Goal: Task Accomplishment & Management: Manage account settings

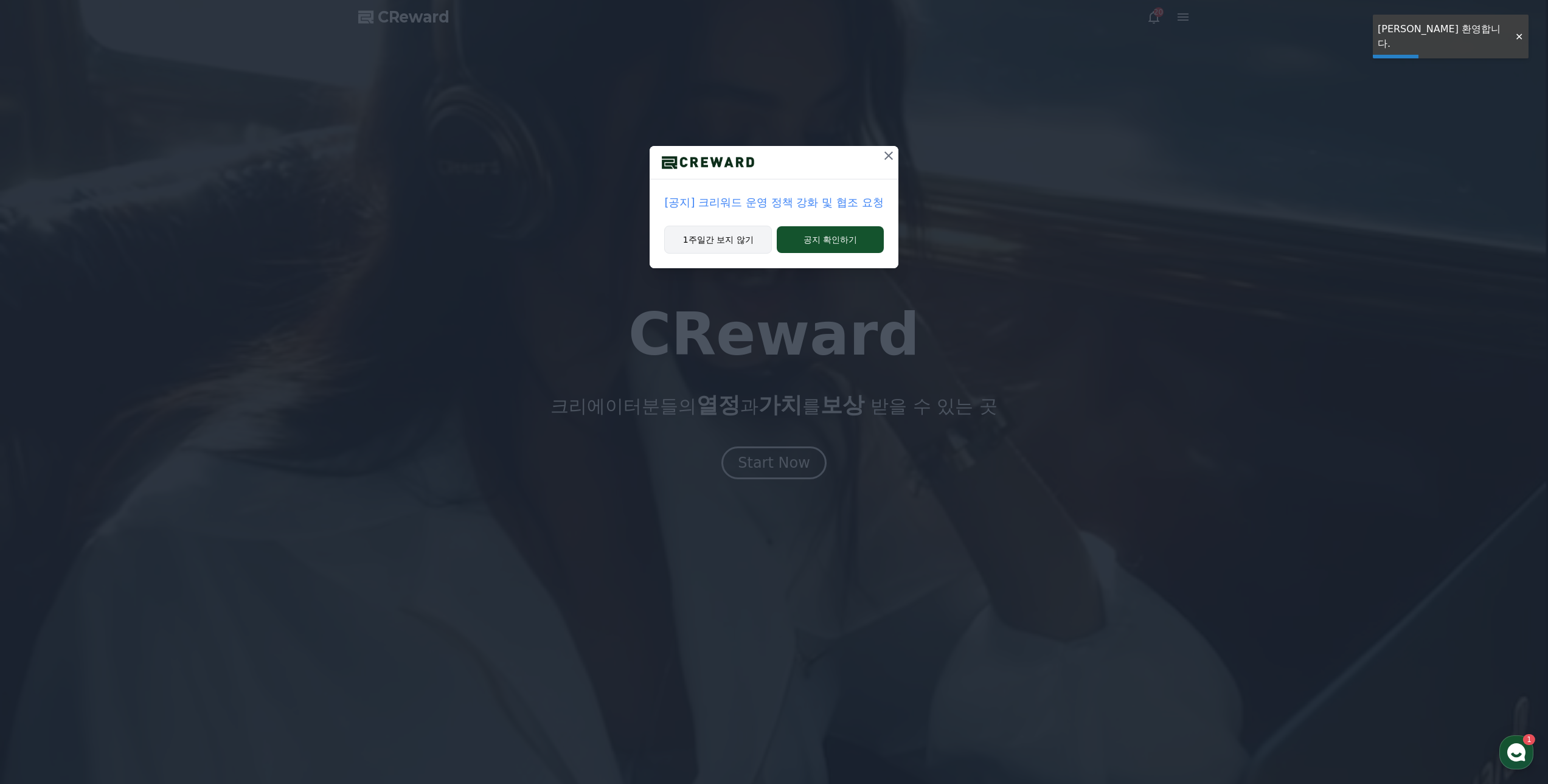
click at [730, 234] on button "1주일간 보지 않기" at bounding box center [718, 240] width 108 height 28
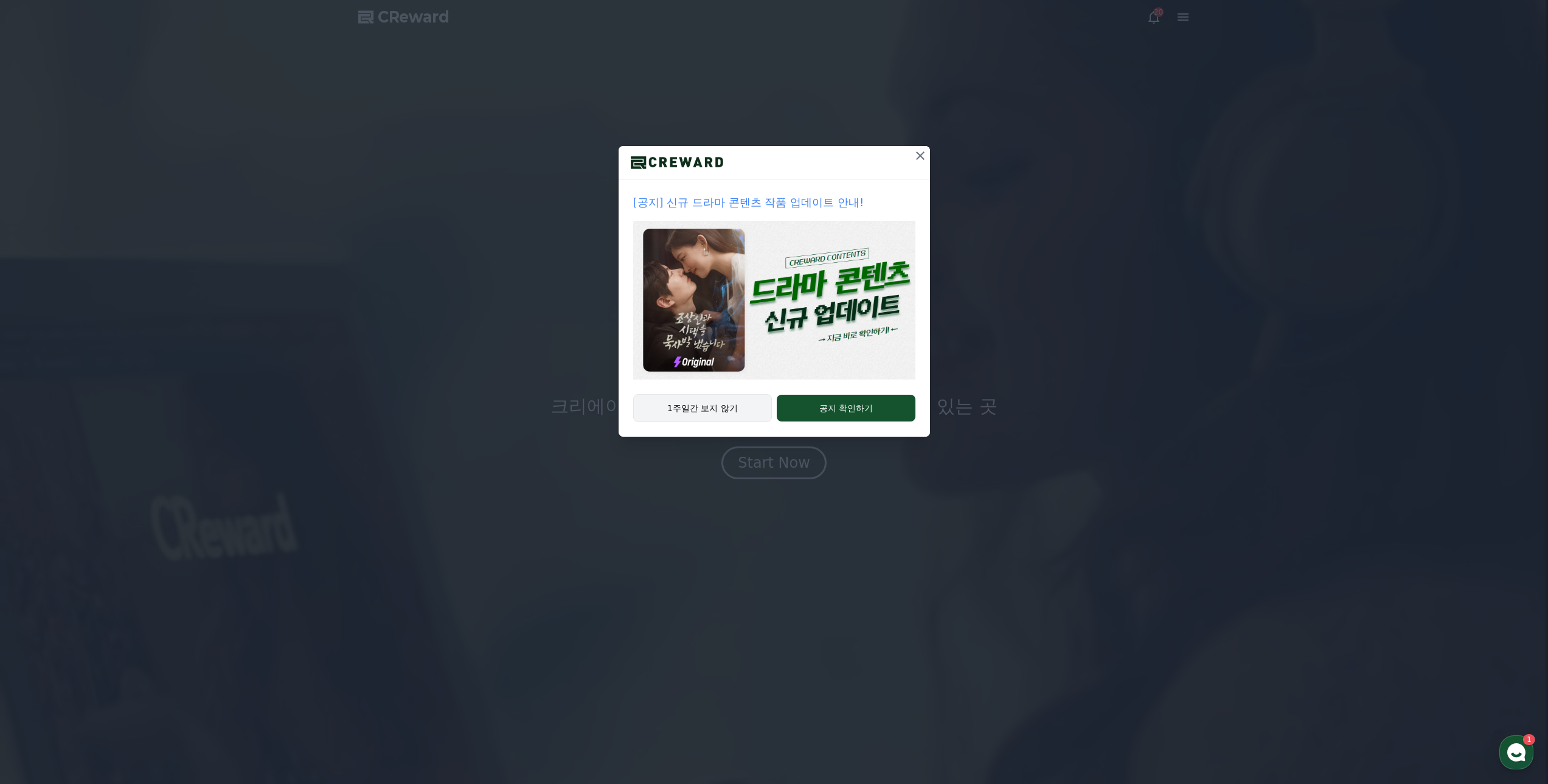
click at [714, 413] on button "1주일간 보지 않기" at bounding box center [703, 408] width 140 height 28
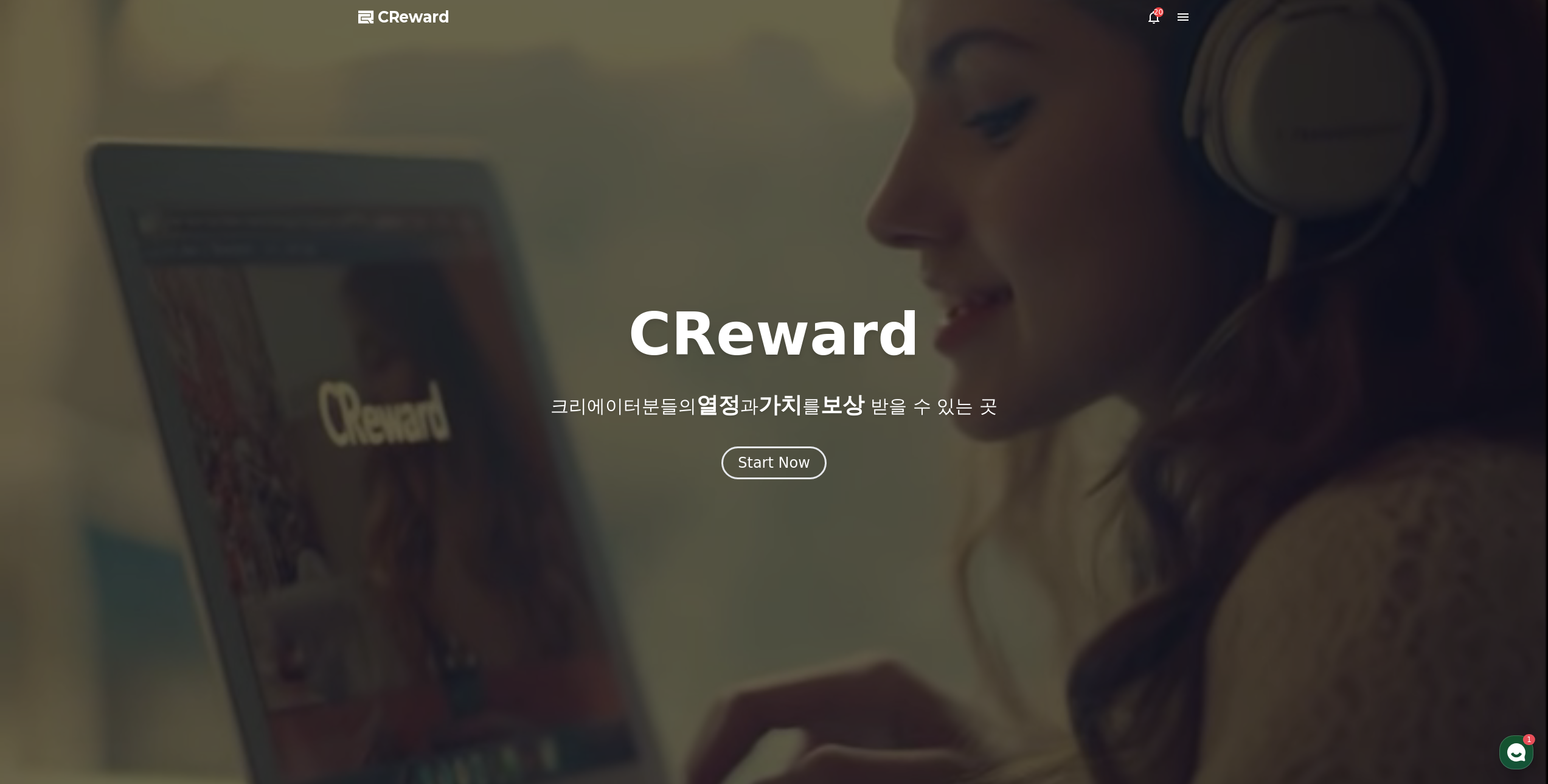
click at [1177, 20] on icon at bounding box center [1182, 17] width 14 height 14
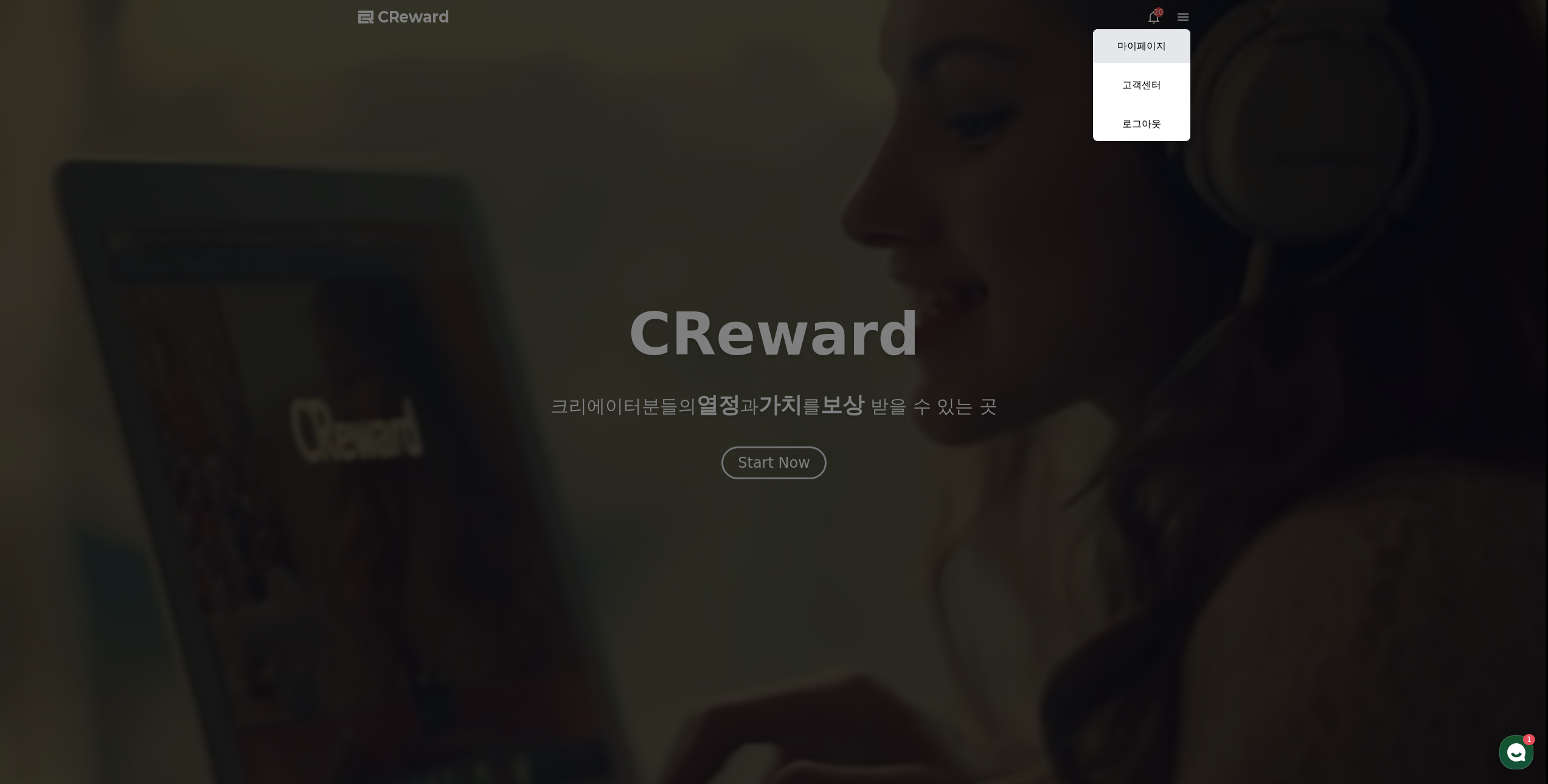
click at [1154, 47] on link "마이페이지" at bounding box center [1141, 45] width 97 height 34
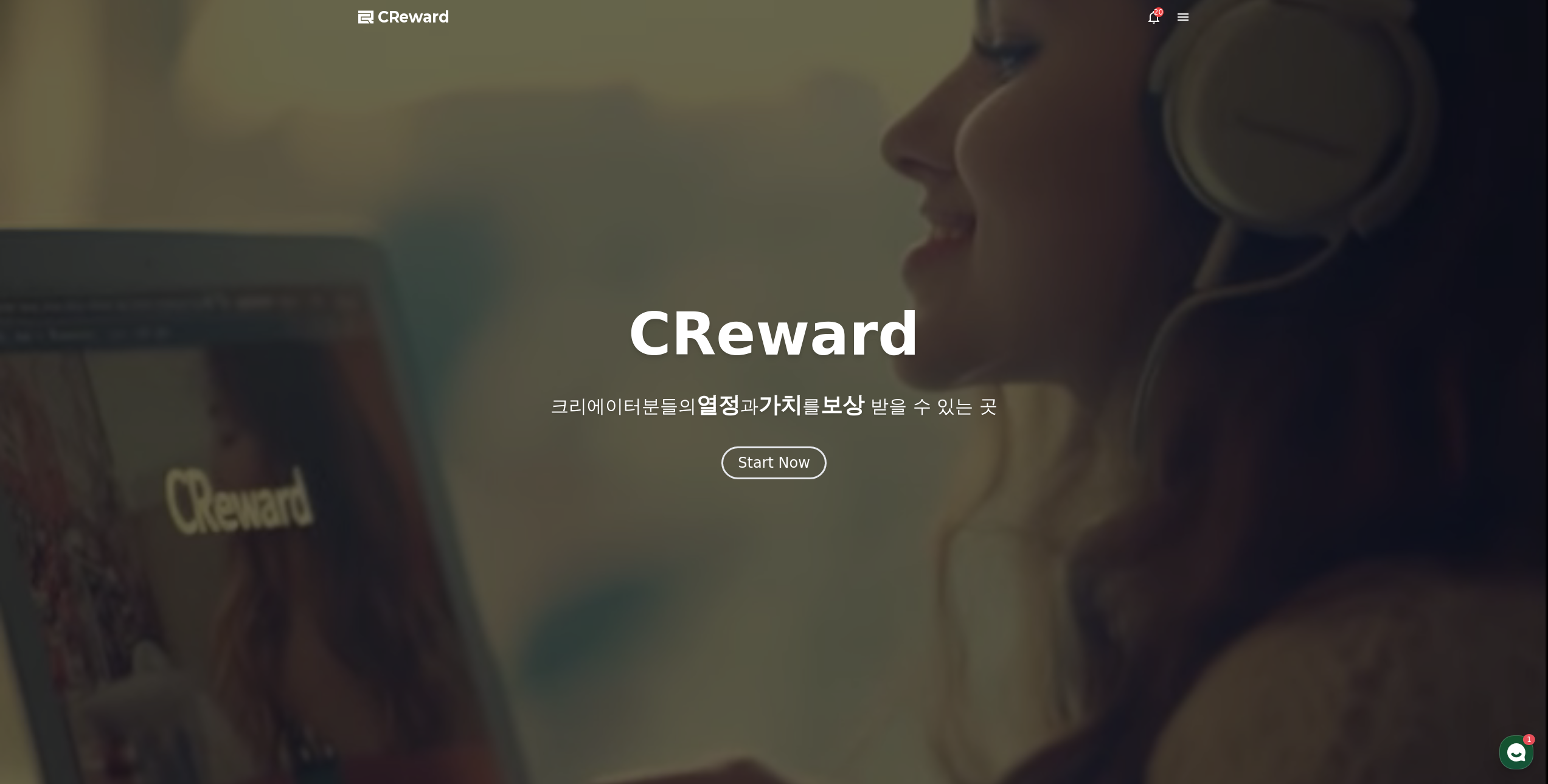
select select "**********"
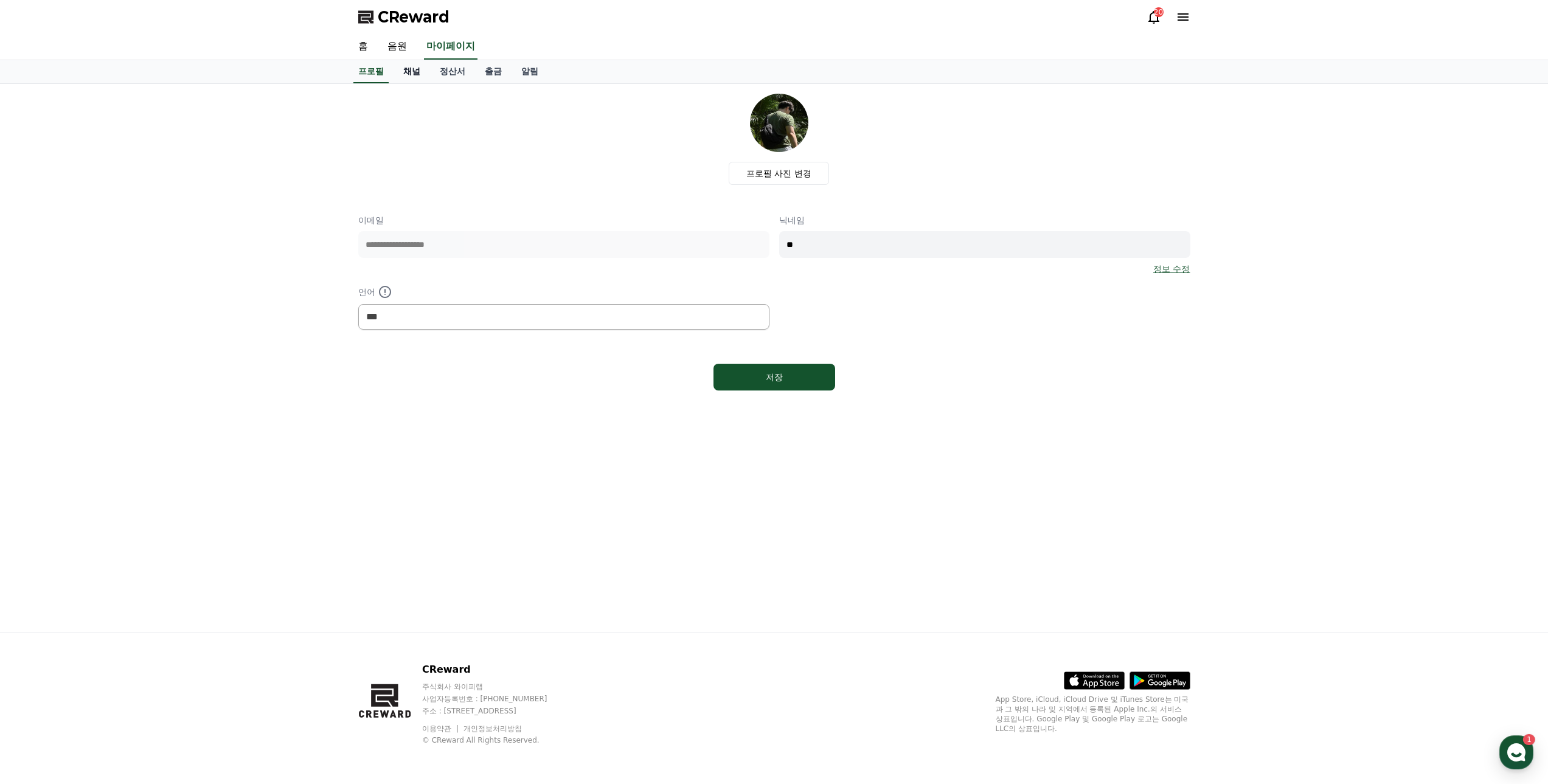
click at [416, 74] on link "채널" at bounding box center [412, 71] width 36 height 23
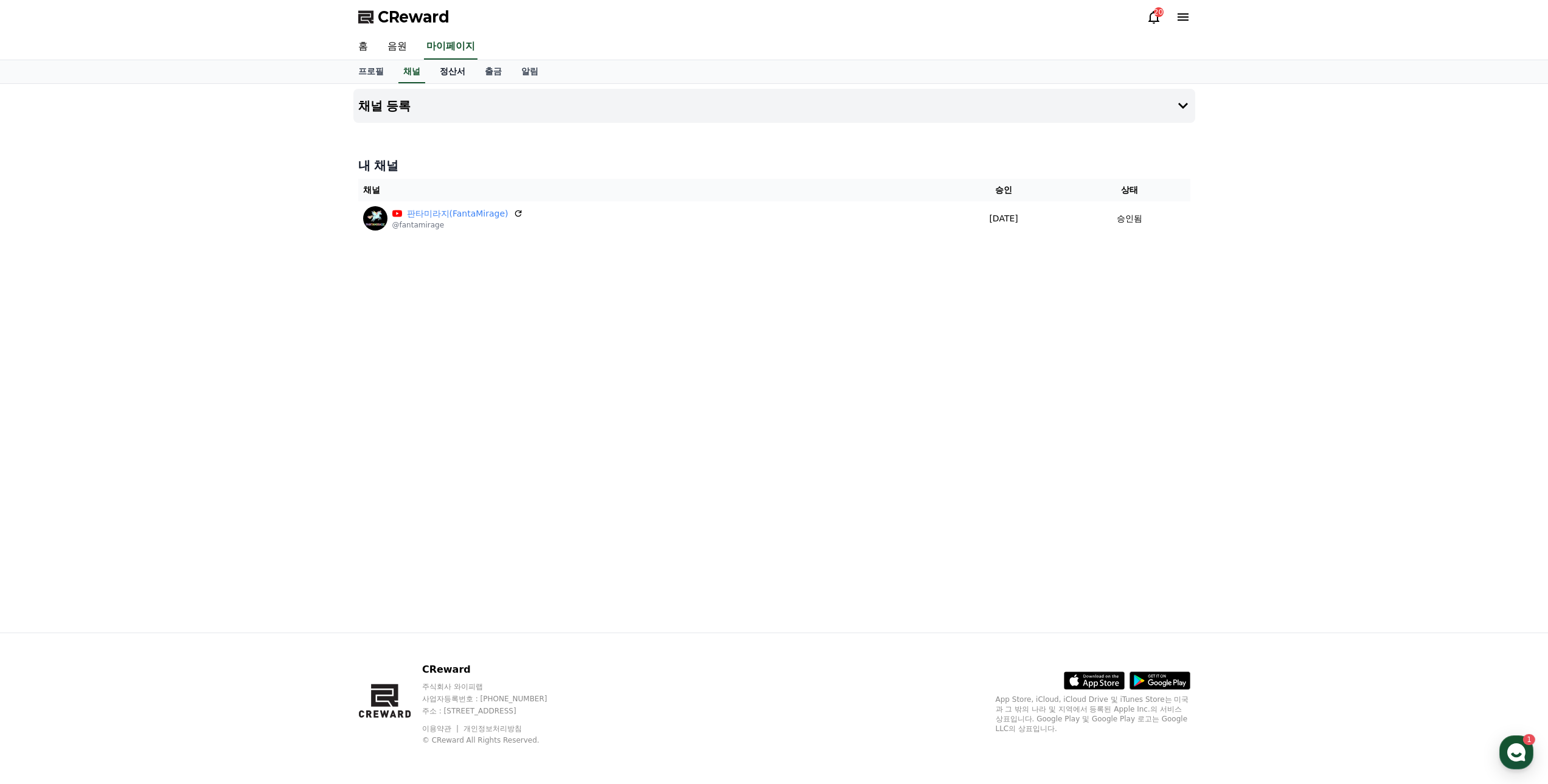
click at [450, 73] on link "정산서" at bounding box center [452, 71] width 45 height 23
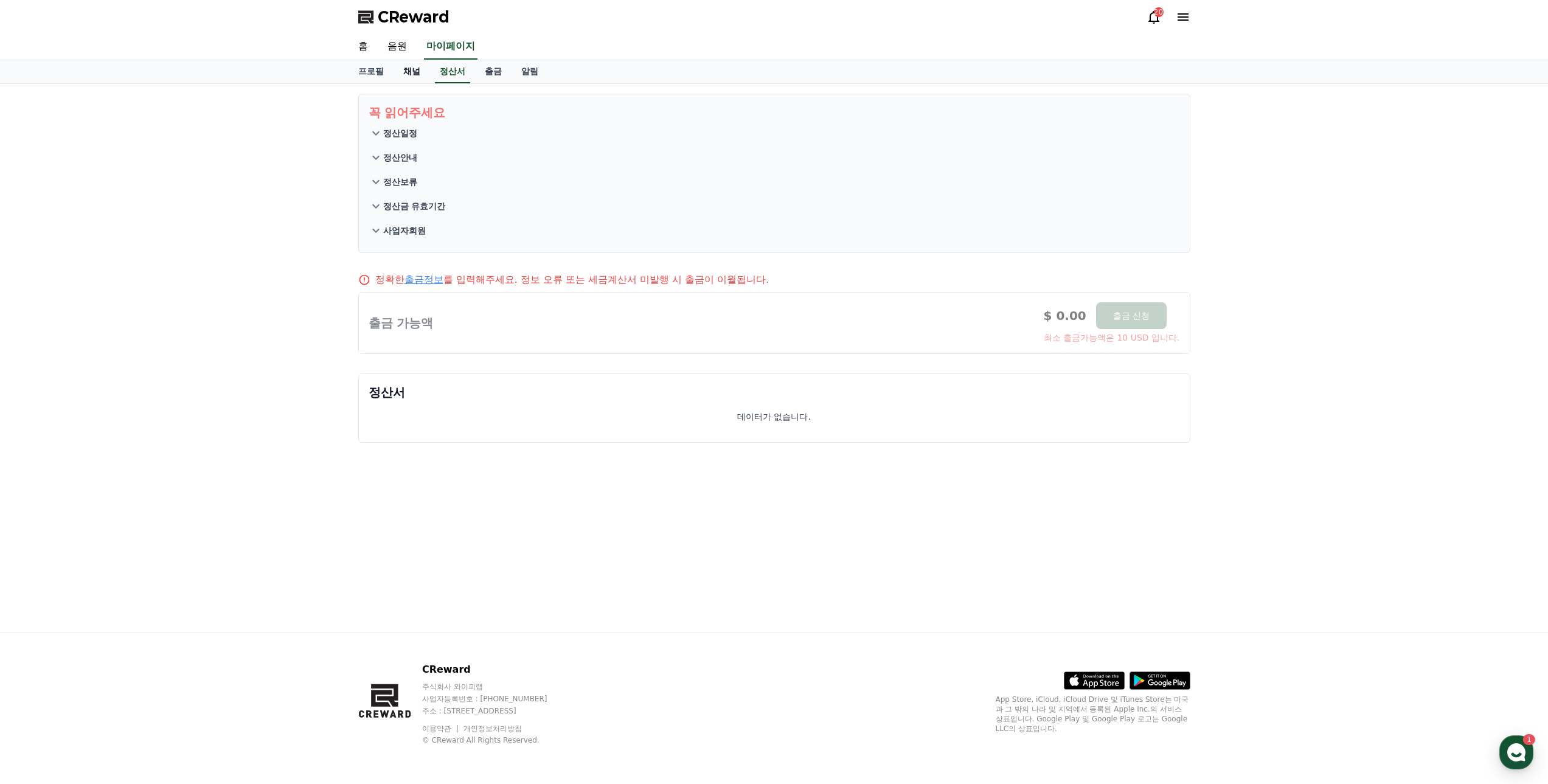
click at [418, 70] on link "채널" at bounding box center [412, 71] width 36 height 23
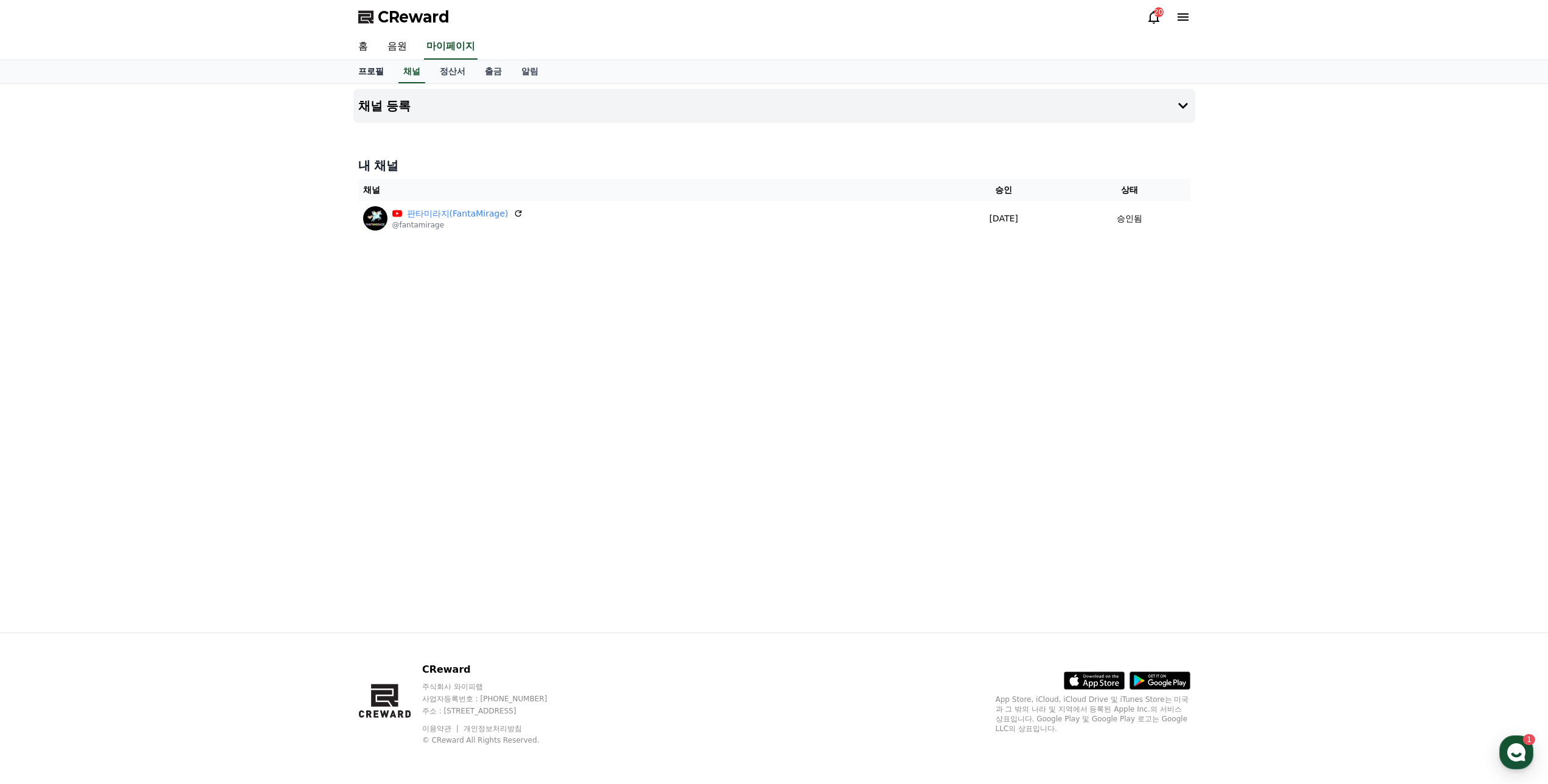
click at [371, 69] on link "프로필" at bounding box center [371, 71] width 45 height 23
select select "**********"
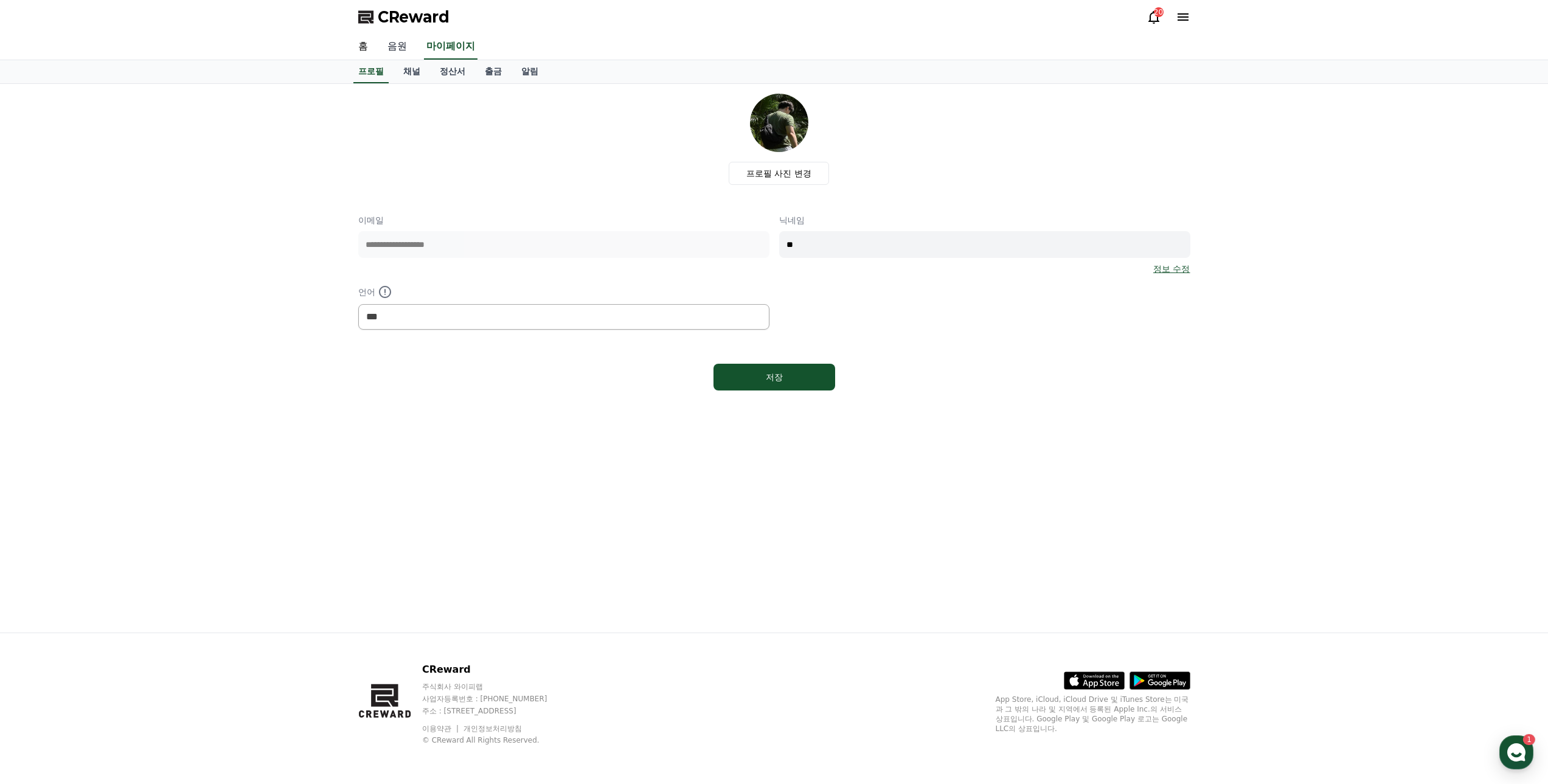
click at [397, 48] on link "음원" at bounding box center [397, 47] width 39 height 26
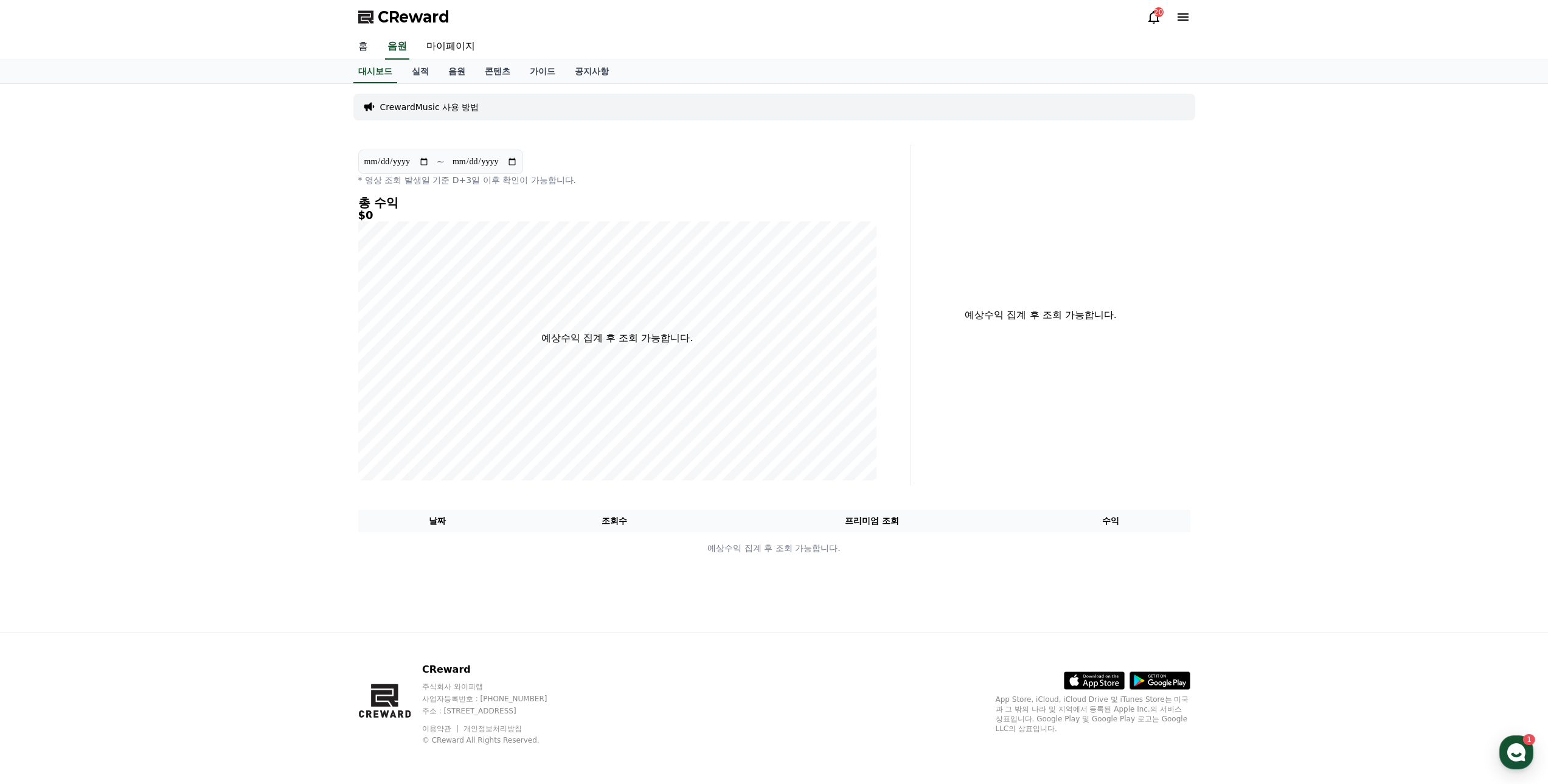
click at [363, 51] on link "홈" at bounding box center [363, 47] width 29 height 26
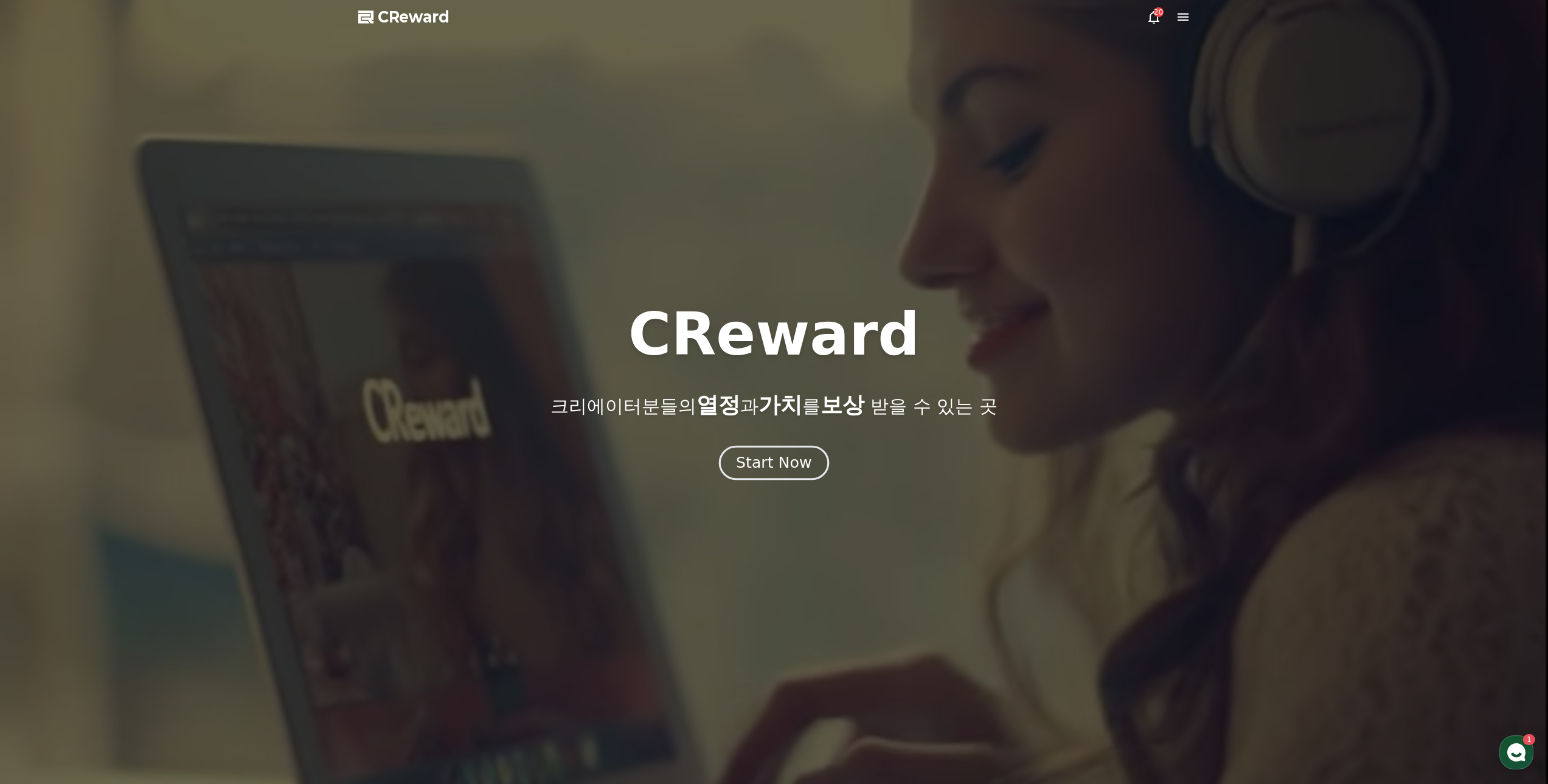
click at [787, 472] on div "Start Now" at bounding box center [773, 463] width 75 height 20
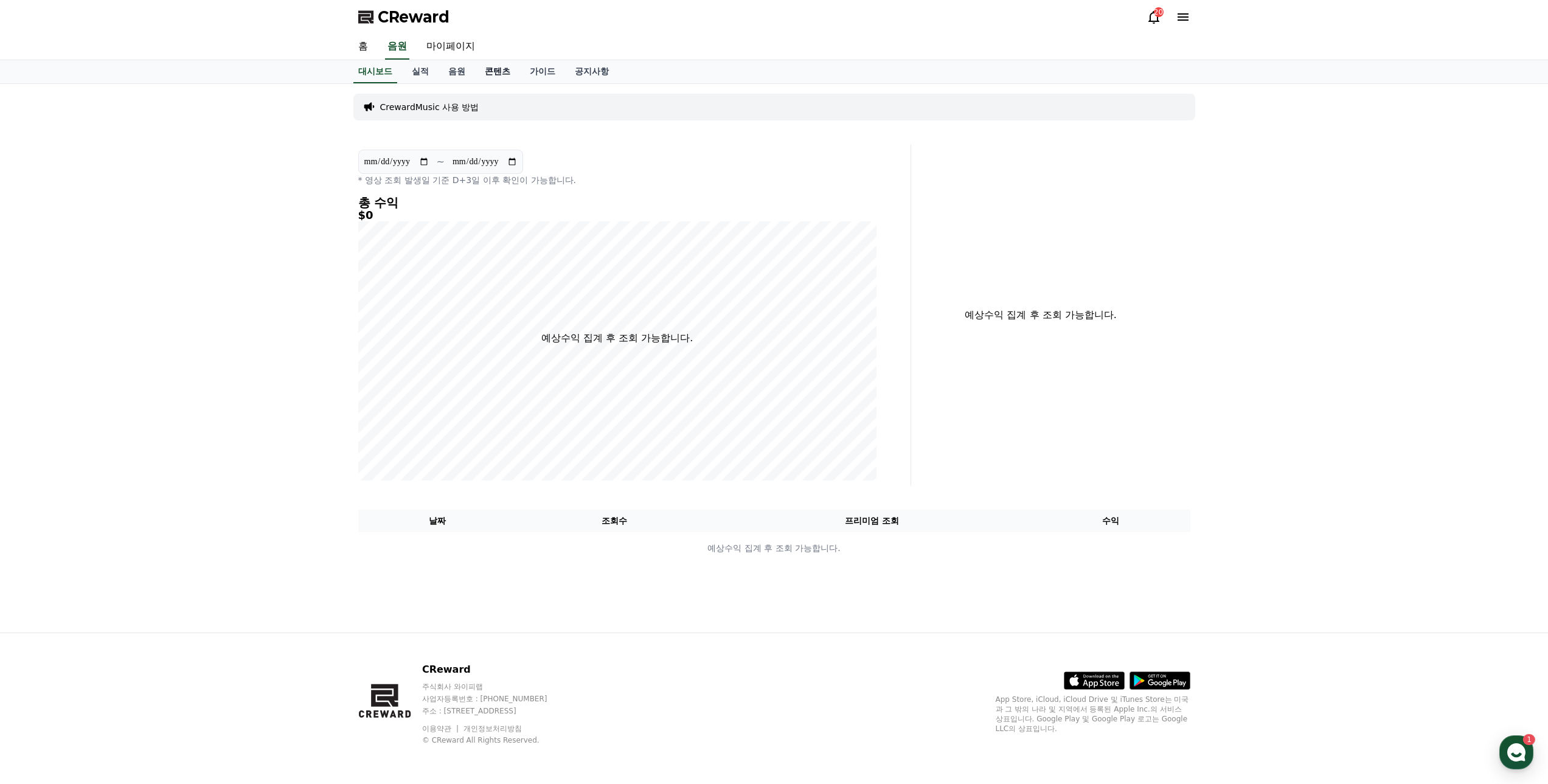
click at [481, 72] on link "콘텐츠" at bounding box center [497, 71] width 45 height 23
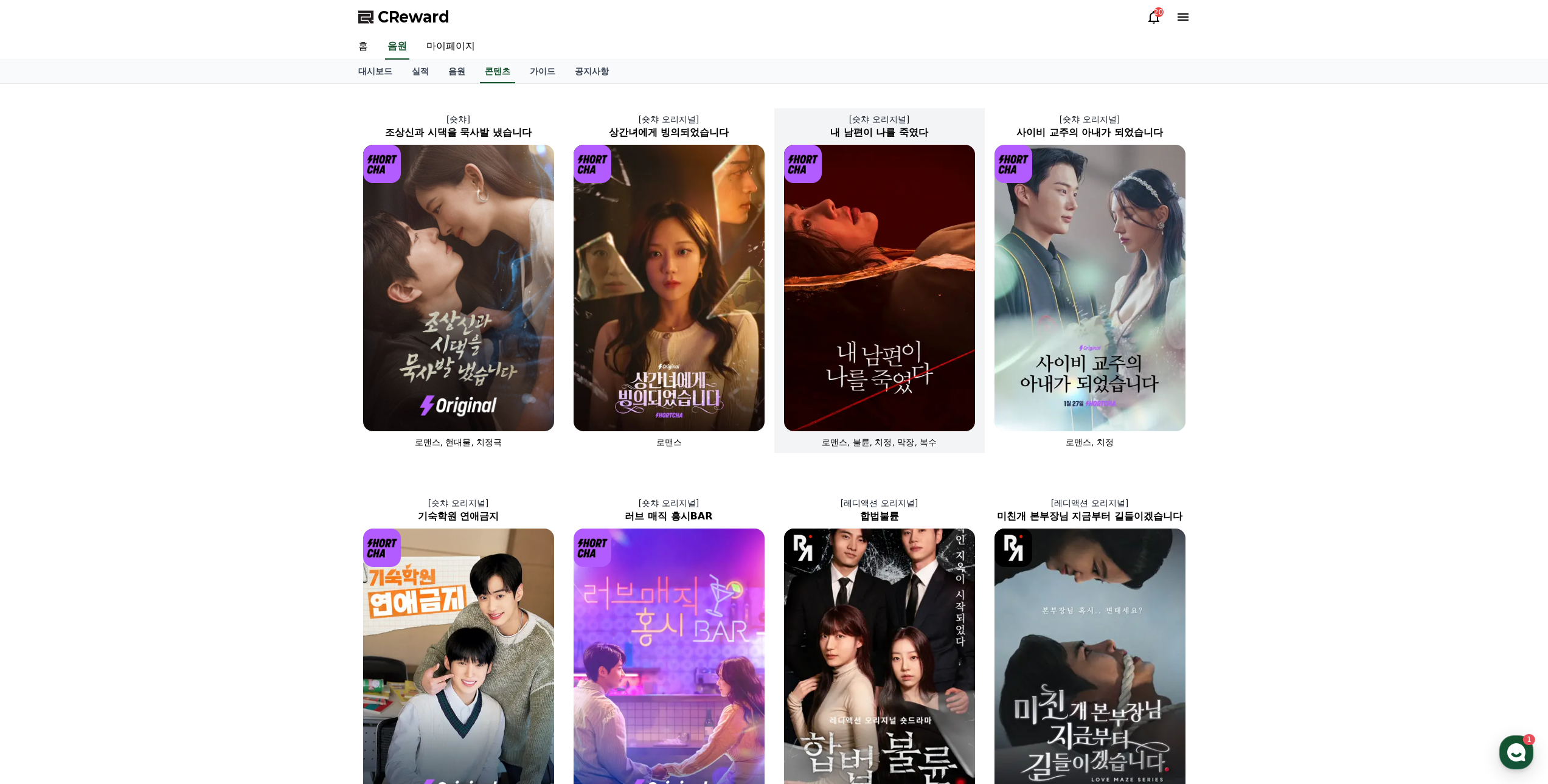
click at [887, 281] on img at bounding box center [880, 288] width 191 height 287
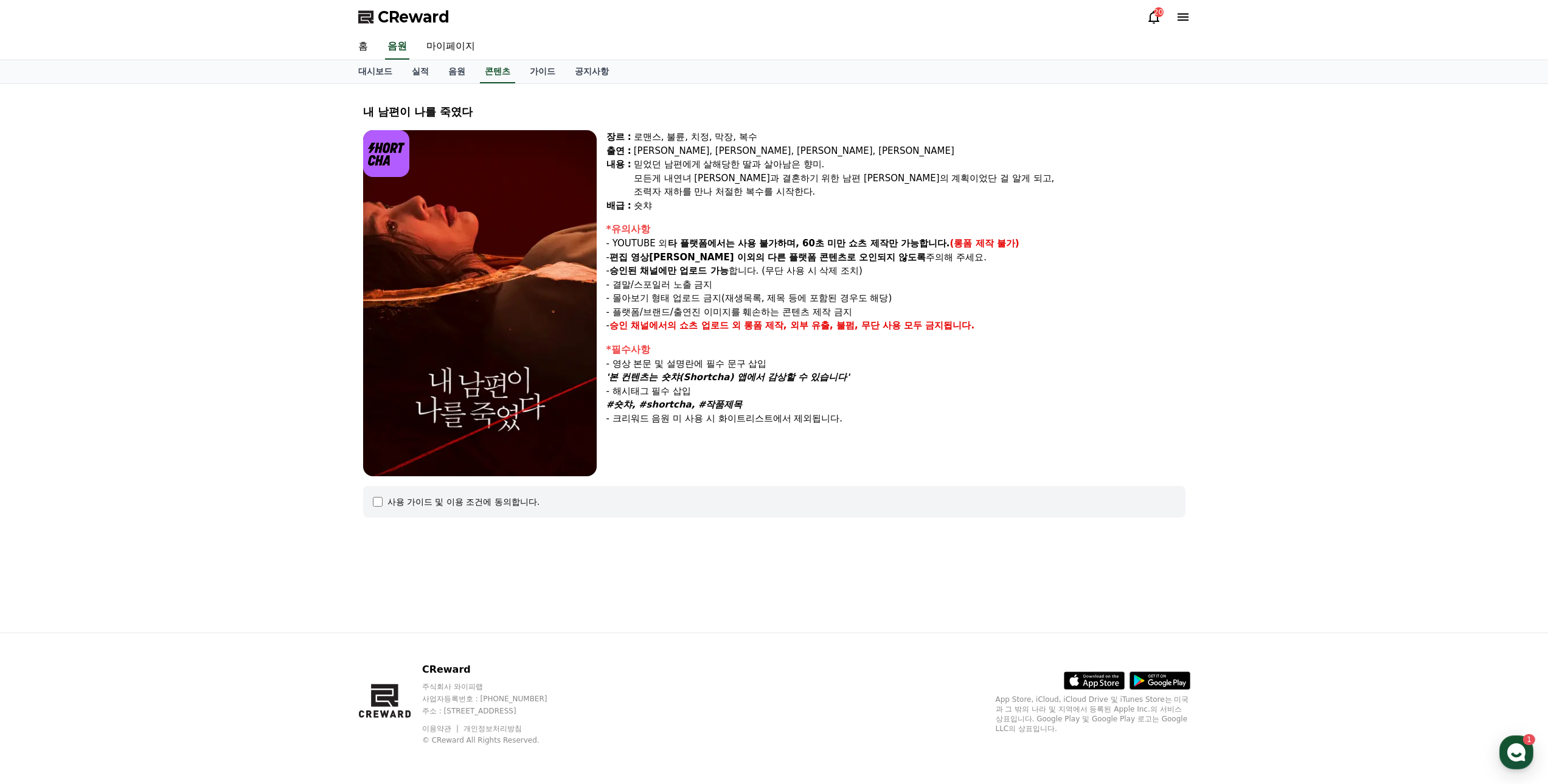
drag, startPoint x: 633, startPoint y: 137, endPoint x: 732, endPoint y: 263, distance: 160.2
click at [737, 266] on div "장르 : 로맨스, 불륜, 치정, 막장, 복수 출연 : 윤선아, 하선재, 권도하, 송민경 내용 : 믿었던 남편에게 살해당한 딸과 살아남은 향미.…" at bounding box center [896, 303] width 579 height 346
click at [732, 263] on p "- 편집 영상이 숏챠 이외의 다른 플랫폼 콘텐츠로 오인되지 않도록 주의해 주세요." at bounding box center [896, 257] width 579 height 14
drag, startPoint x: 605, startPoint y: 245, endPoint x: 849, endPoint y: 246, distance: 244.0
click at [849, 246] on div "장르 : 로맨스, 불륜, 치정, 막장, 복수 출연 : 윤선아, 하선재, 권도하, 송민경 내용 : 믿었던 남편에게 살해당한 딸과 살아남은 향미.…" at bounding box center [774, 303] width 822 height 346
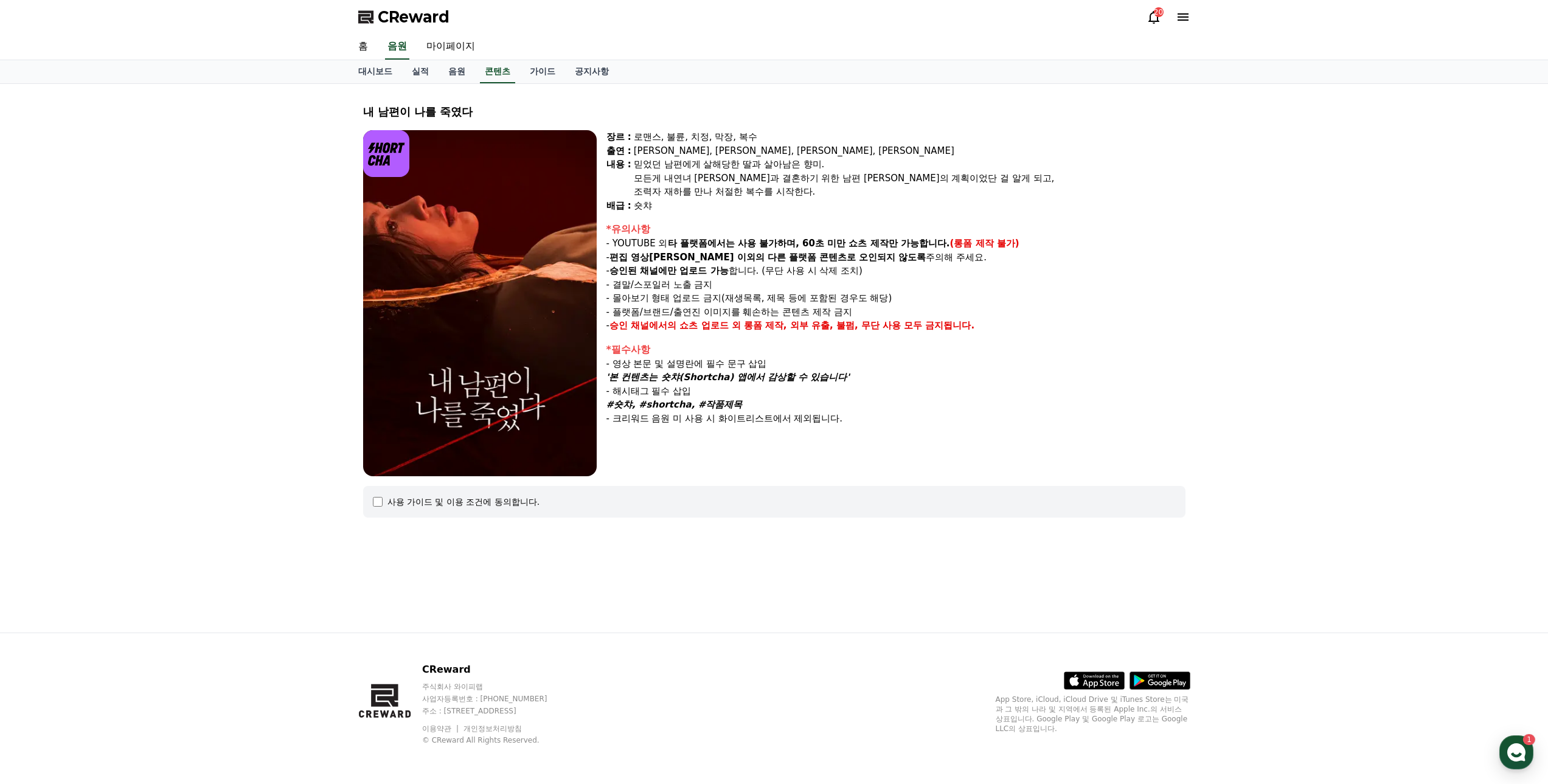
click at [849, 246] on strong "타 플랫폼에서는 사용 불가하며, 60초 미만 쇼츠 제작만 가능합니다." at bounding box center [809, 243] width 282 height 11
drag, startPoint x: 795, startPoint y: 239, endPoint x: 1037, endPoint y: 372, distance: 276.1
click at [1037, 372] on div "장르 : 로맨스, 불륜, 치정, 막장, 복수 출연 : 윤선아, 하선재, 권도하, 송민경 내용 : 믿었던 남편에게 살해당한 딸과 살아남은 향미.…" at bounding box center [896, 303] width 579 height 346
click at [1037, 372] on p "'본 컨텐츠는 숏챠(Shortcha) 앱에서 감상할 수 있습니다'" at bounding box center [896, 377] width 579 height 14
click at [371, 506] on div "사용 가이드 및 이용 조건에 동의합니다." at bounding box center [774, 502] width 822 height 32
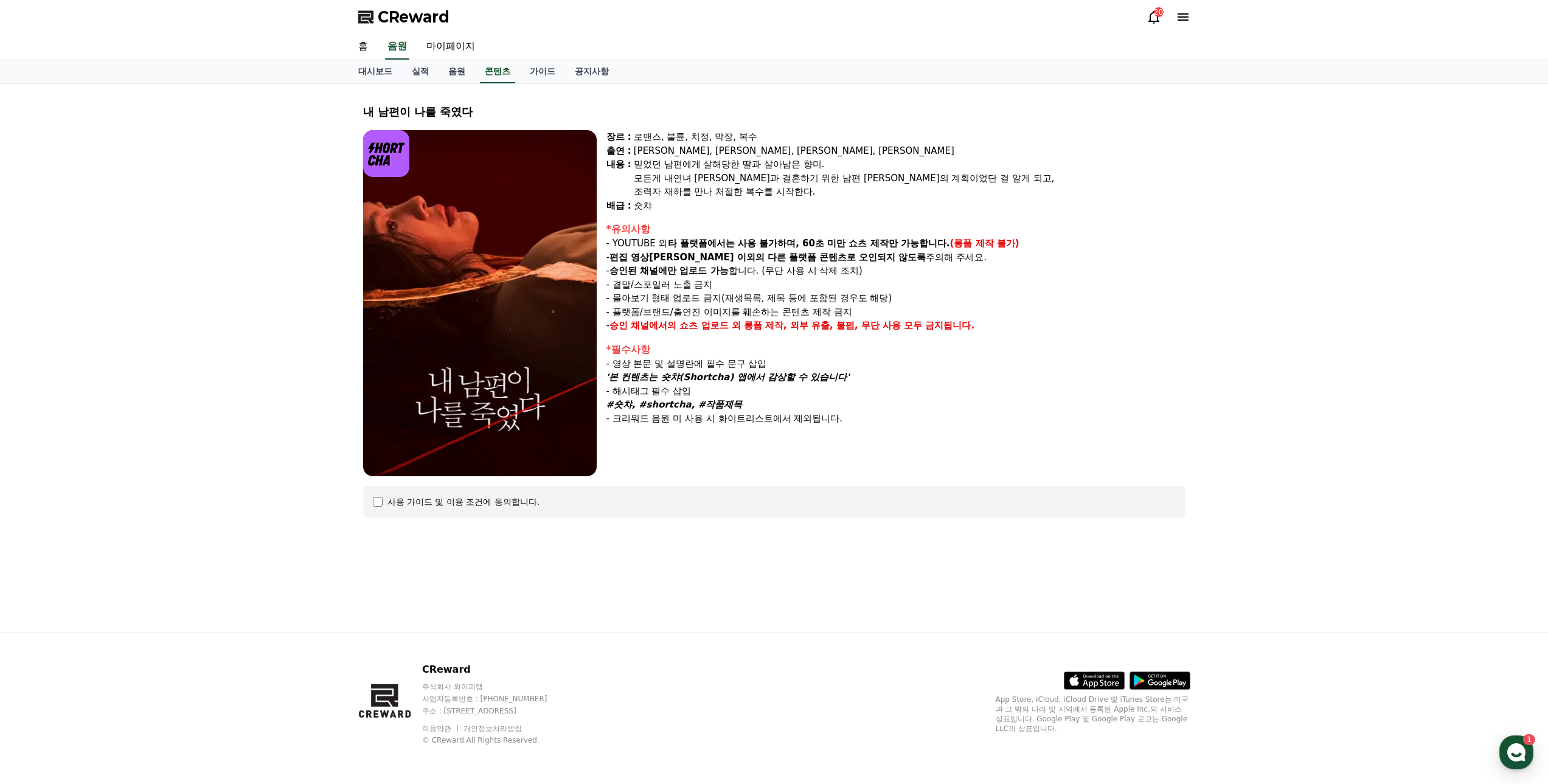
click at [377, 508] on div "사용 가이드 및 이용 조건에 동의합니다." at bounding box center [774, 502] width 822 height 32
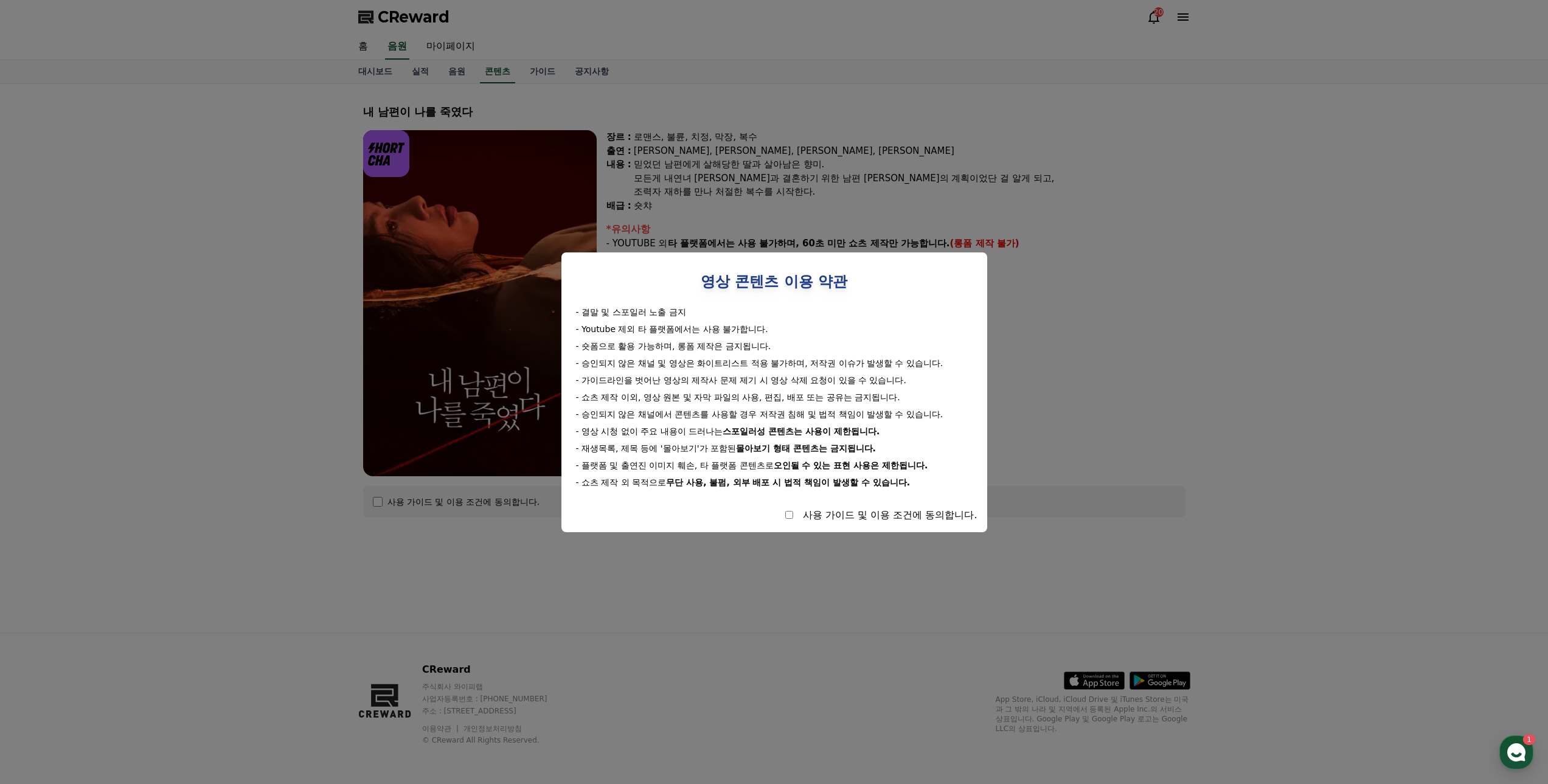
select select
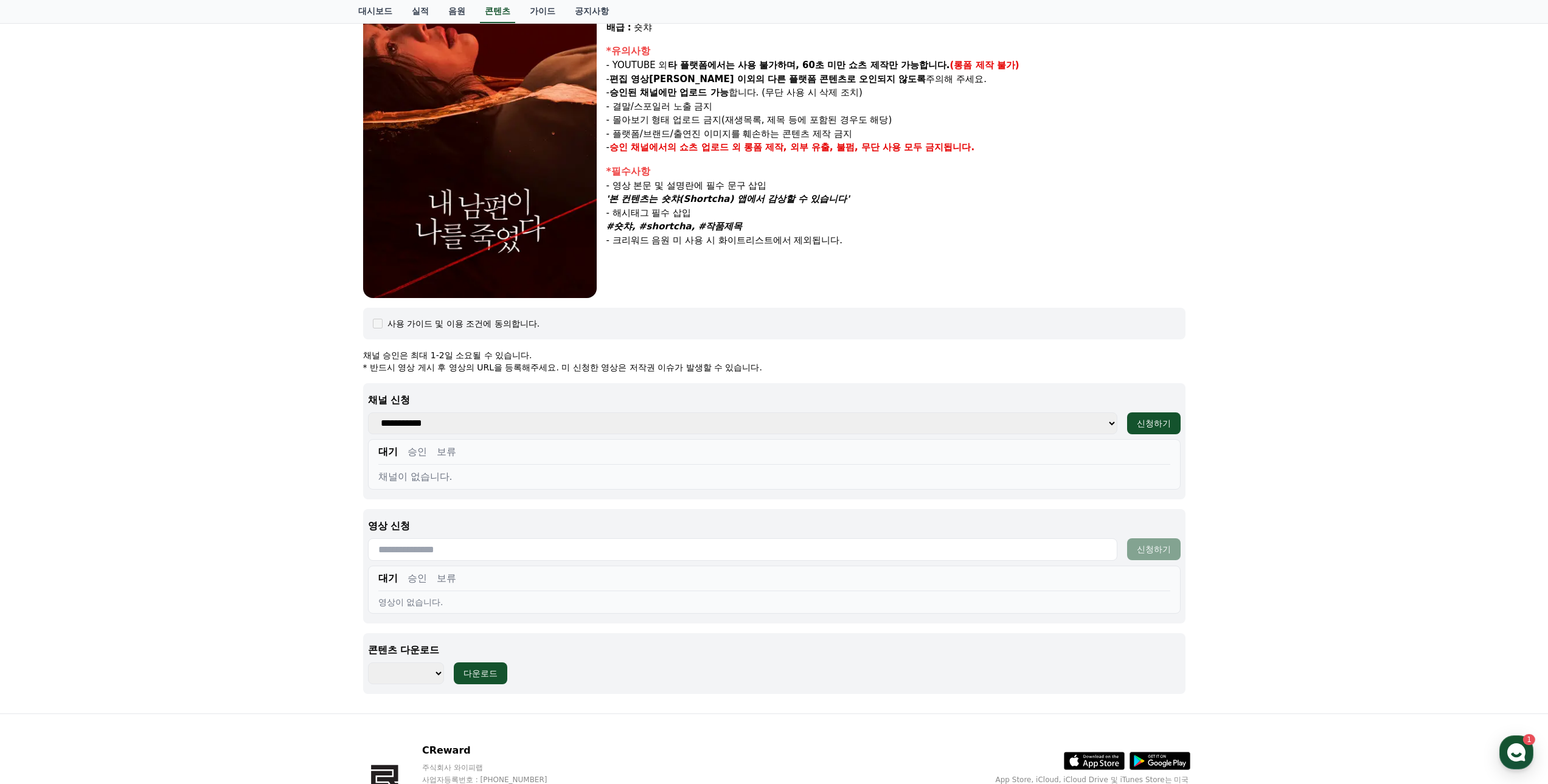
scroll to position [259, 0]
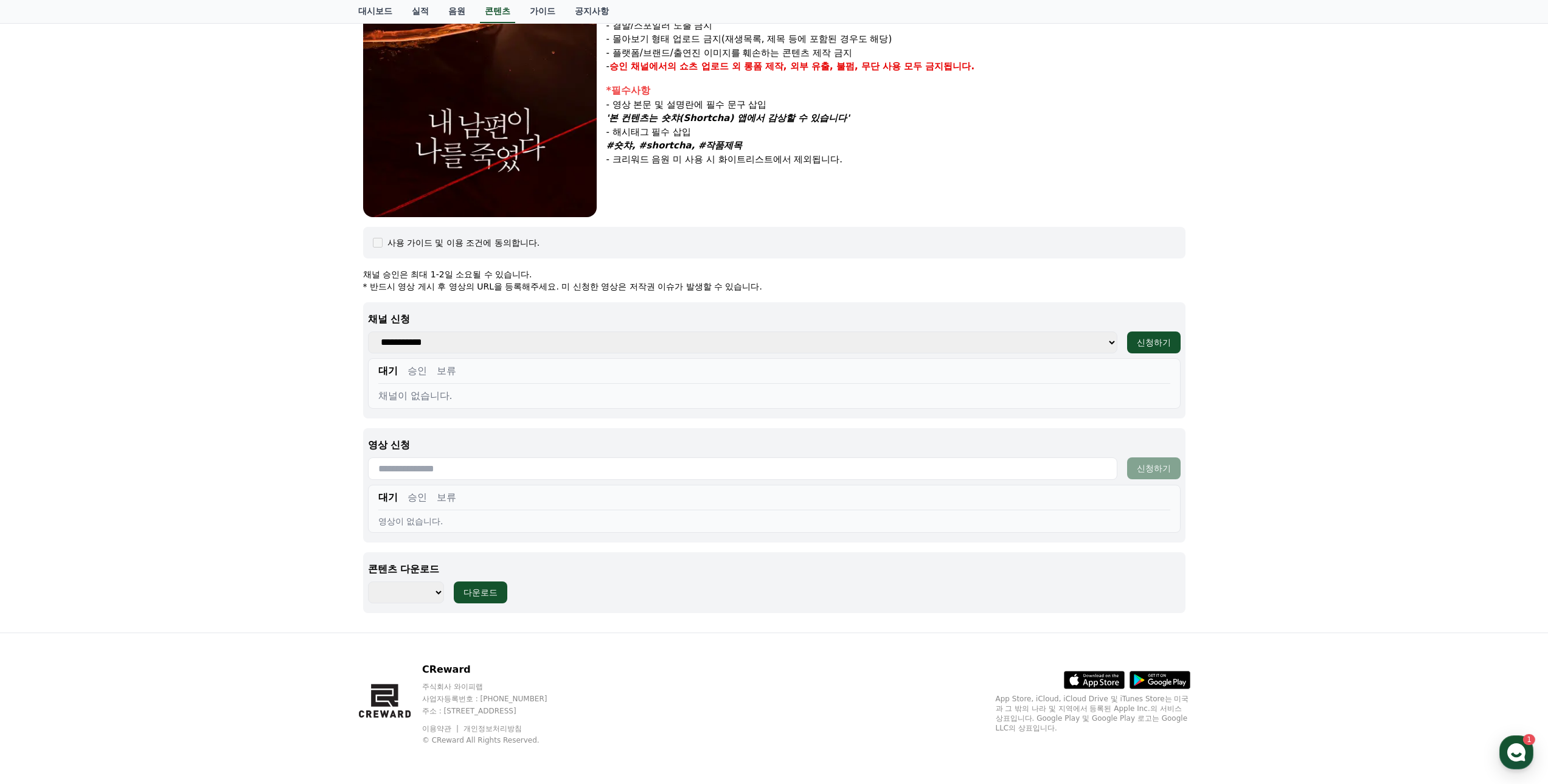
click at [433, 343] on select "**********" at bounding box center [743, 342] width 749 height 22
select select "**********"
click at [368, 331] on select "**********" at bounding box center [743, 342] width 749 height 22
click at [312, 384] on div "내 남편이 나를 죽였다 장르 : 로맨스, 불륜, 치정, 막장, 복수 출연 : 윤선아, 하선재, 권도하, 송민경 내용 : 믿었던 남편에게 살해당…" at bounding box center [774, 228] width 1548 height 808
click at [407, 599] on select "******** ******** ******** ******** ******** ******** ******** ******** *******…" at bounding box center [406, 592] width 76 height 22
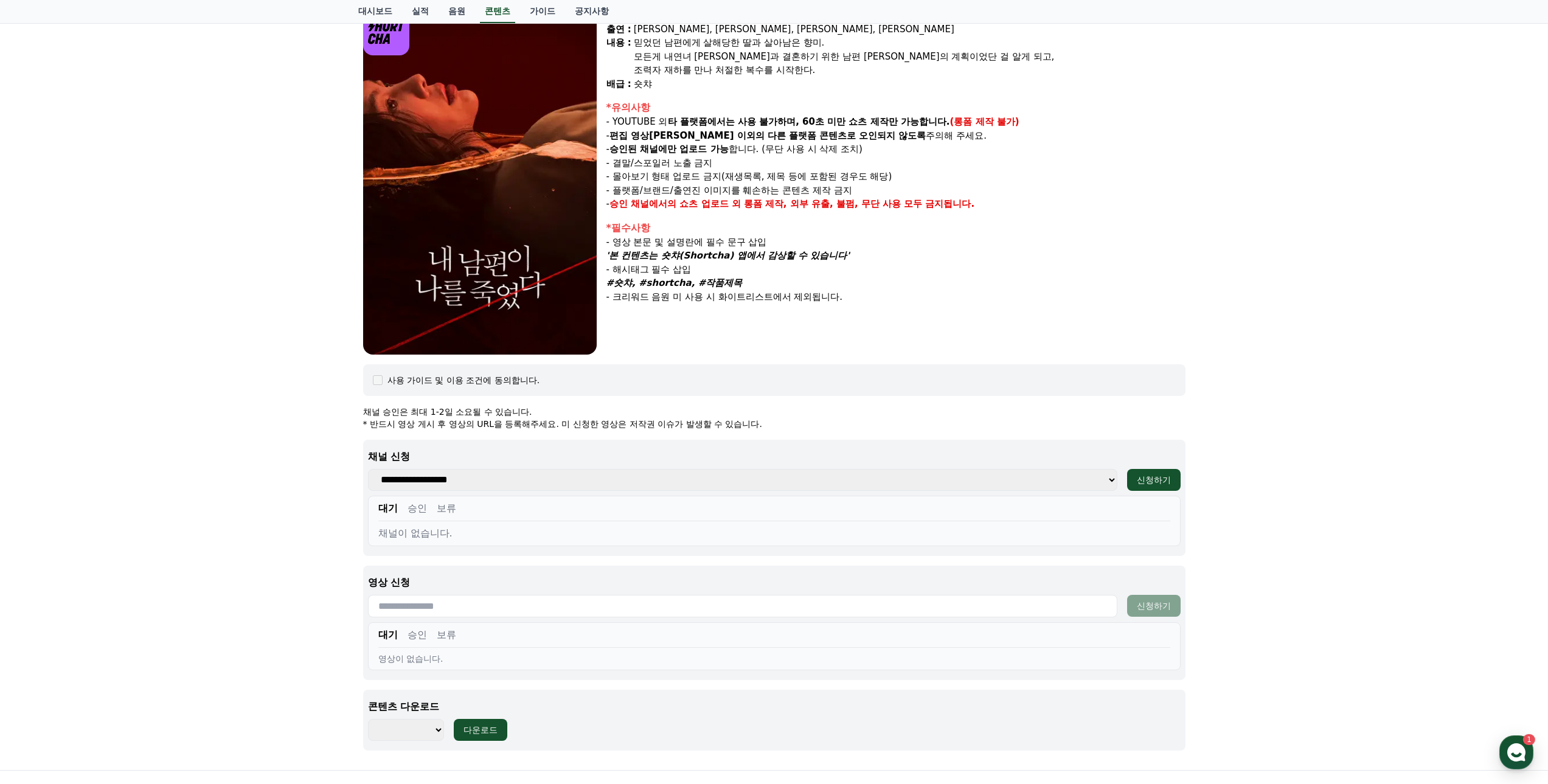
scroll to position [0, 0]
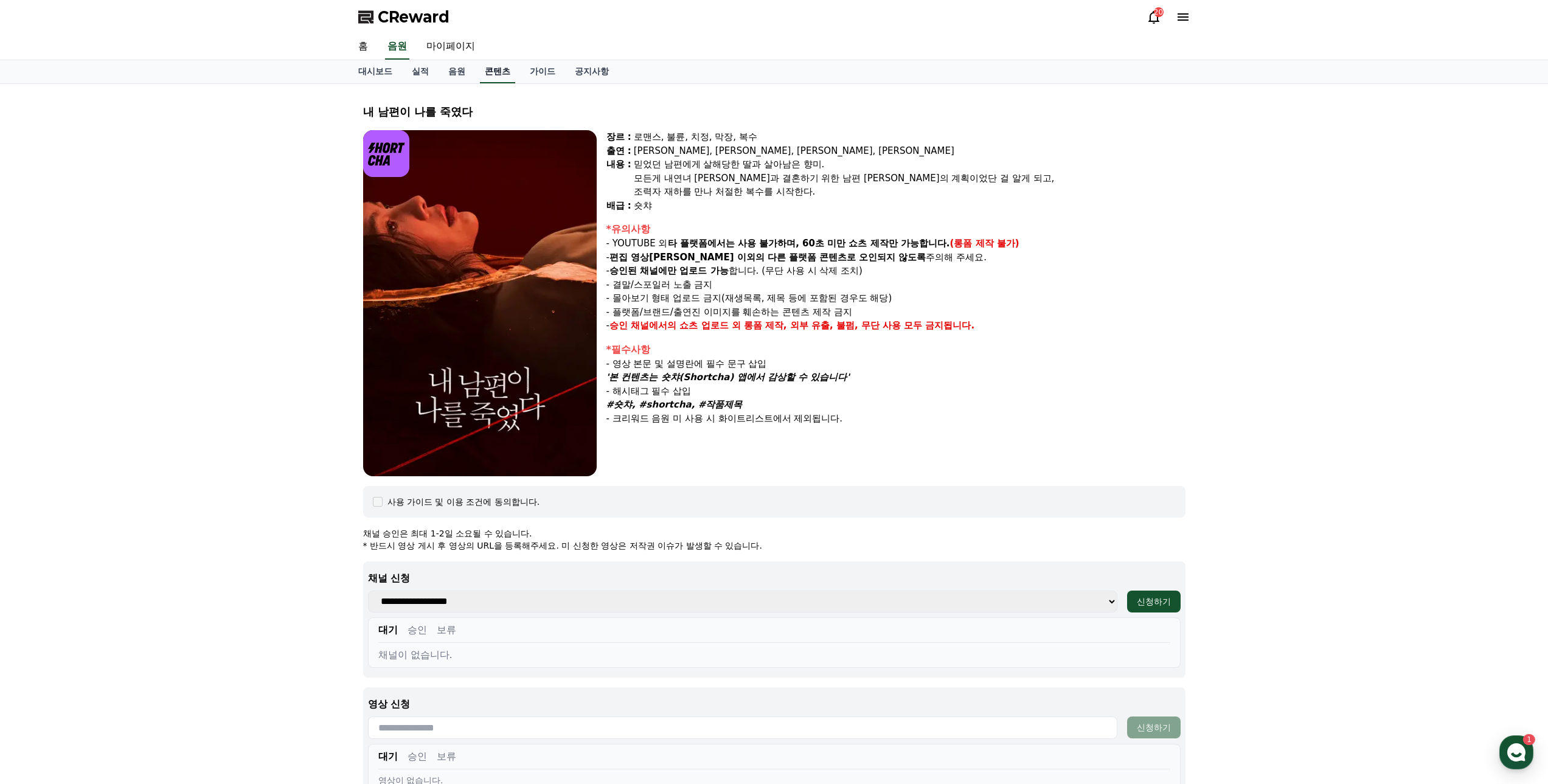
click at [501, 74] on link "콘텐츠" at bounding box center [498, 71] width 36 height 23
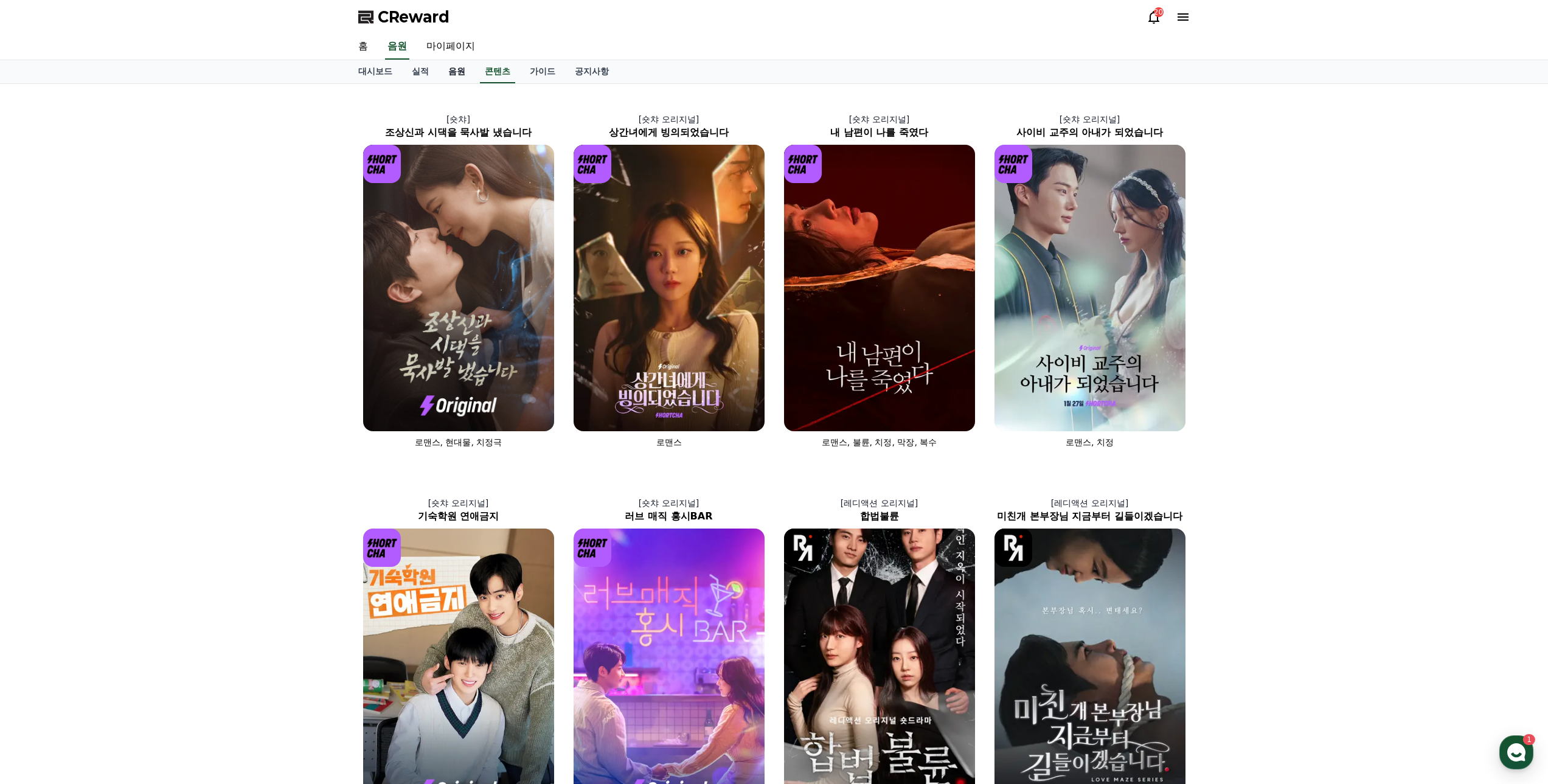
click at [457, 64] on link "음원" at bounding box center [457, 71] width 36 height 23
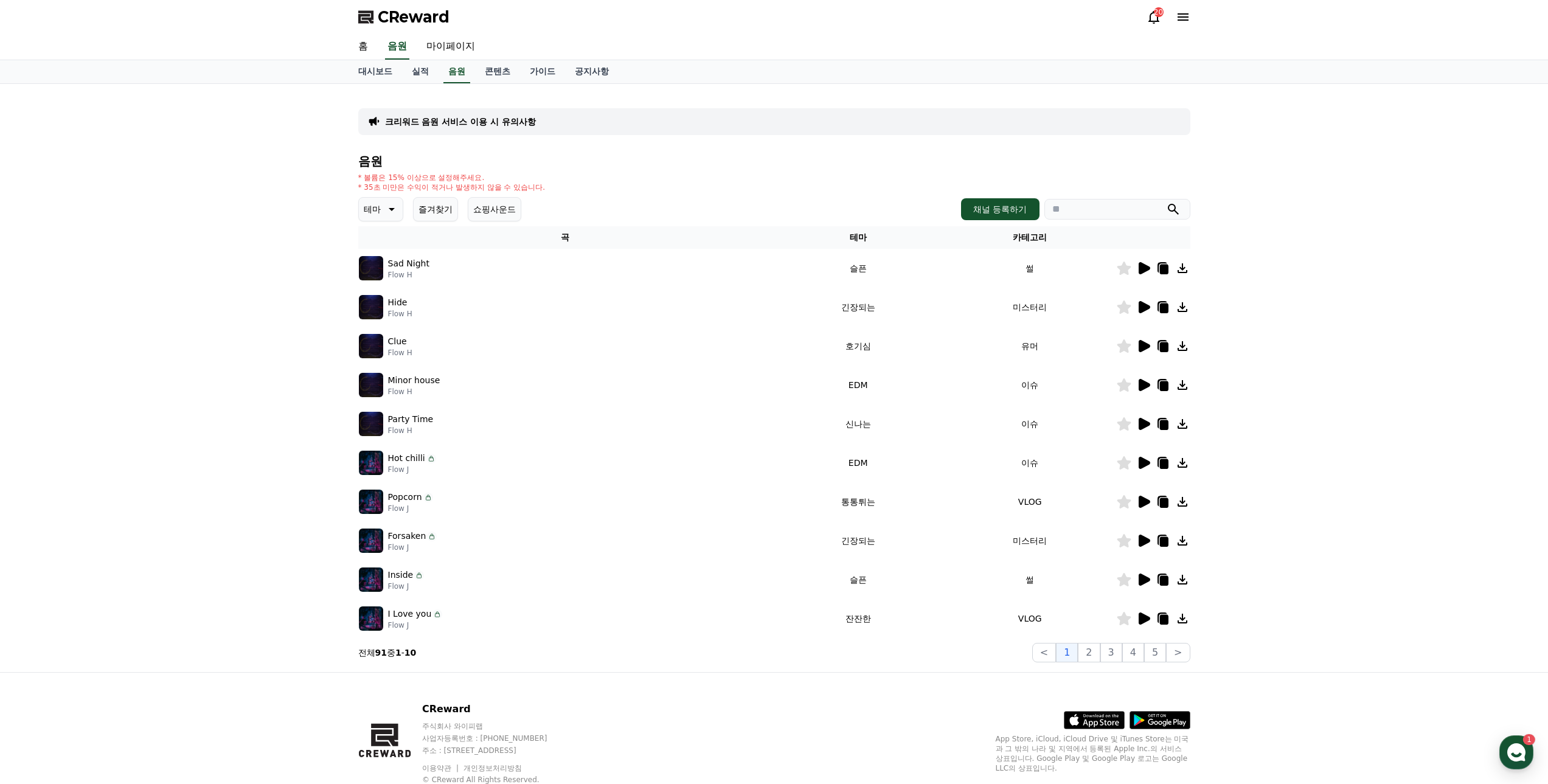
click at [369, 269] on img at bounding box center [371, 268] width 24 height 24
click at [1143, 265] on icon at bounding box center [1144, 268] width 11 height 12
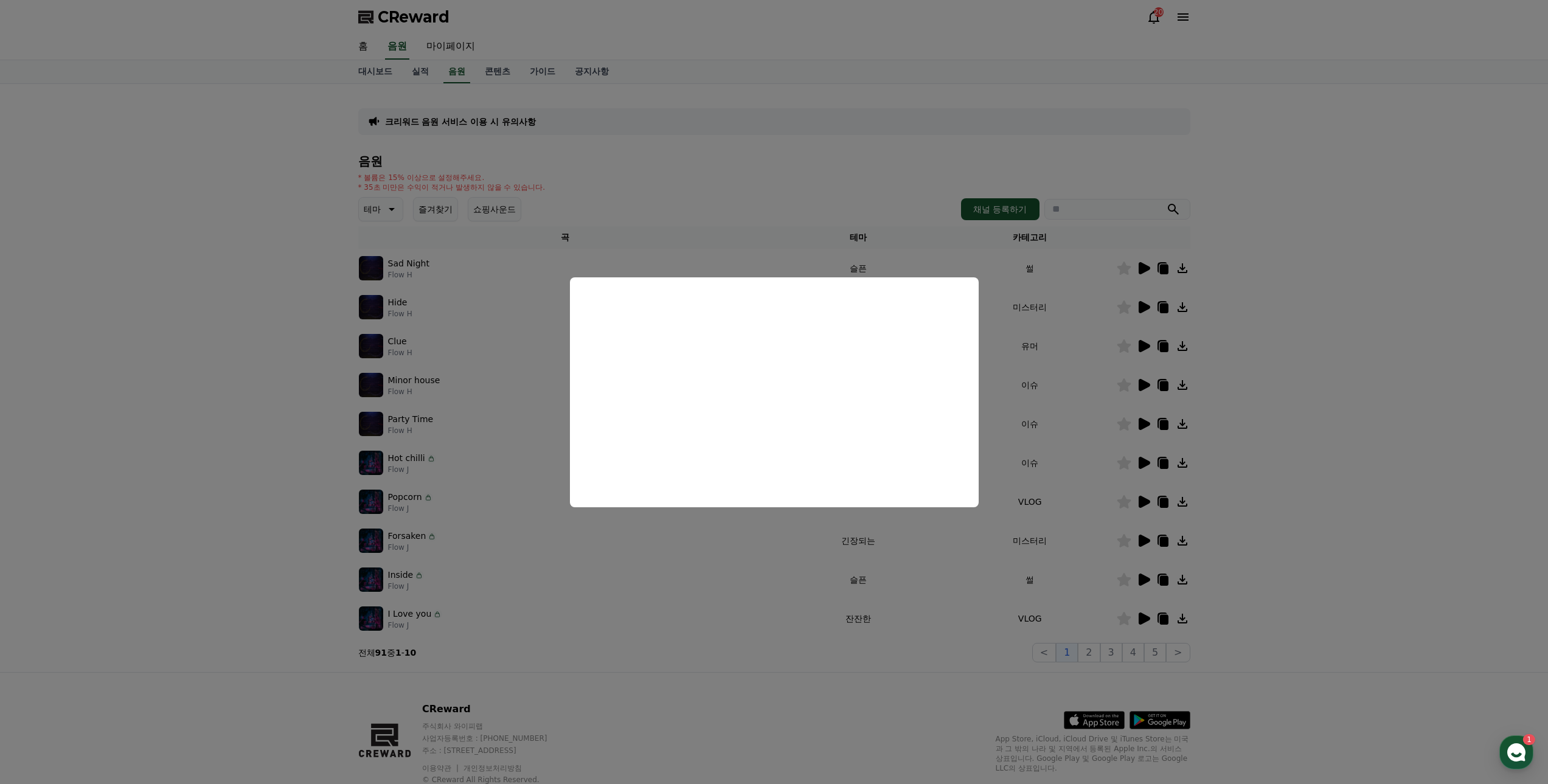
click at [247, 262] on button "close modal" at bounding box center [774, 392] width 1548 height 784
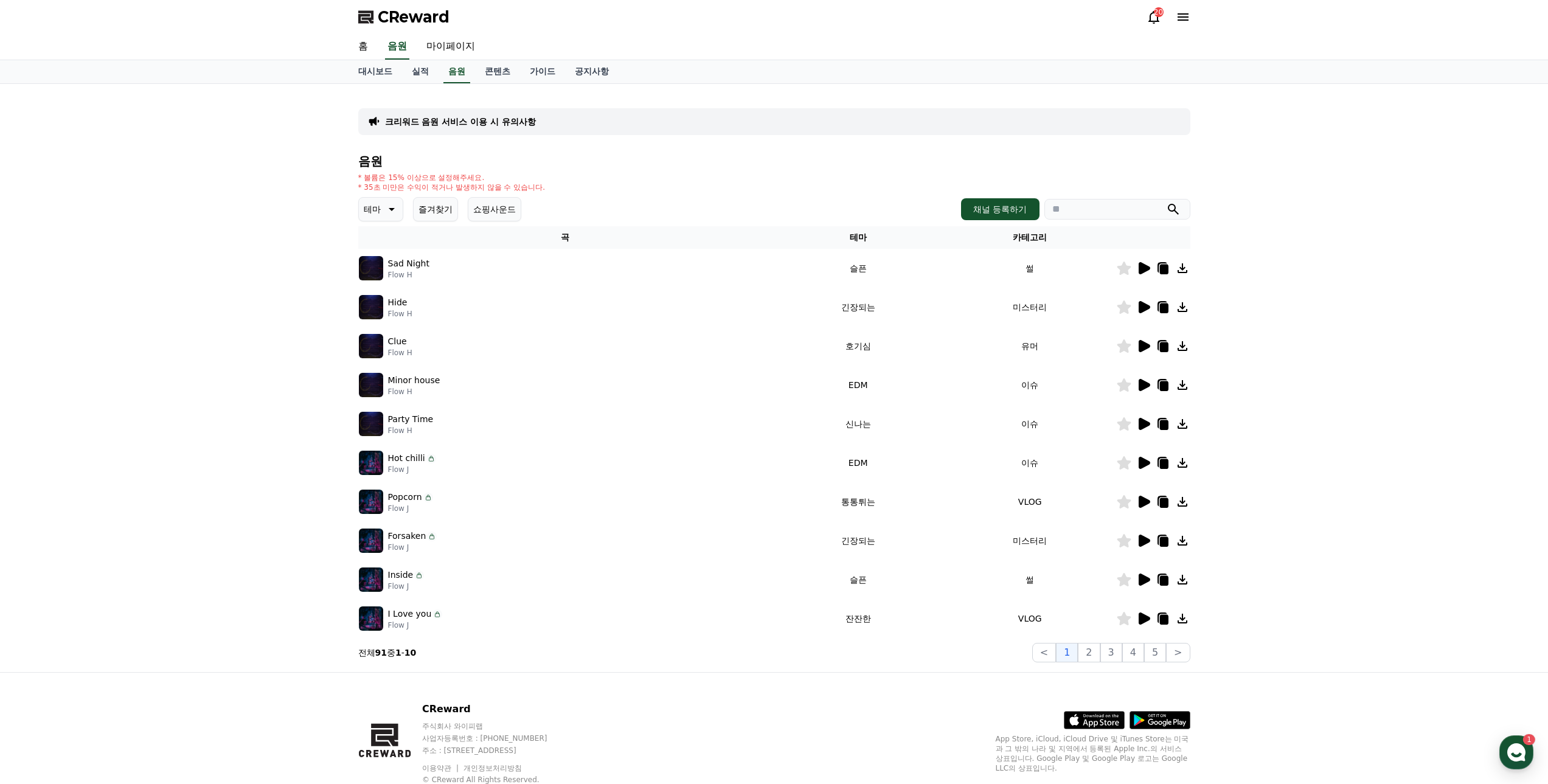
click at [383, 213] on icon at bounding box center [390, 209] width 14 height 14
click at [386, 280] on button "감동적인" at bounding box center [382, 278] width 44 height 27
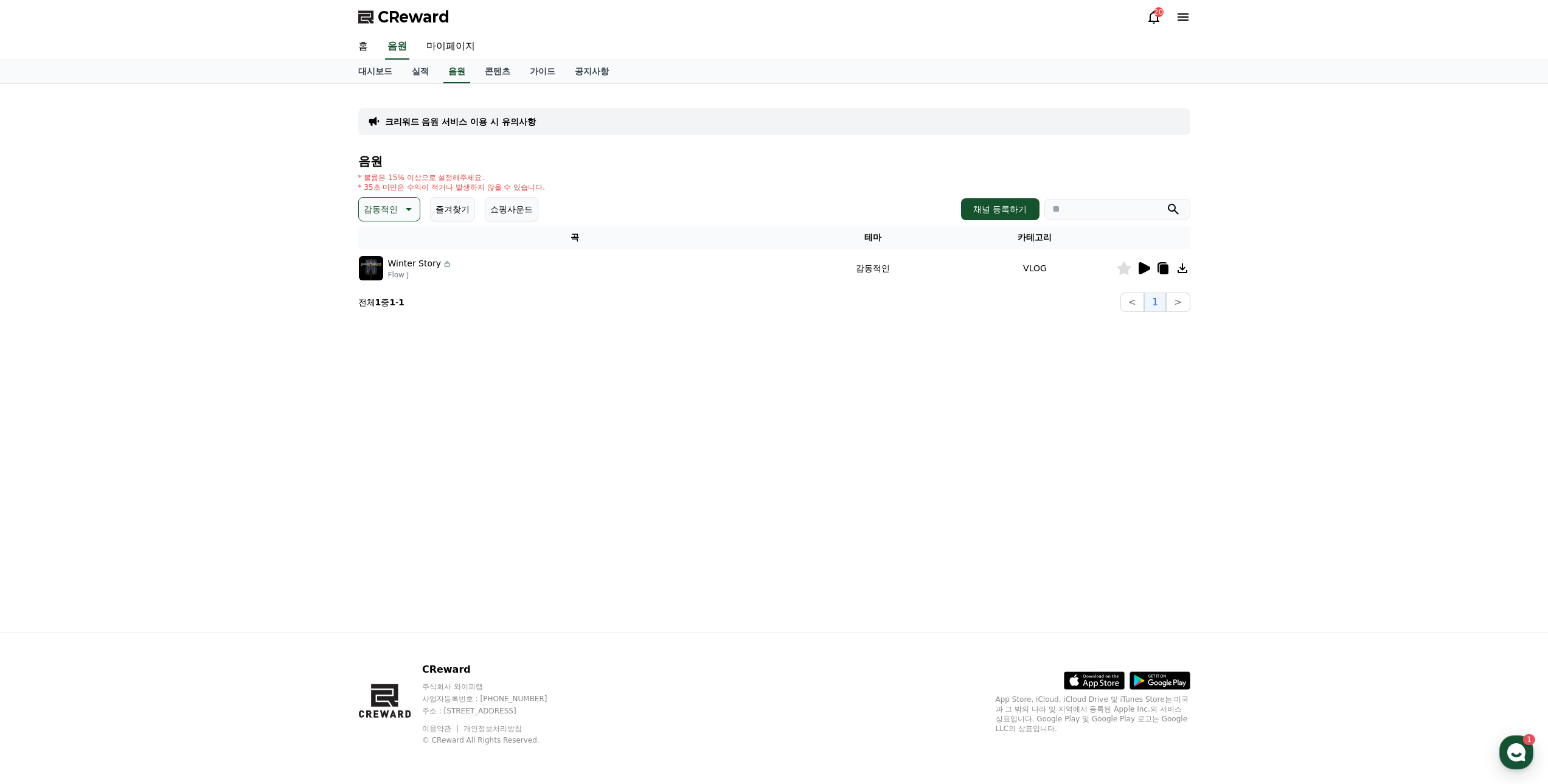
click at [1141, 266] on icon at bounding box center [1144, 268] width 11 height 12
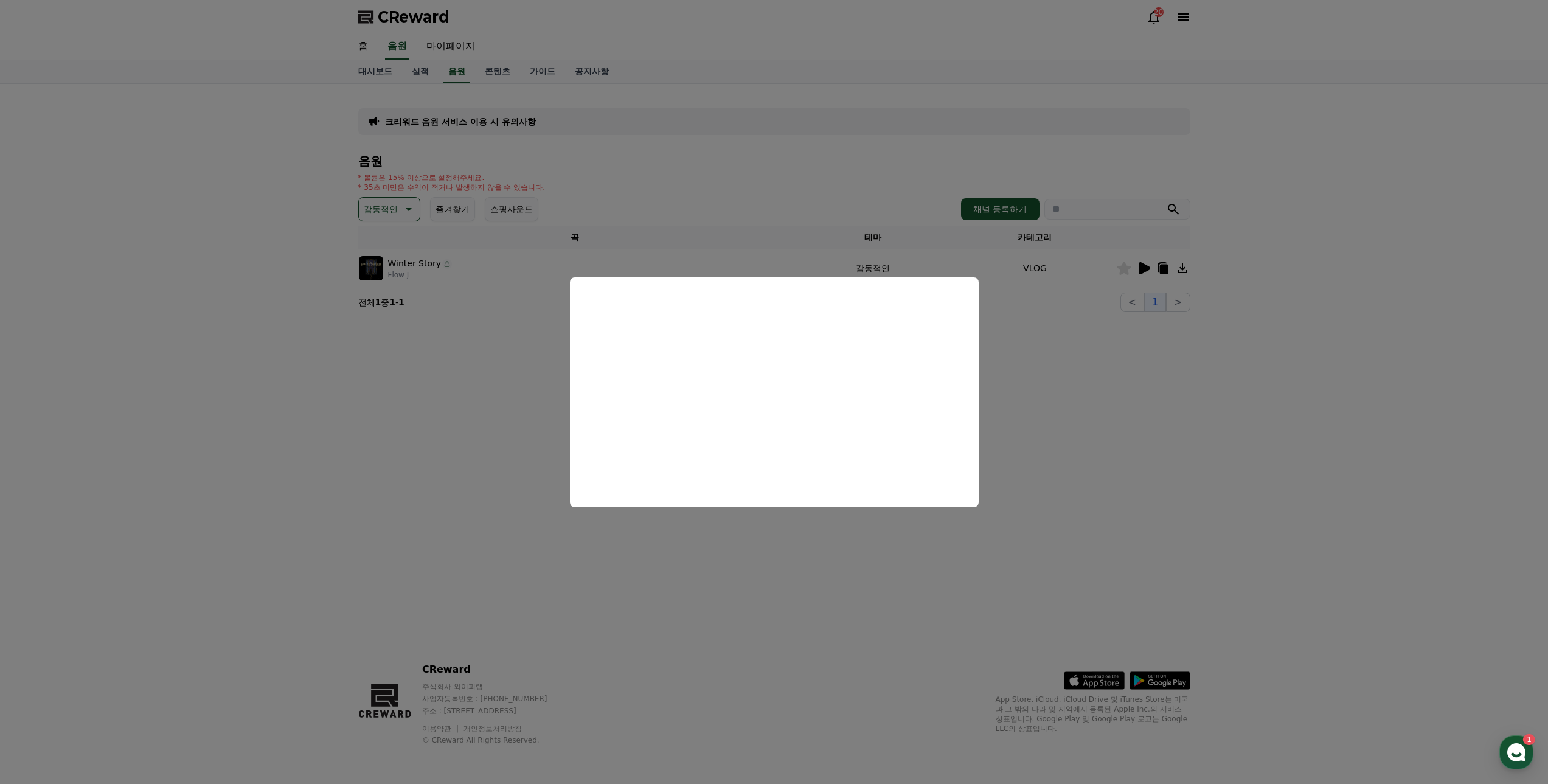
click at [481, 407] on button "close modal" at bounding box center [774, 392] width 1548 height 784
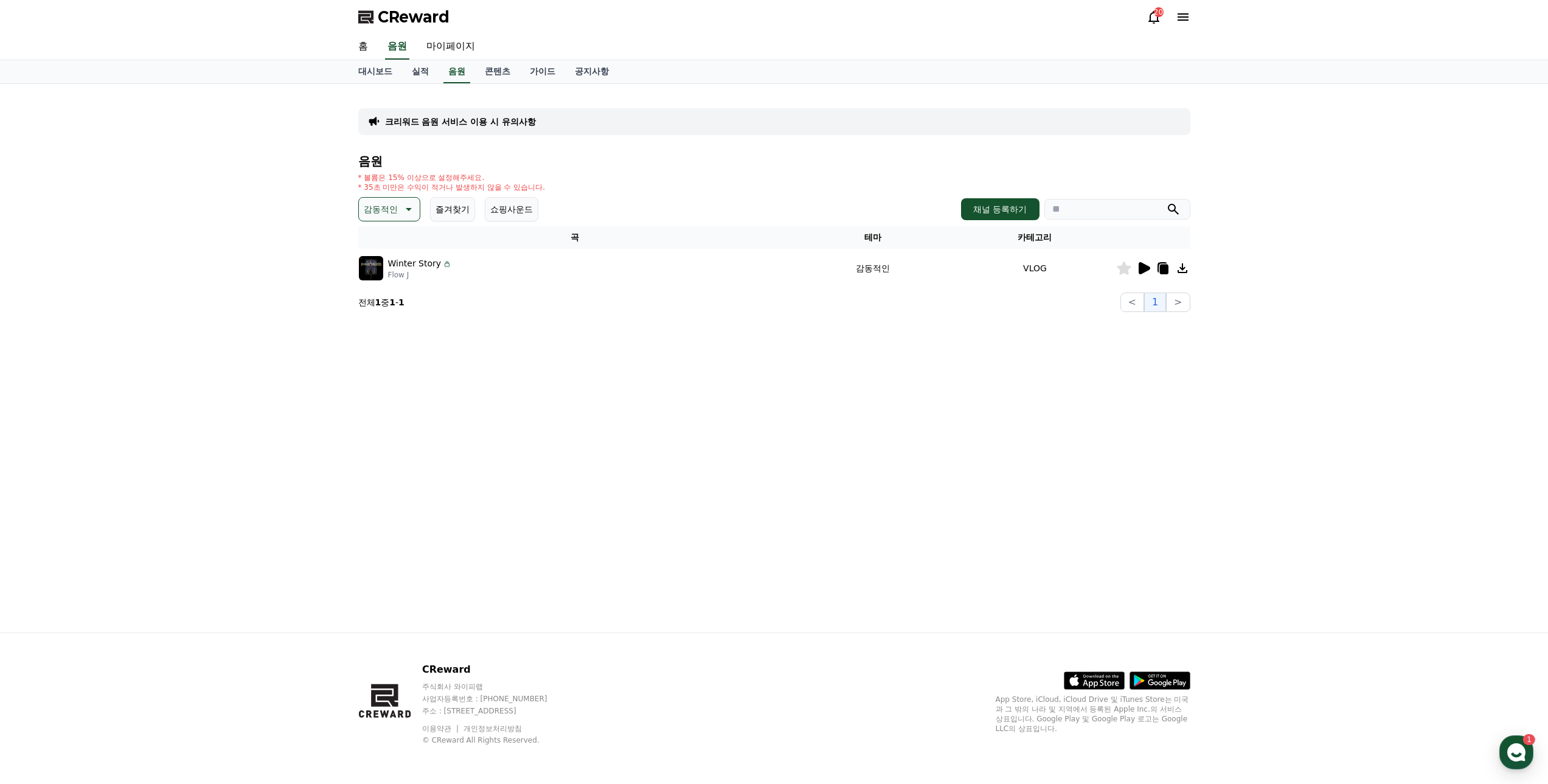
click at [391, 210] on p "감동적인" at bounding box center [381, 209] width 34 height 17
click at [384, 309] on button "웅장한" at bounding box center [378, 312] width 36 height 27
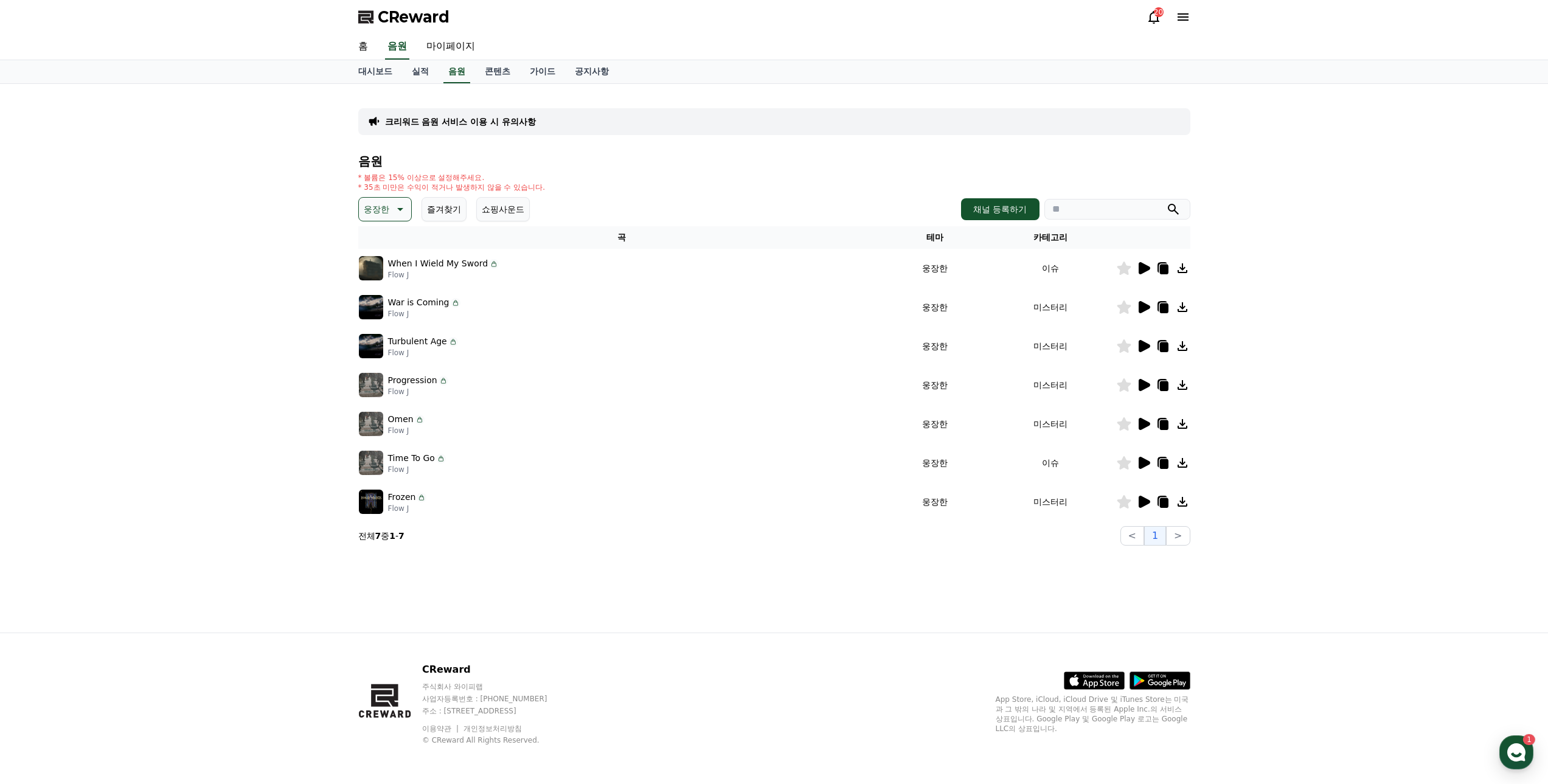
click at [1146, 265] on icon at bounding box center [1143, 268] width 14 height 14
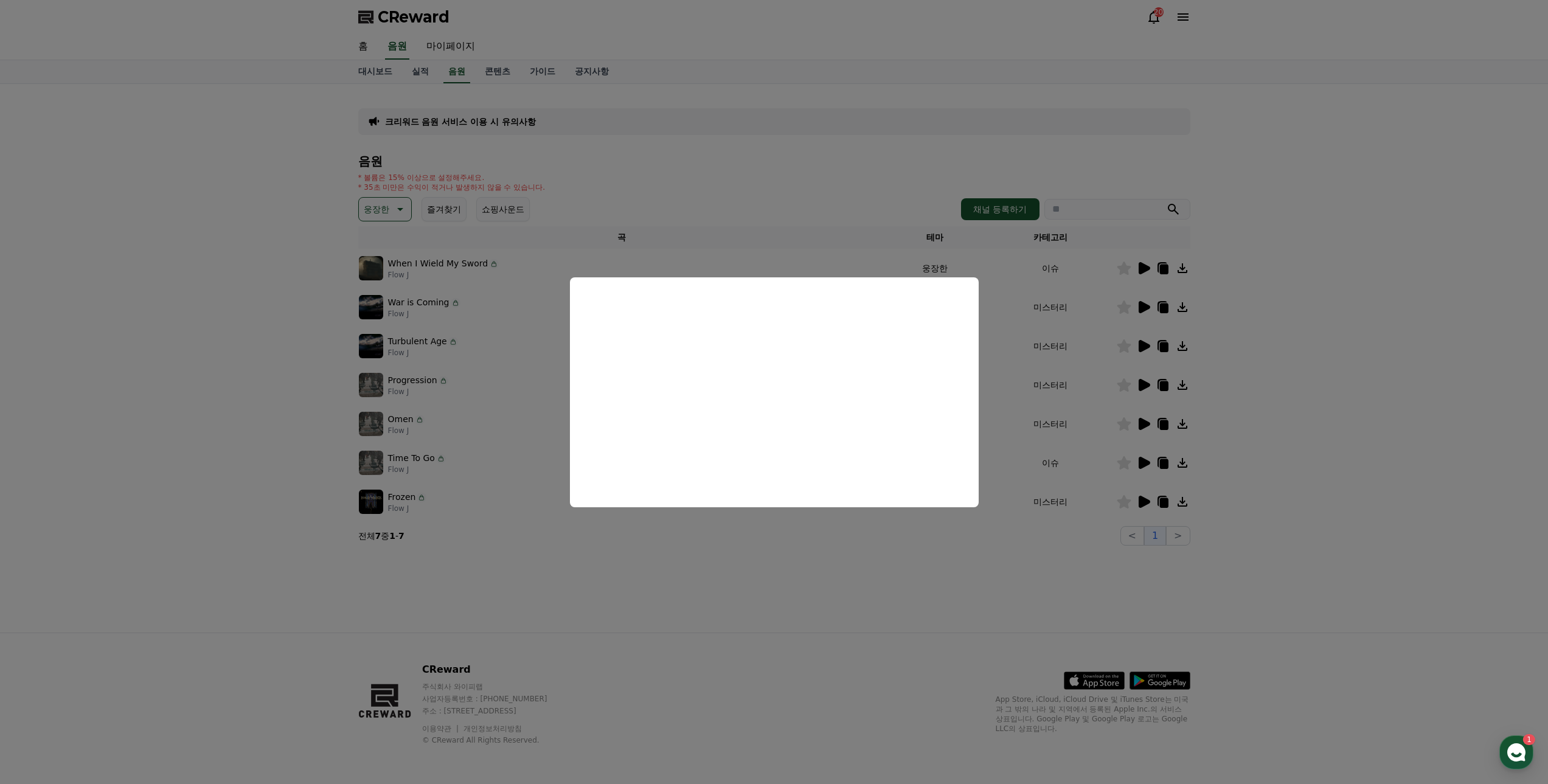
click at [609, 594] on button "close modal" at bounding box center [774, 392] width 1548 height 784
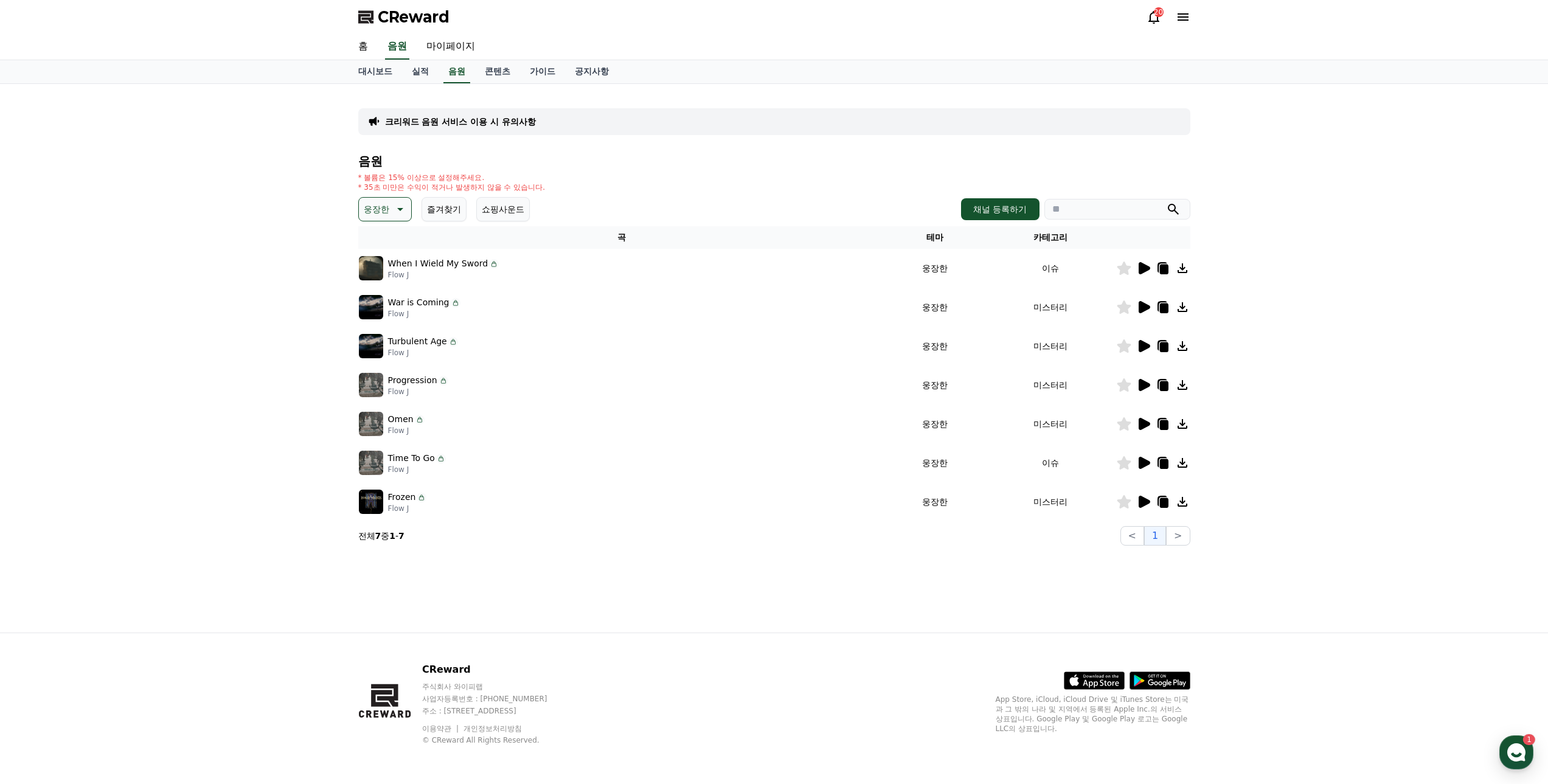
click at [1146, 307] on icon at bounding box center [1144, 307] width 11 height 12
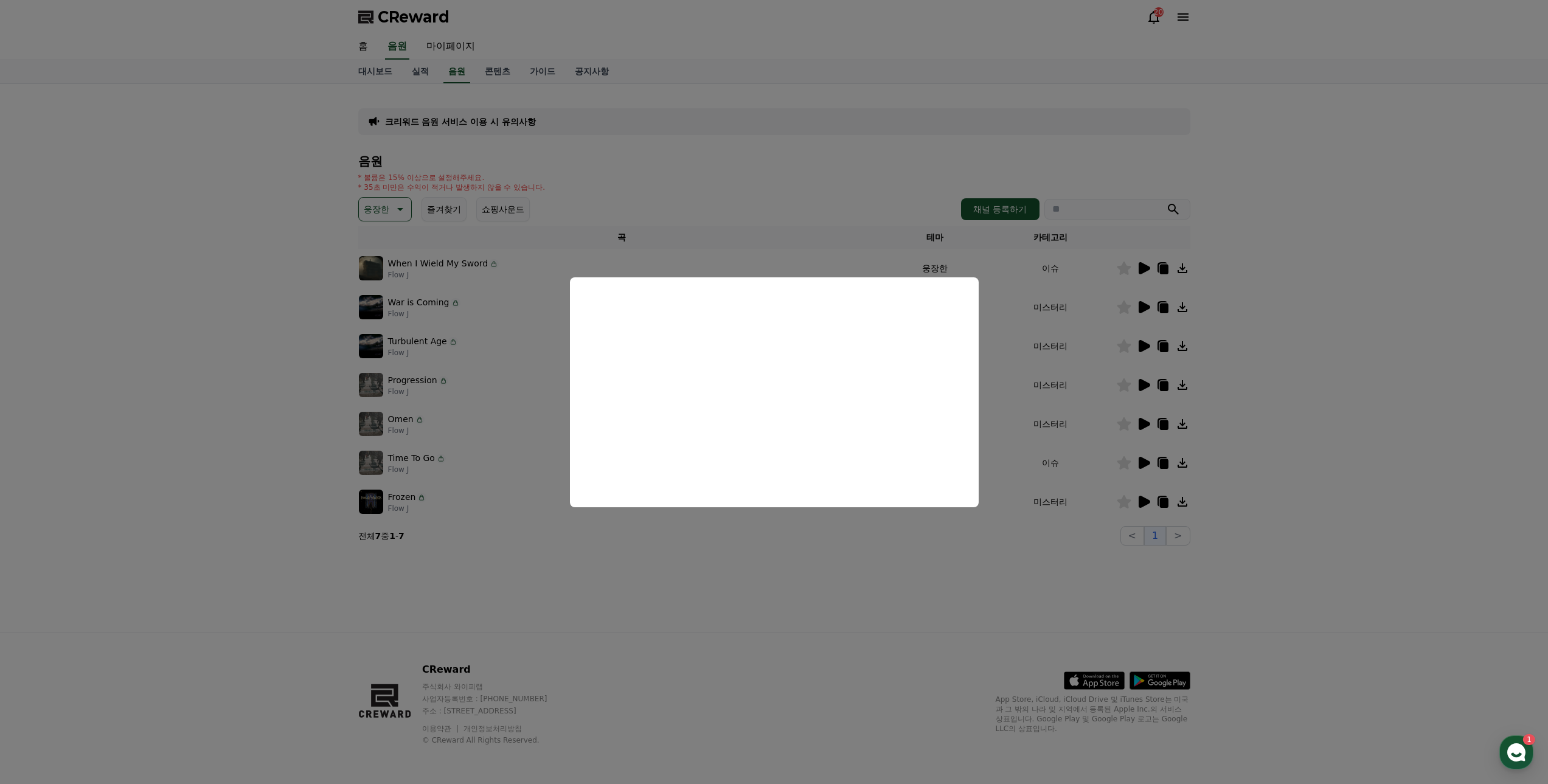
click at [813, 601] on button "close modal" at bounding box center [774, 392] width 1548 height 784
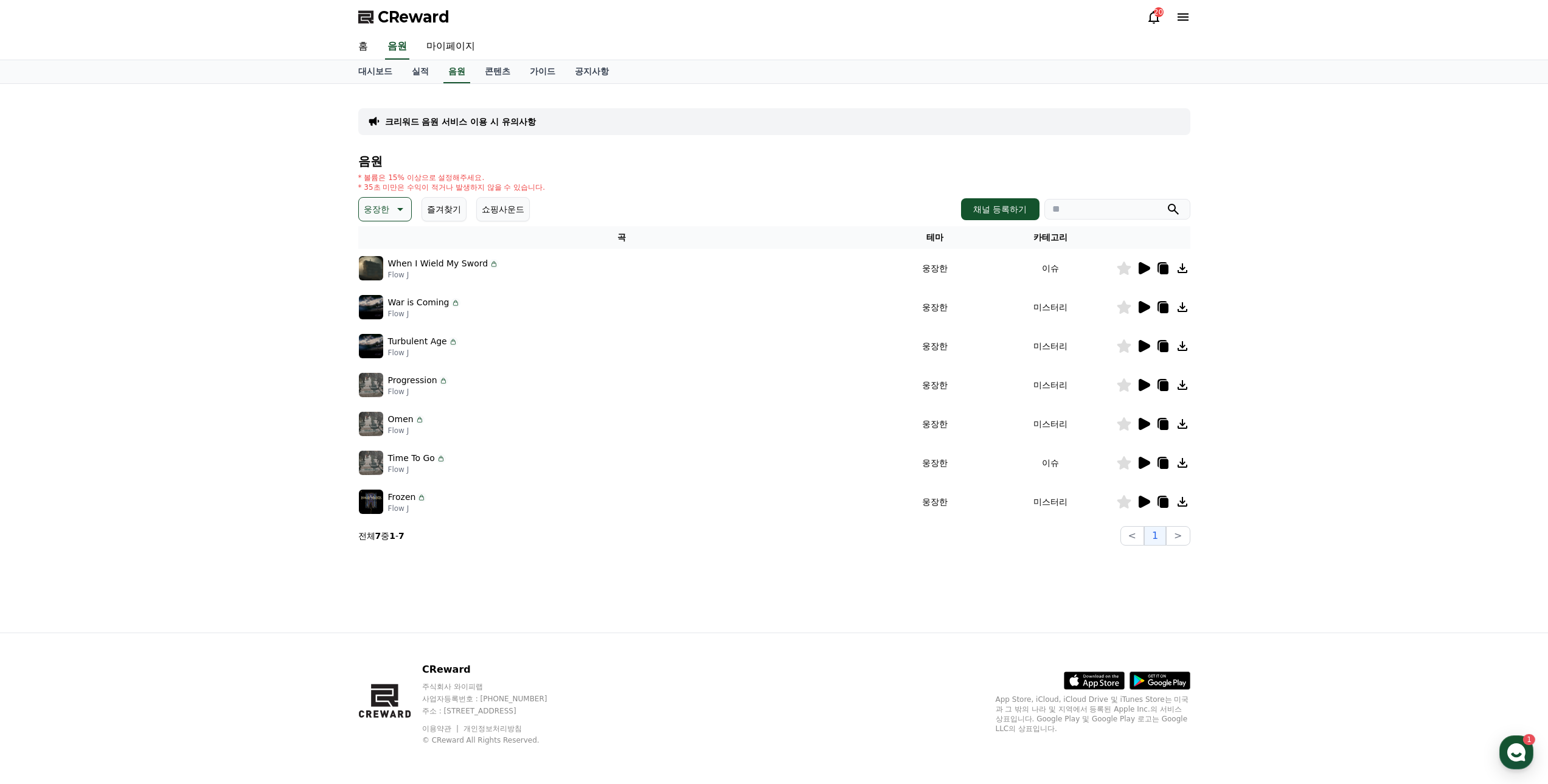
click at [1150, 346] on icon at bounding box center [1144, 346] width 11 height 12
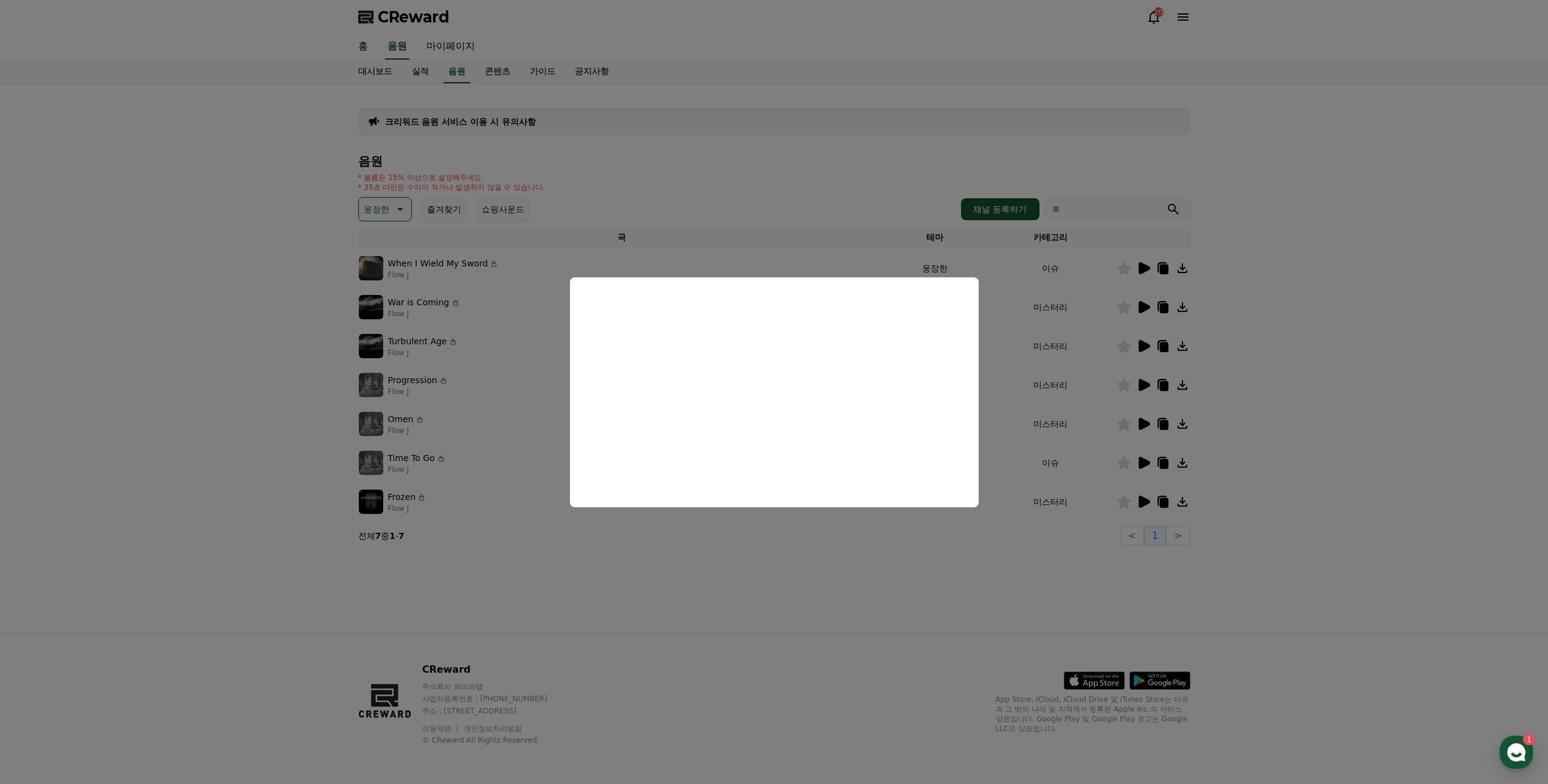
click at [667, 598] on button "close modal" at bounding box center [774, 392] width 1548 height 784
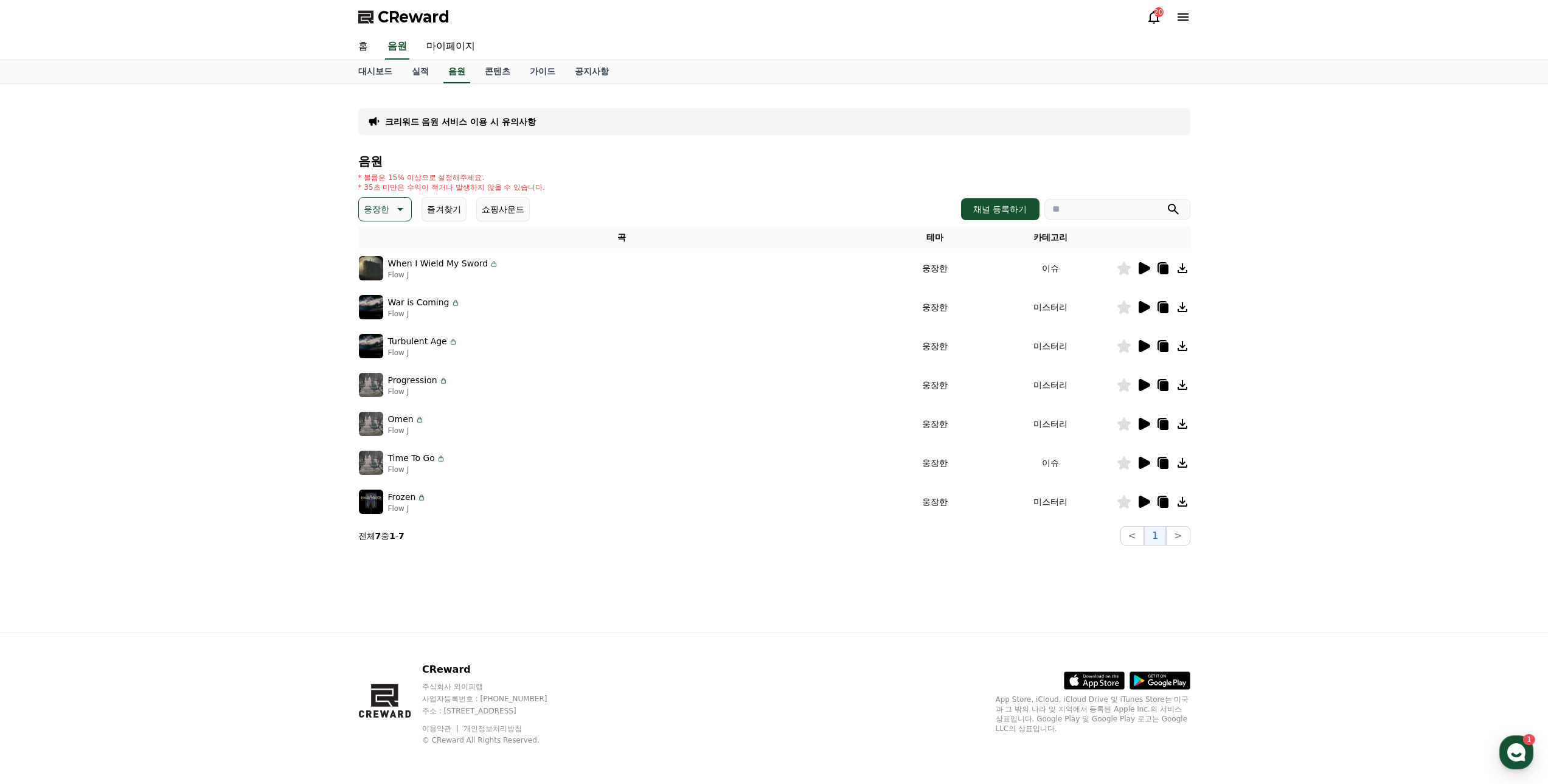
click at [1144, 468] on icon at bounding box center [1143, 463] width 14 height 14
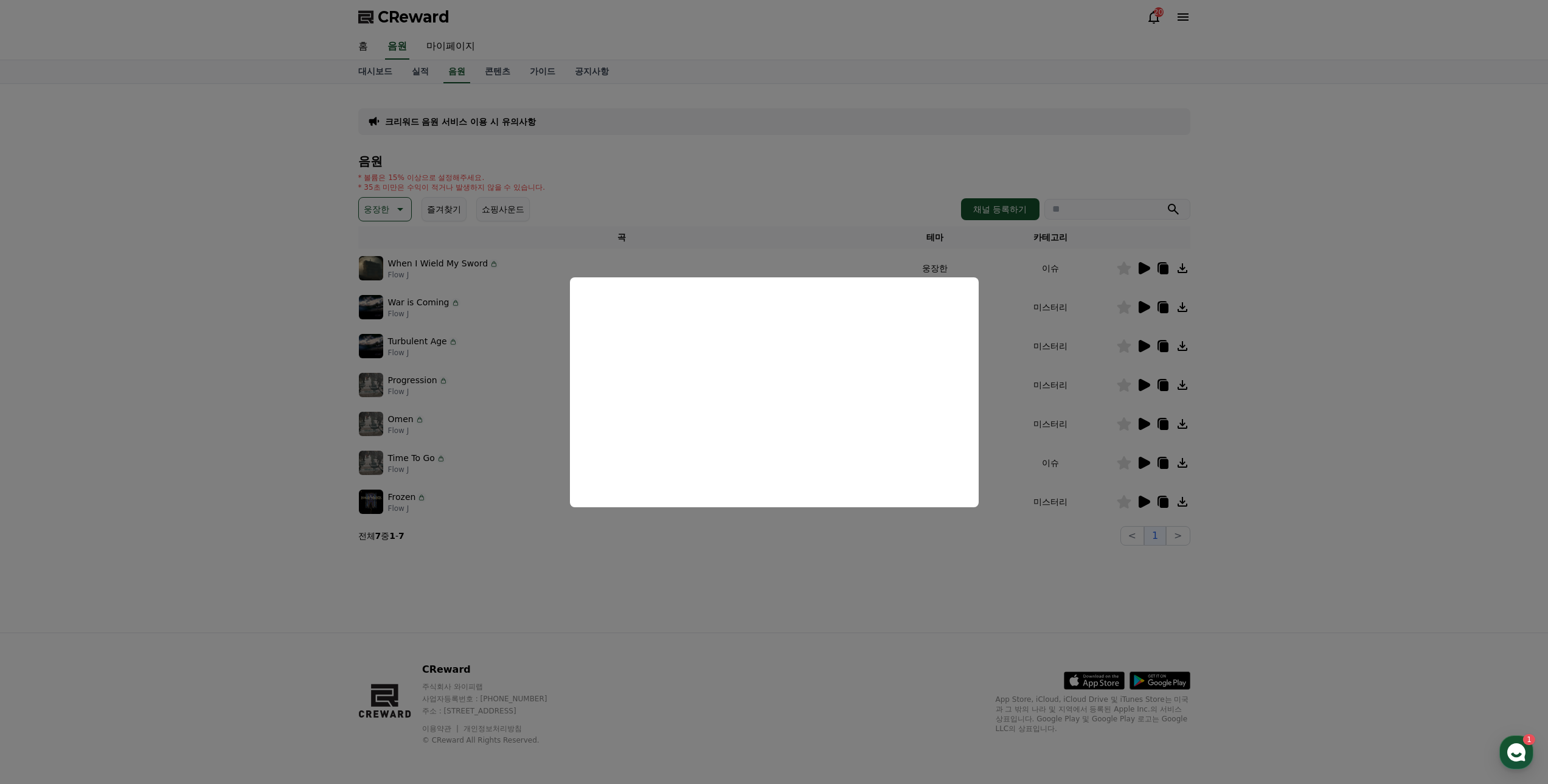
click at [718, 582] on button "close modal" at bounding box center [774, 392] width 1548 height 784
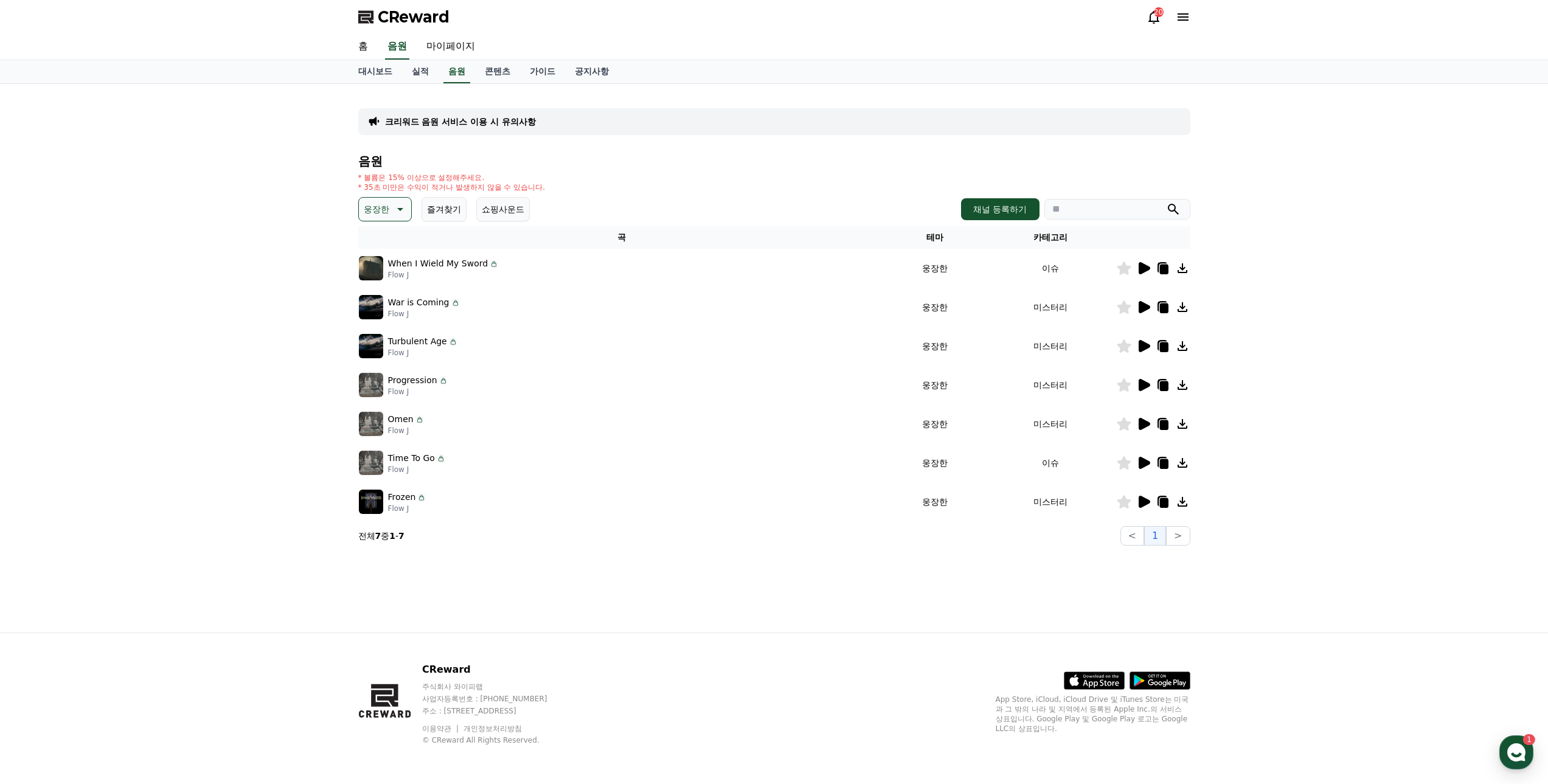
click at [1123, 464] on icon at bounding box center [1123, 463] width 14 height 14
click at [419, 69] on link "실적" at bounding box center [420, 71] width 36 height 23
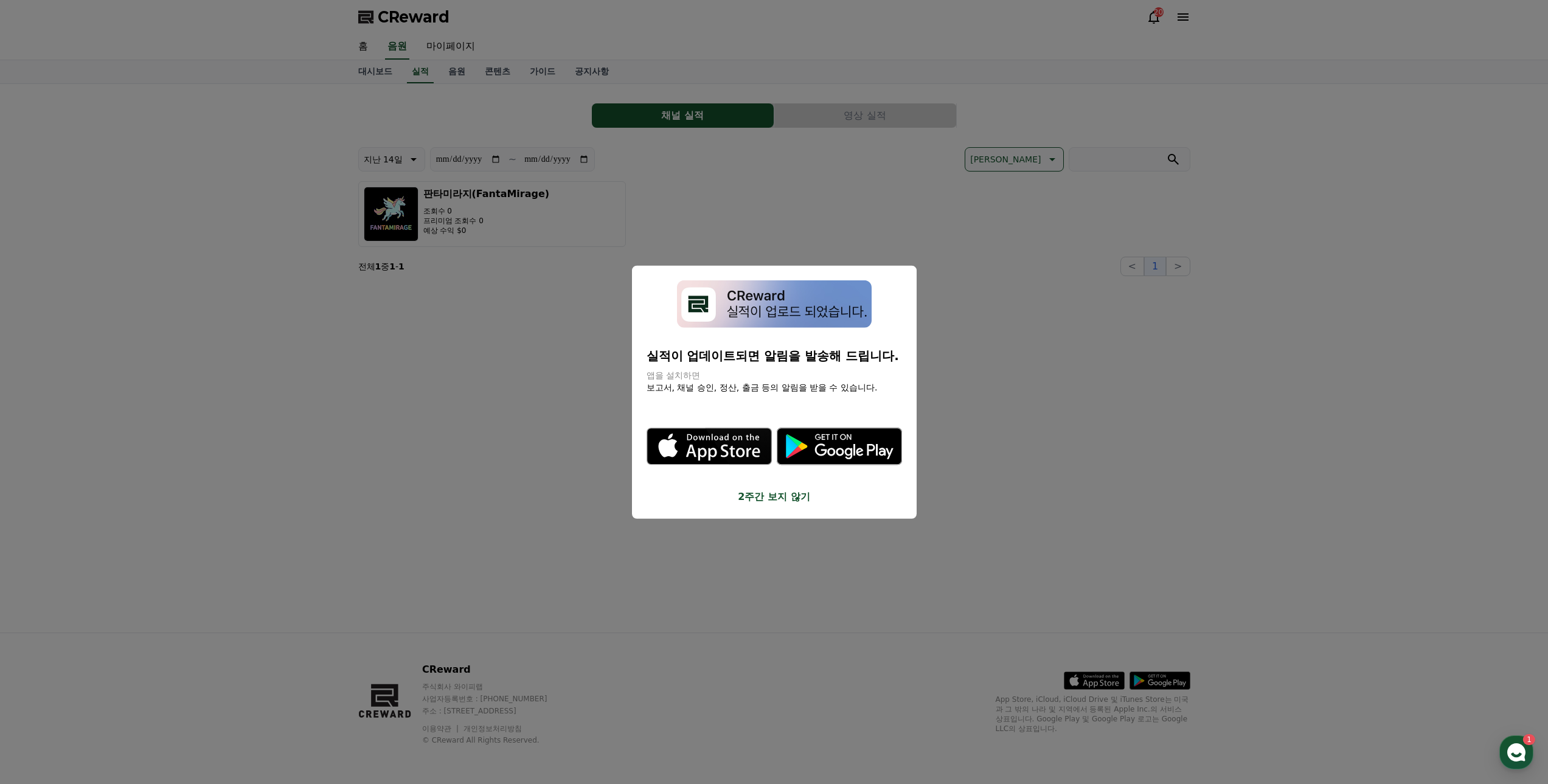
click at [773, 496] on button "2주간 보지 않기" at bounding box center [774, 497] width 256 height 14
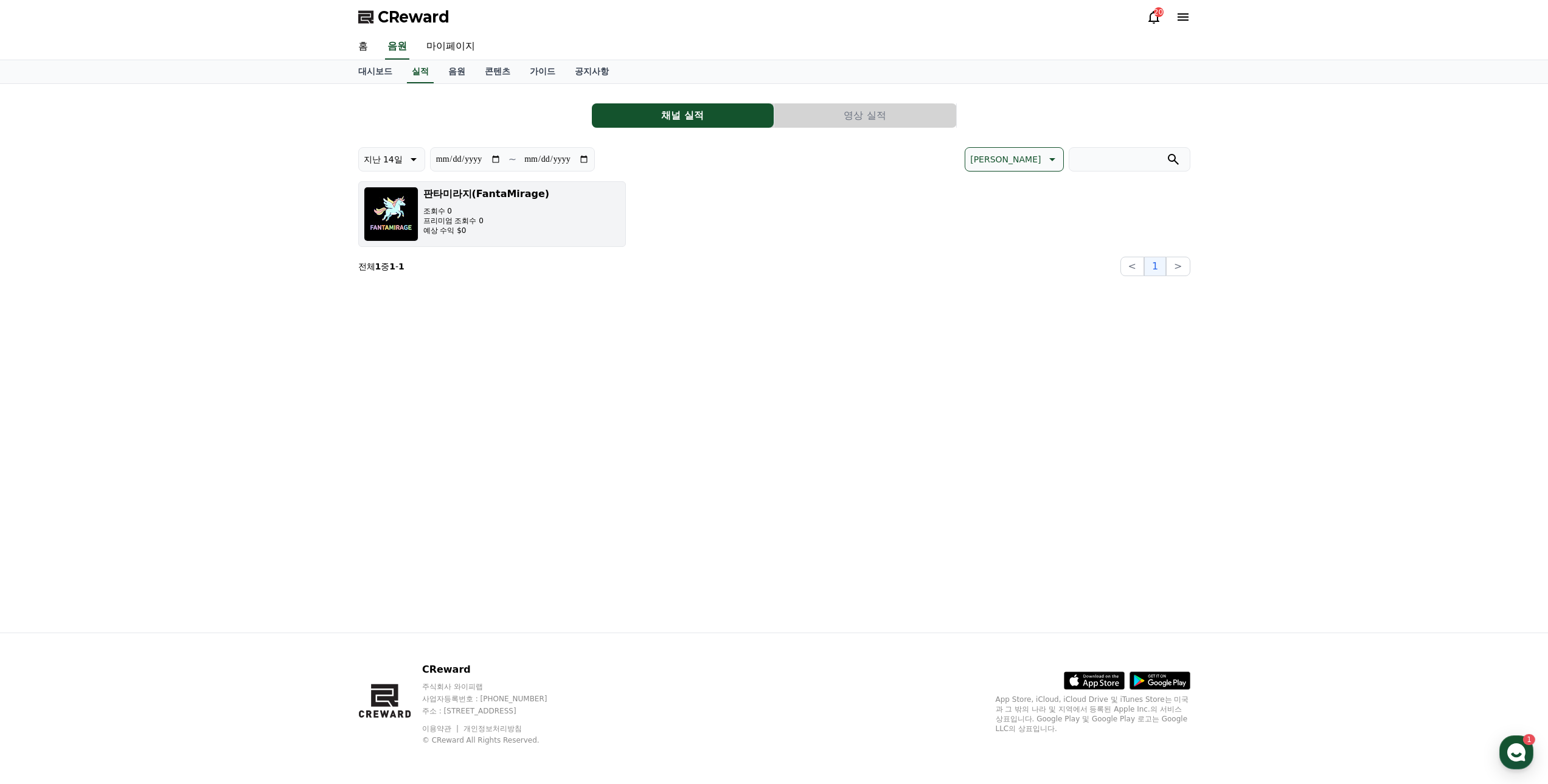
click at [478, 209] on p "조회수 0" at bounding box center [486, 211] width 127 height 10
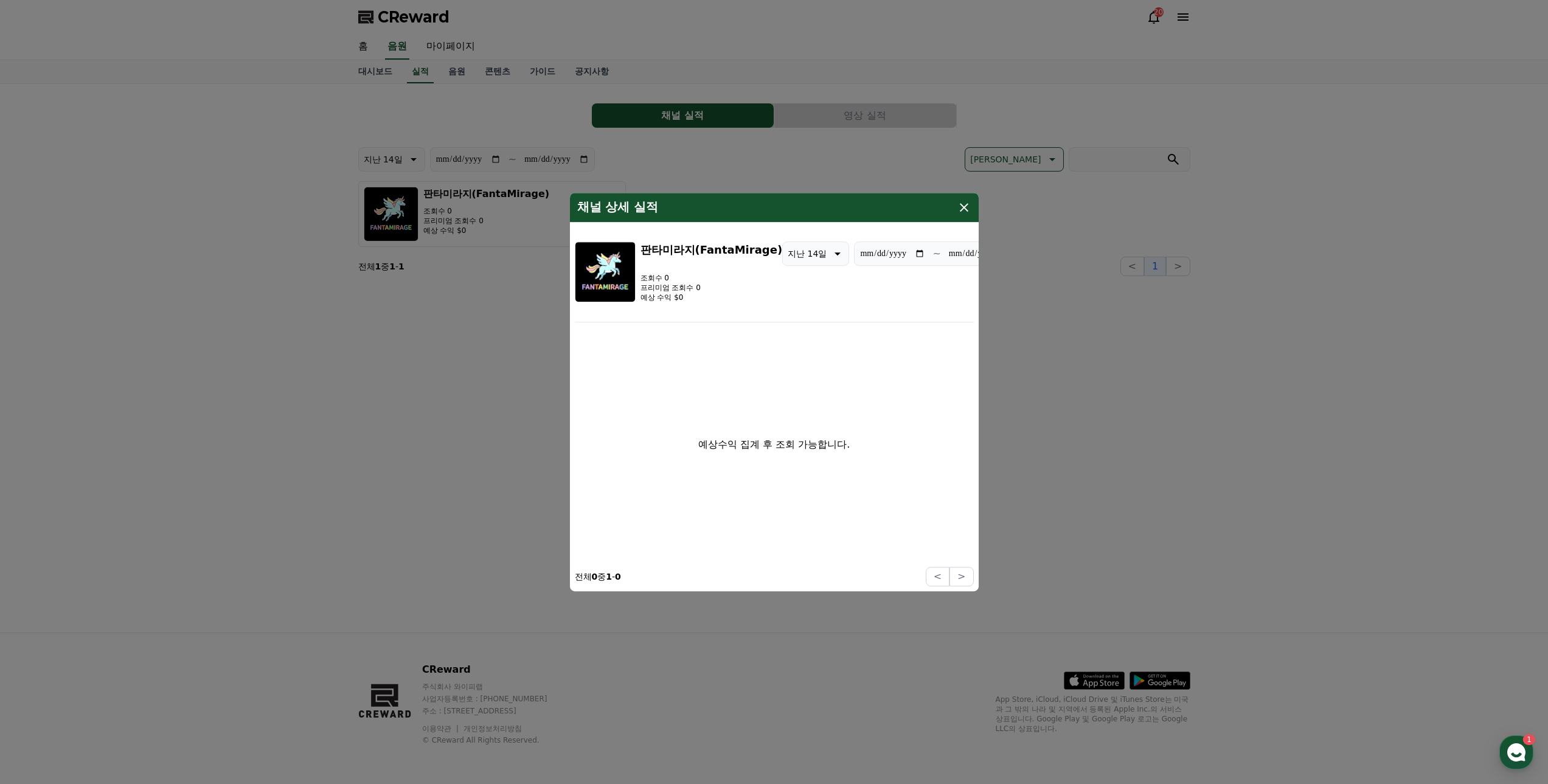
click at [1026, 386] on button "close modal" at bounding box center [774, 392] width 1548 height 784
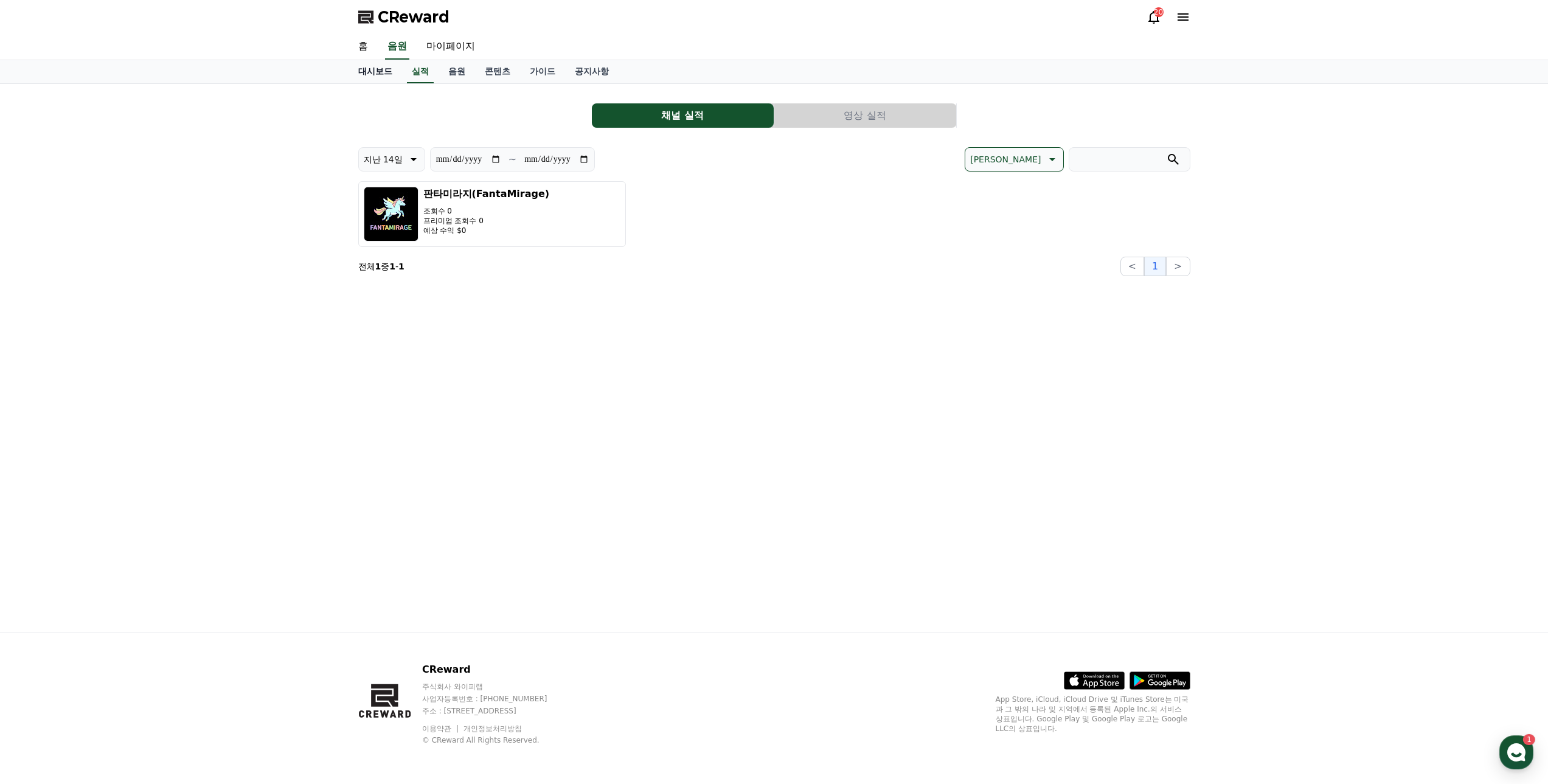
click at [376, 72] on link "대시보드" at bounding box center [375, 71] width 54 height 23
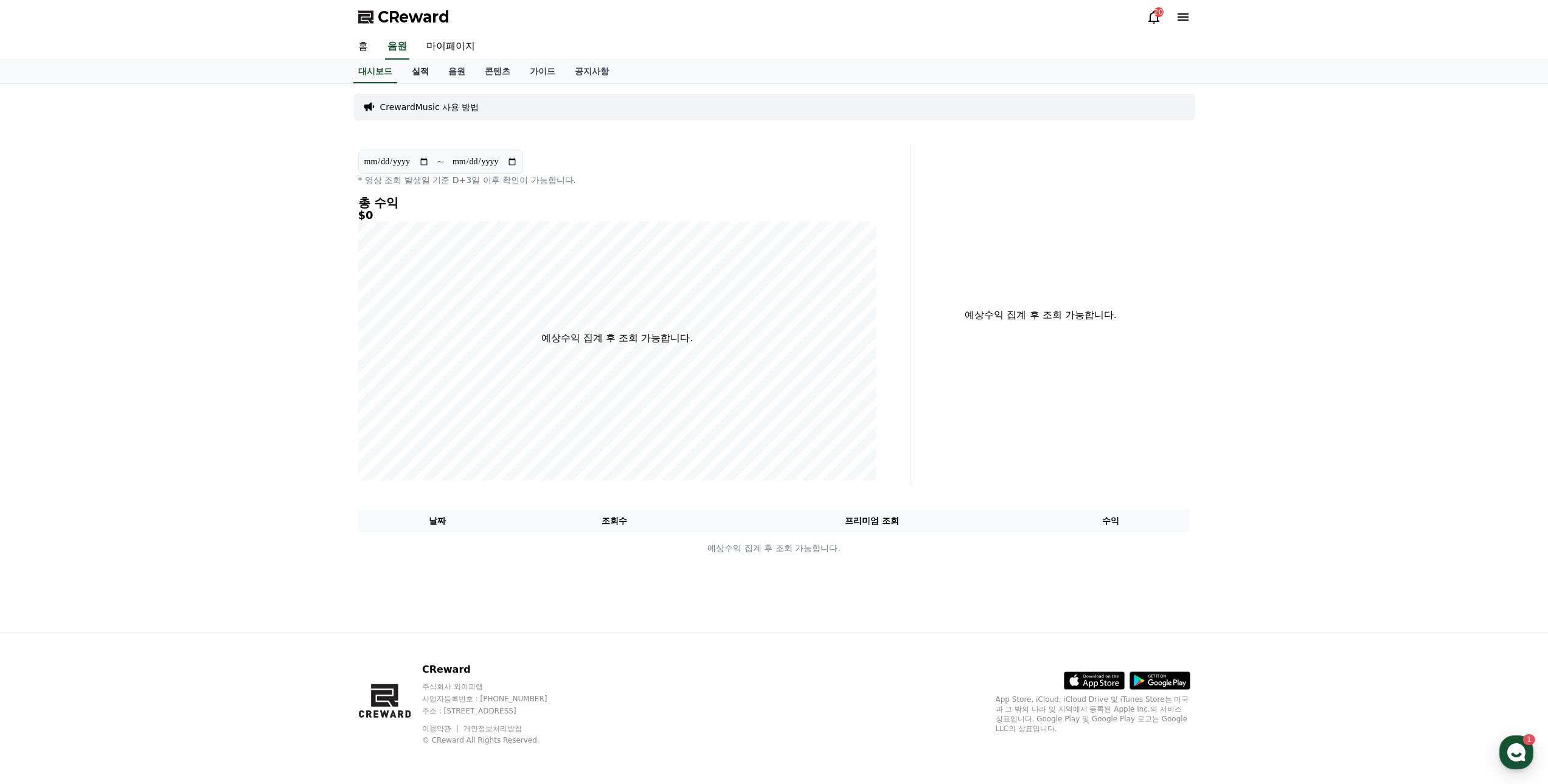
click at [423, 76] on link "실적" at bounding box center [420, 71] width 36 height 23
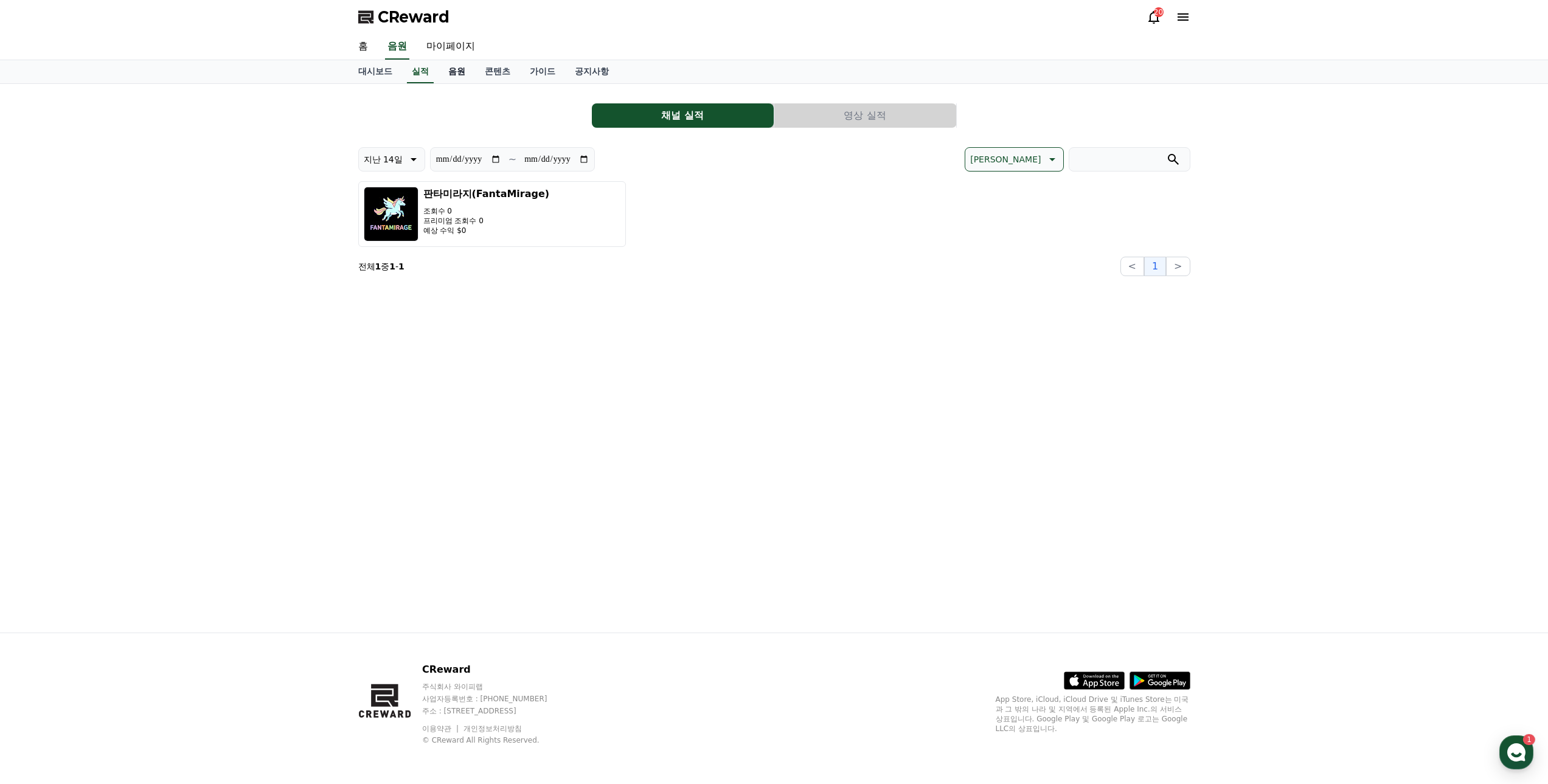
click at [458, 72] on link "음원" at bounding box center [457, 71] width 36 height 23
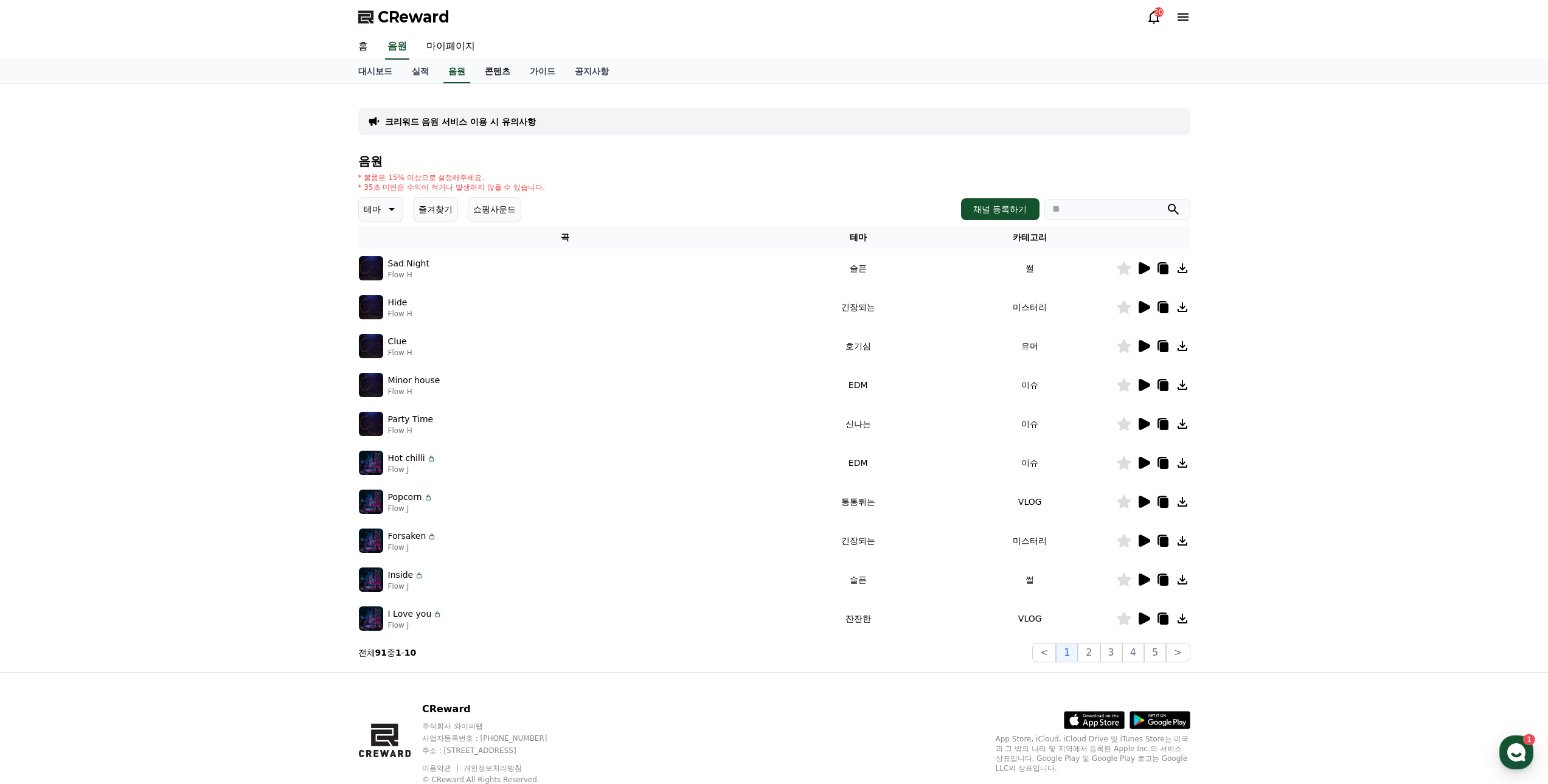
click at [495, 70] on link "콘텐츠" at bounding box center [497, 71] width 45 height 23
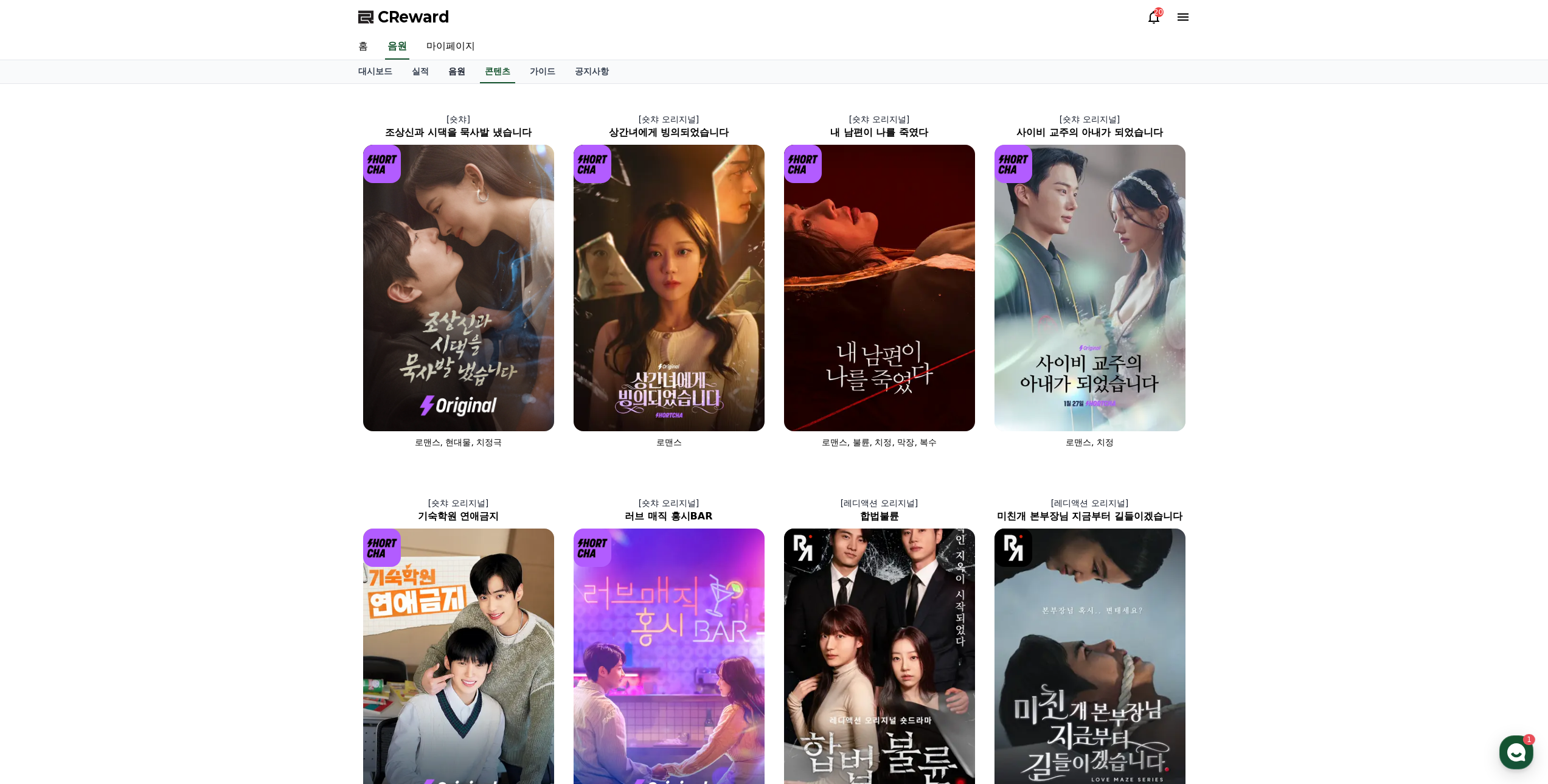
click at [453, 69] on link "음원" at bounding box center [457, 71] width 36 height 23
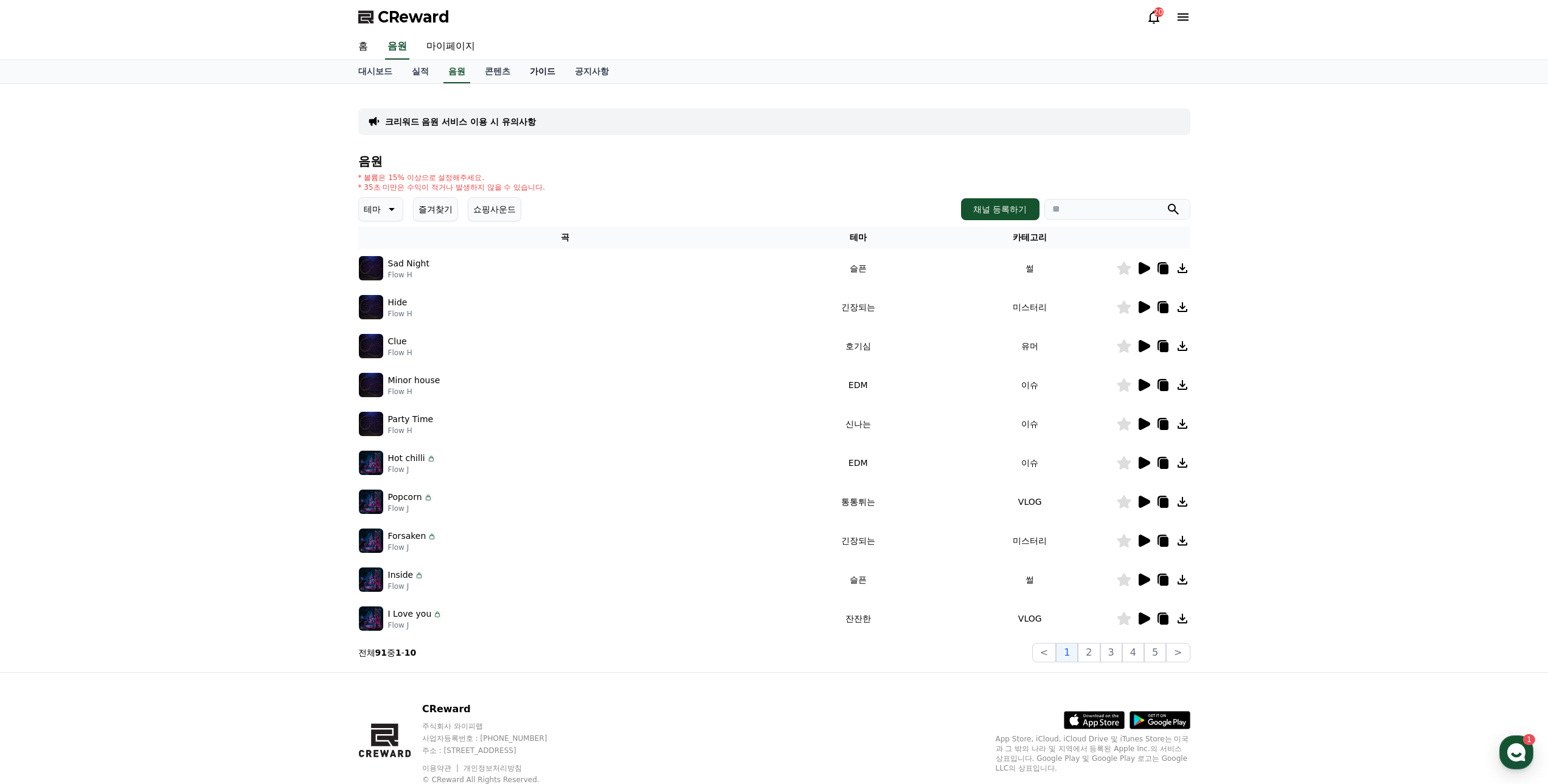
click at [544, 76] on link "가이드" at bounding box center [542, 71] width 45 height 23
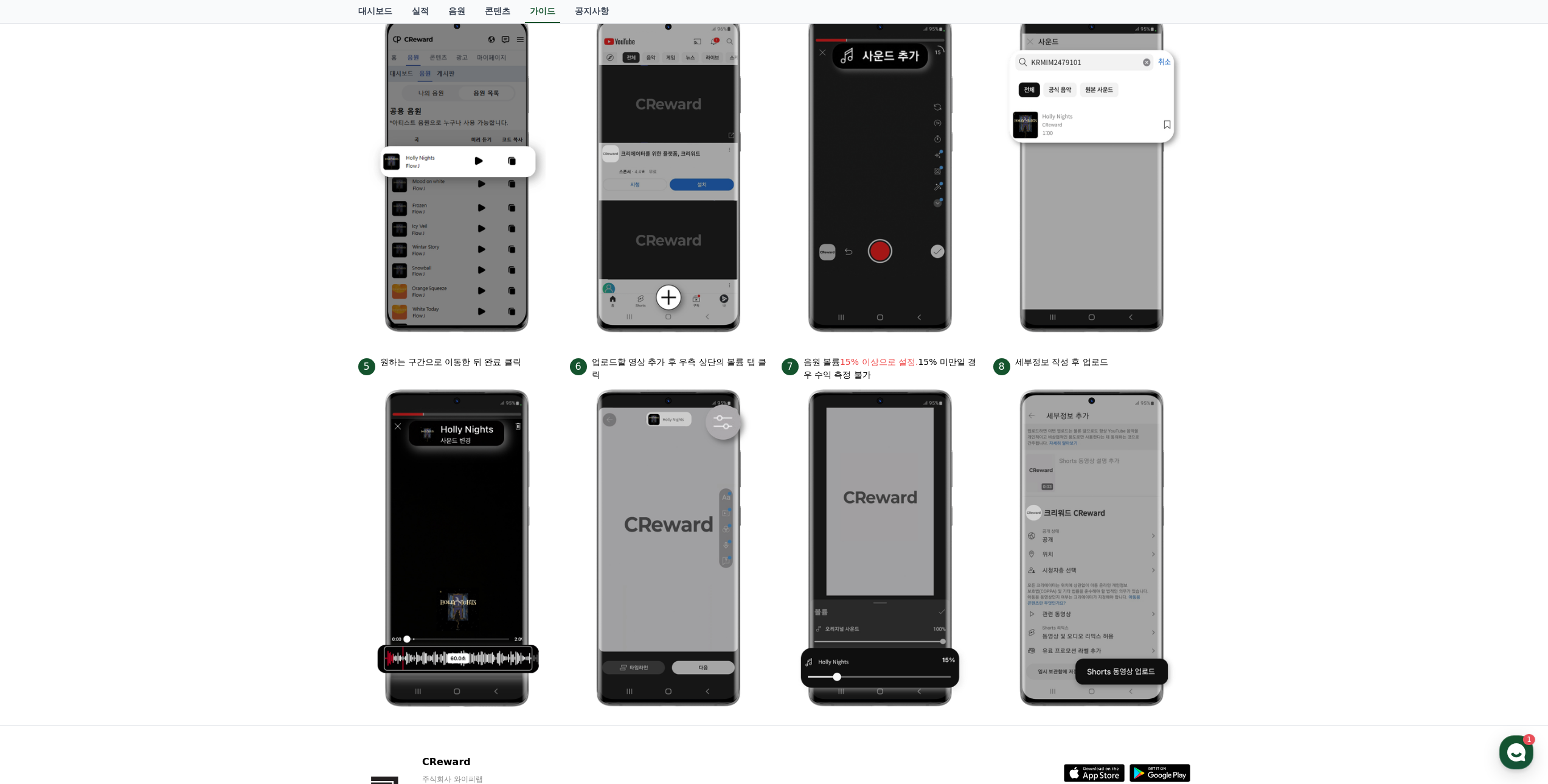
scroll to position [340, 0]
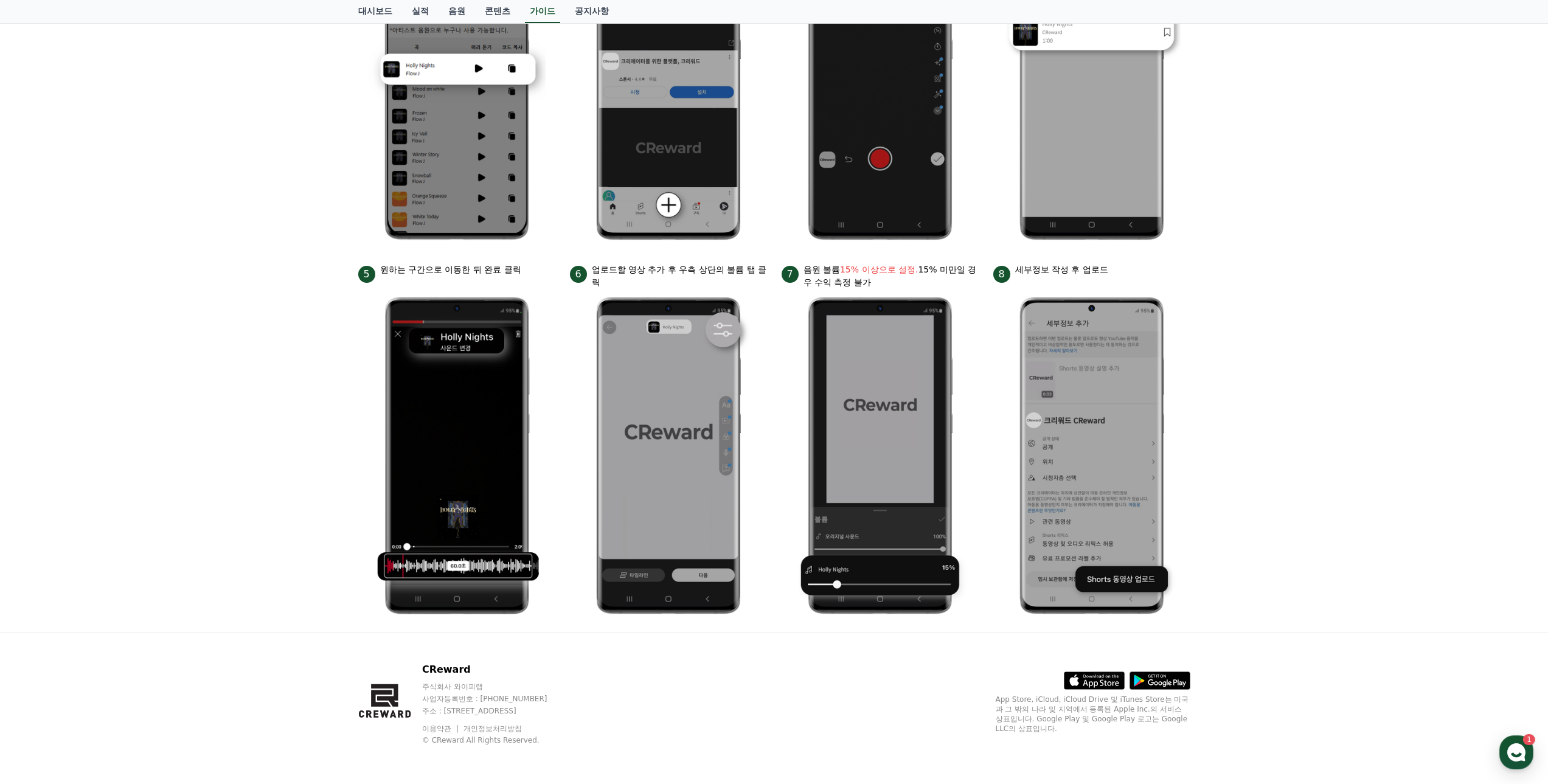
drag, startPoint x: 1013, startPoint y: 271, endPoint x: 1119, endPoint y: 274, distance: 106.0
click at [1119, 274] on div "8 세부정보 작성 후 업로드" at bounding box center [1092, 273] width 197 height 20
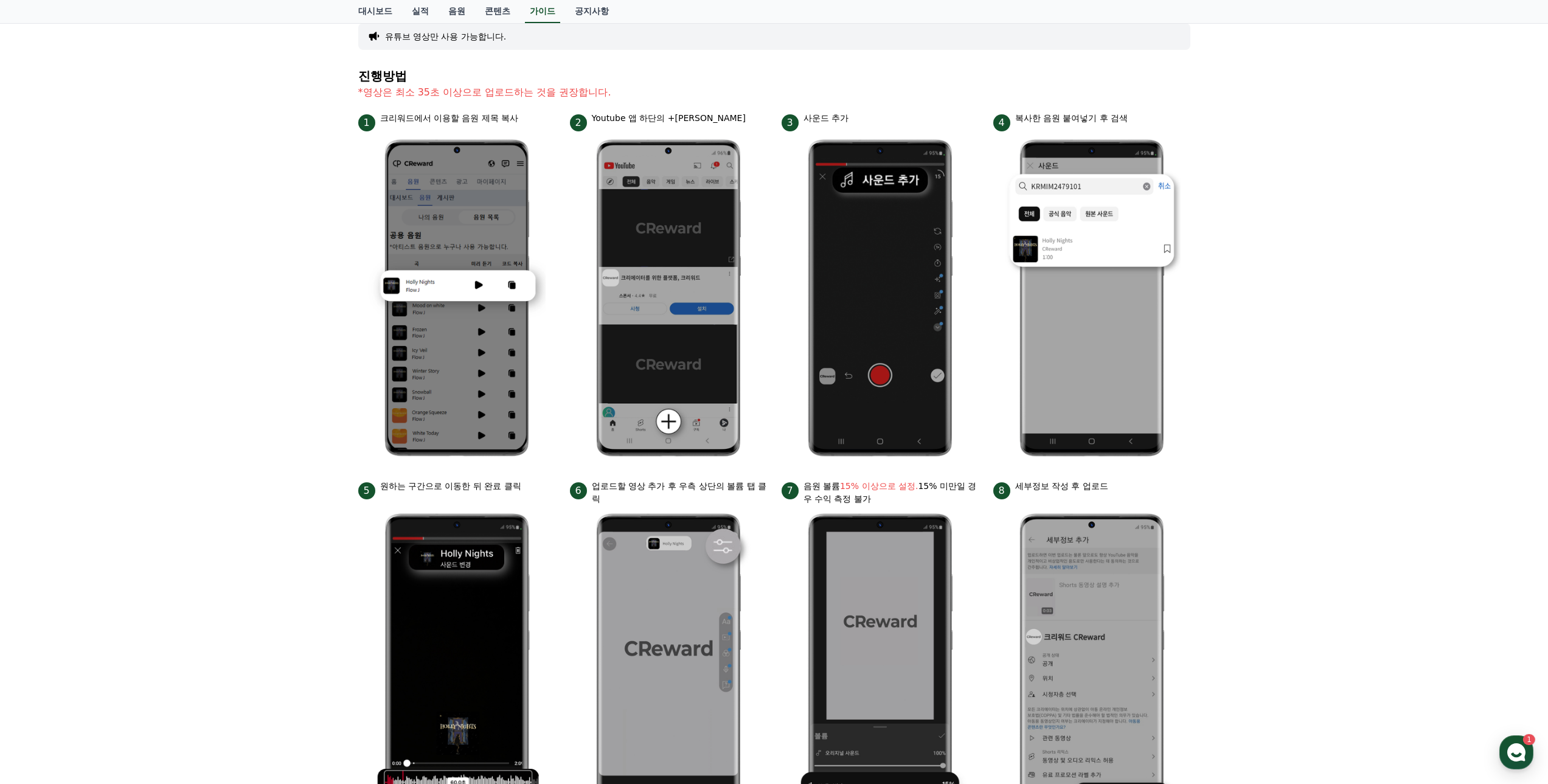
scroll to position [0, 0]
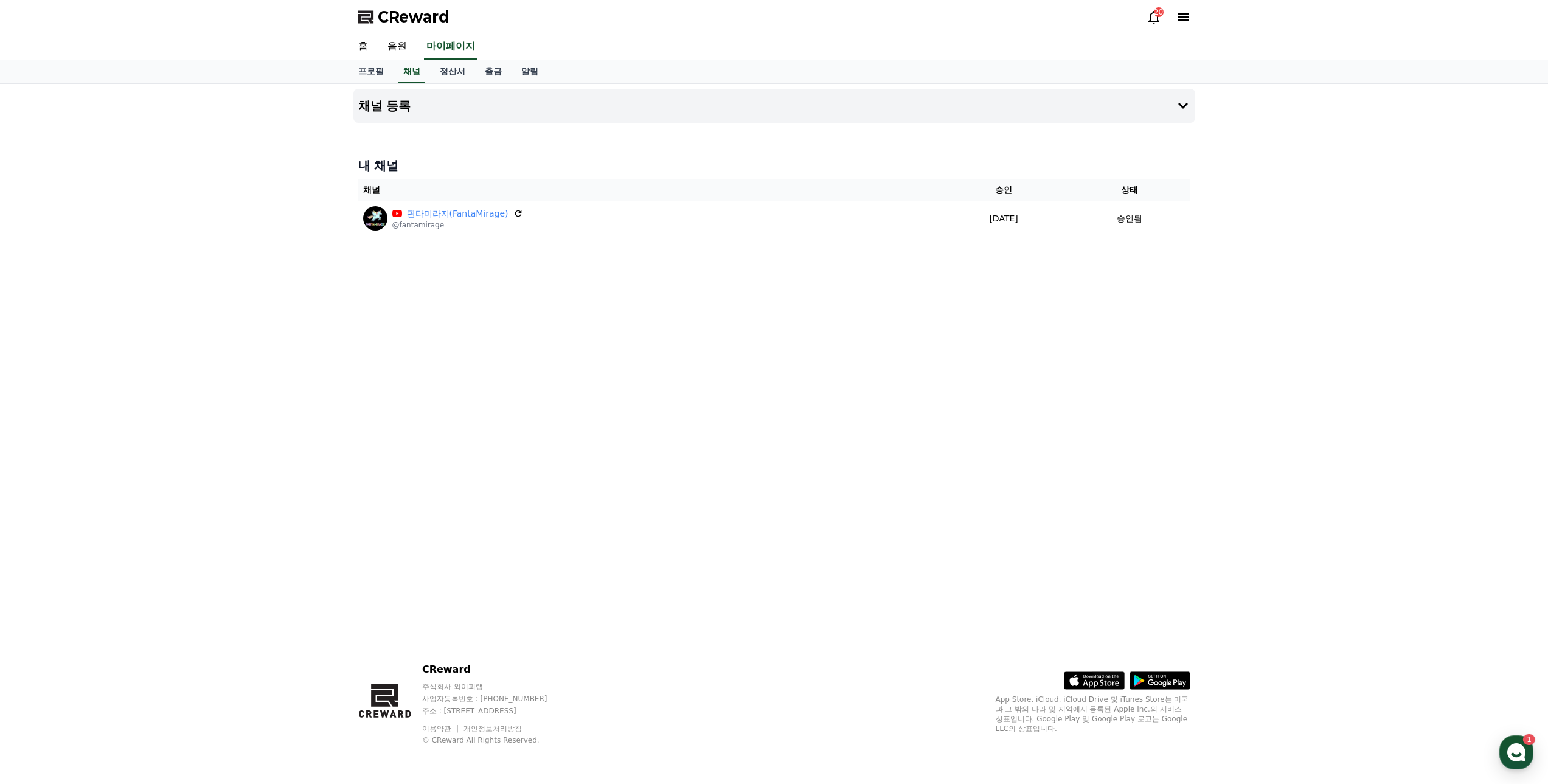
click at [1180, 14] on icon at bounding box center [1183, 17] width 11 height 8
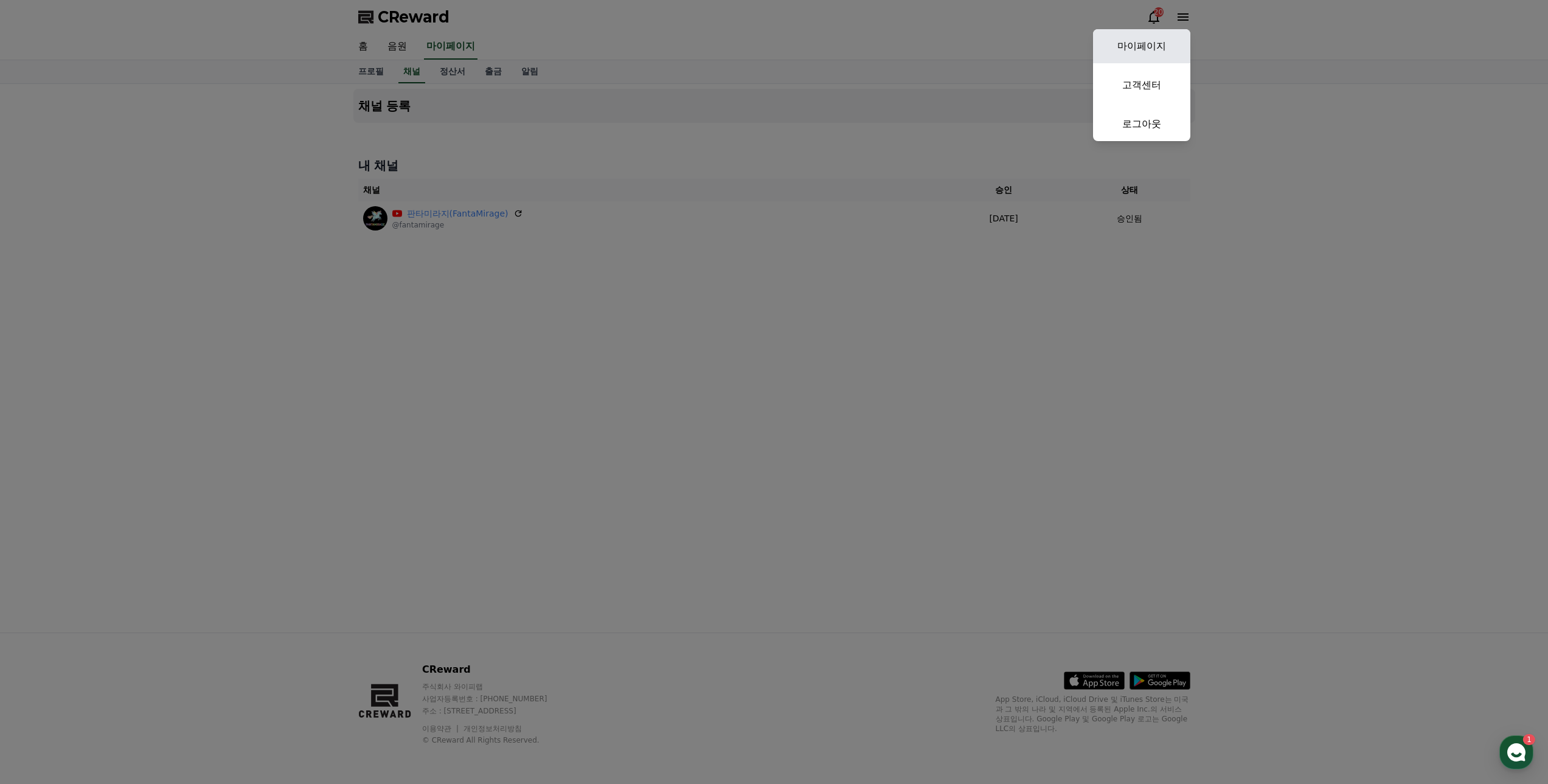
click at [1137, 47] on link "마이페이지" at bounding box center [1141, 45] width 97 height 34
select select "**********"
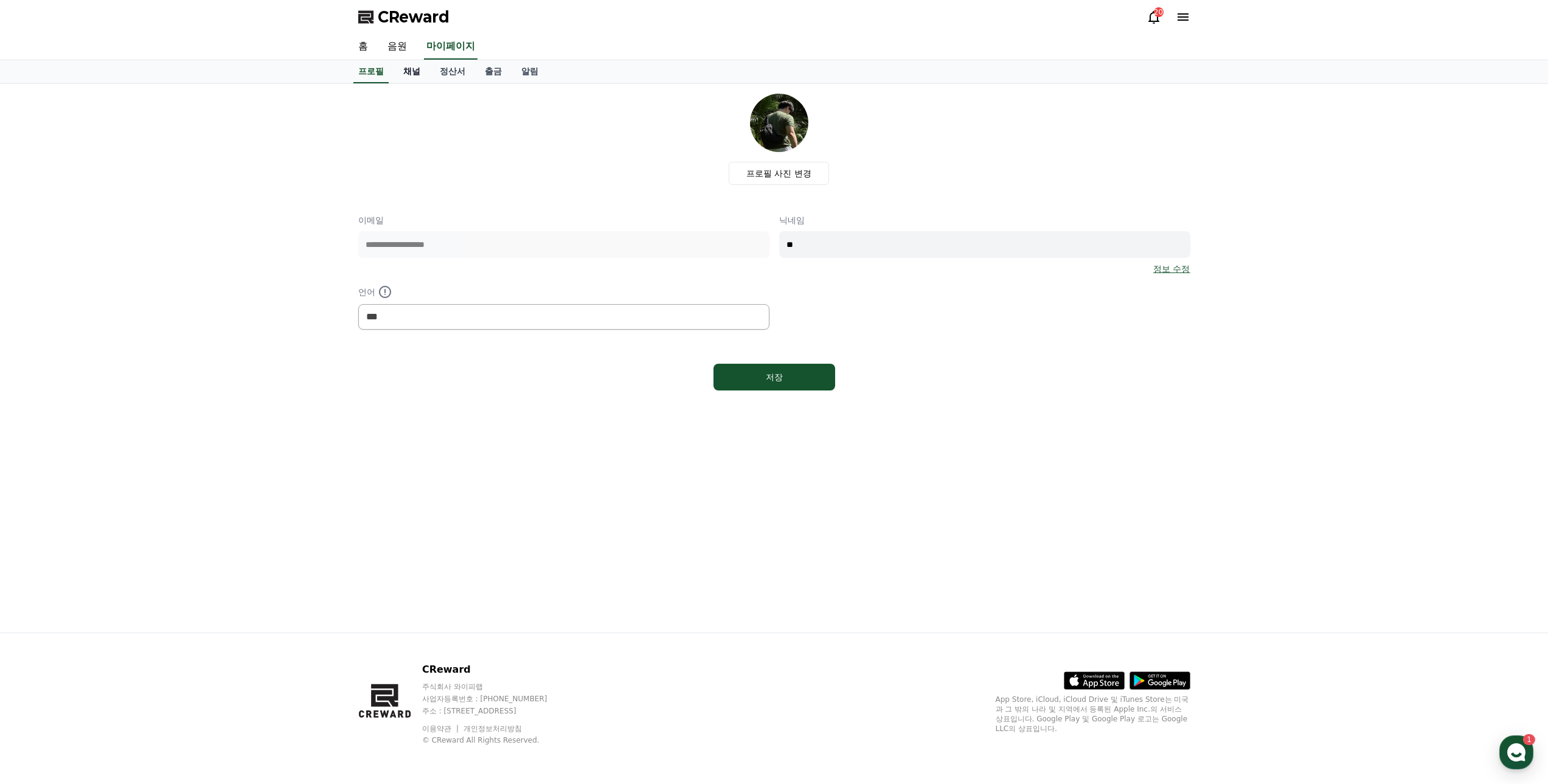
click at [407, 72] on link "채널" at bounding box center [412, 71] width 36 height 23
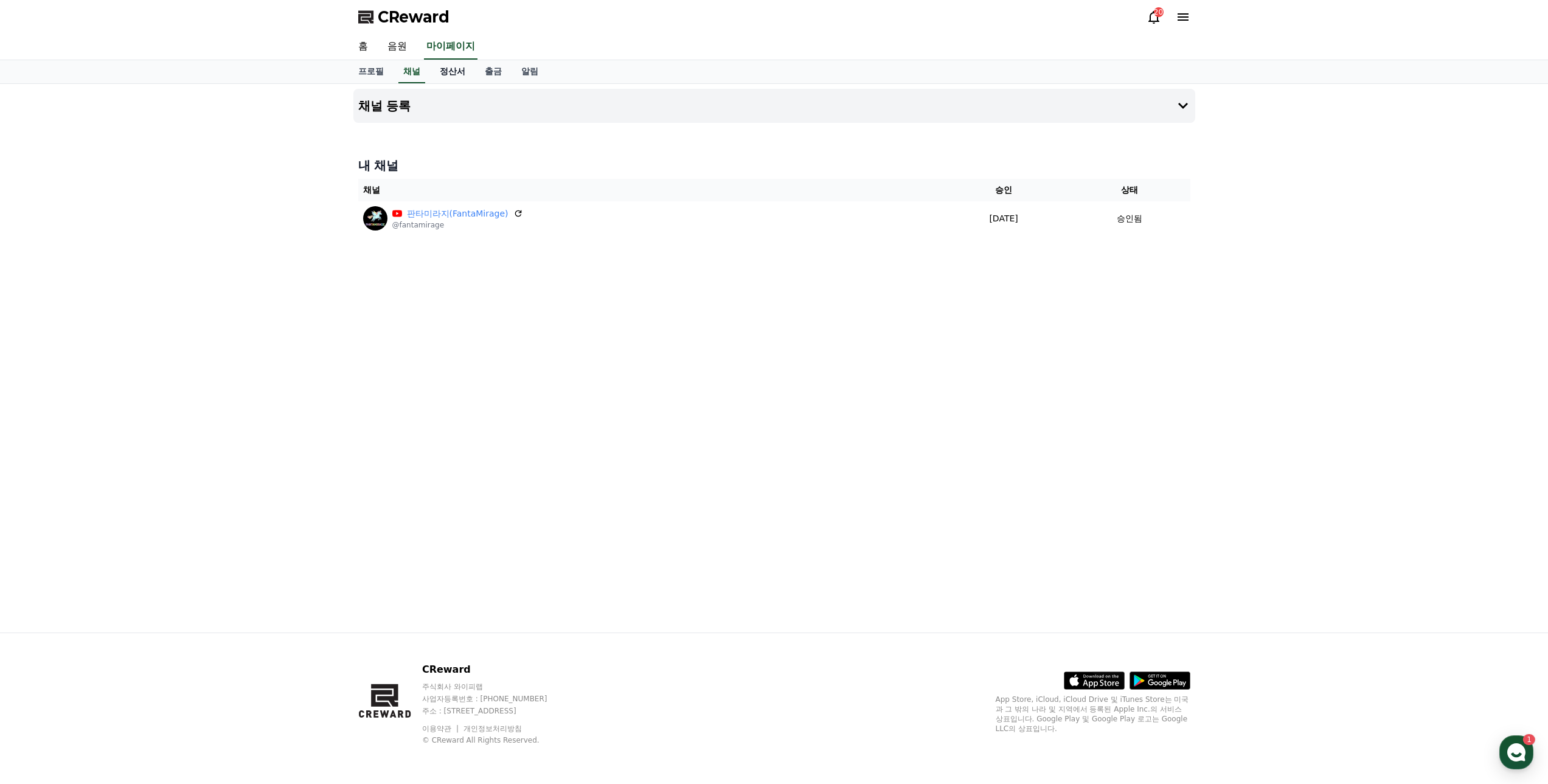
click at [459, 76] on link "정산서" at bounding box center [452, 71] width 45 height 23
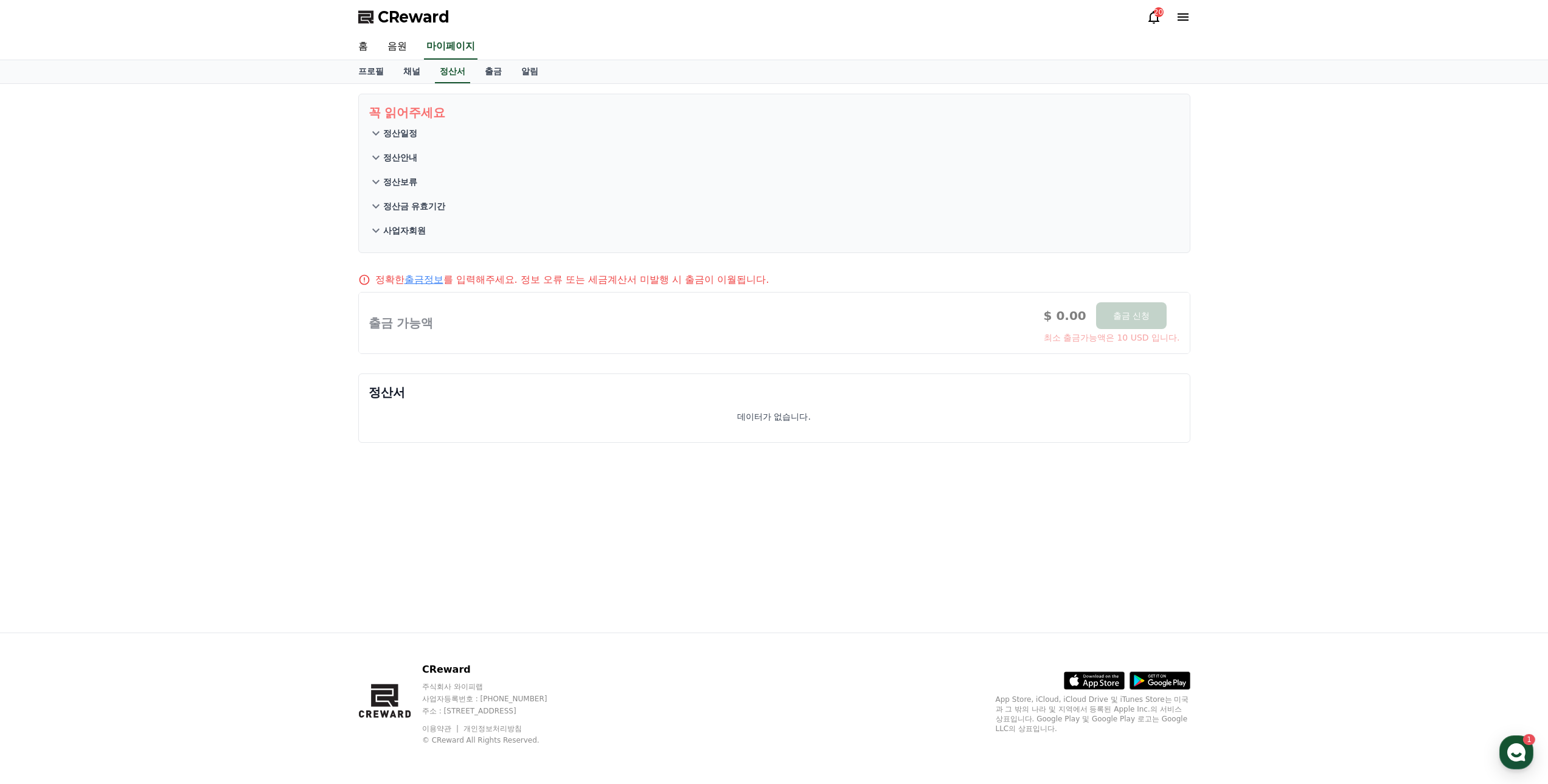
click at [382, 130] on icon at bounding box center [375, 133] width 14 height 14
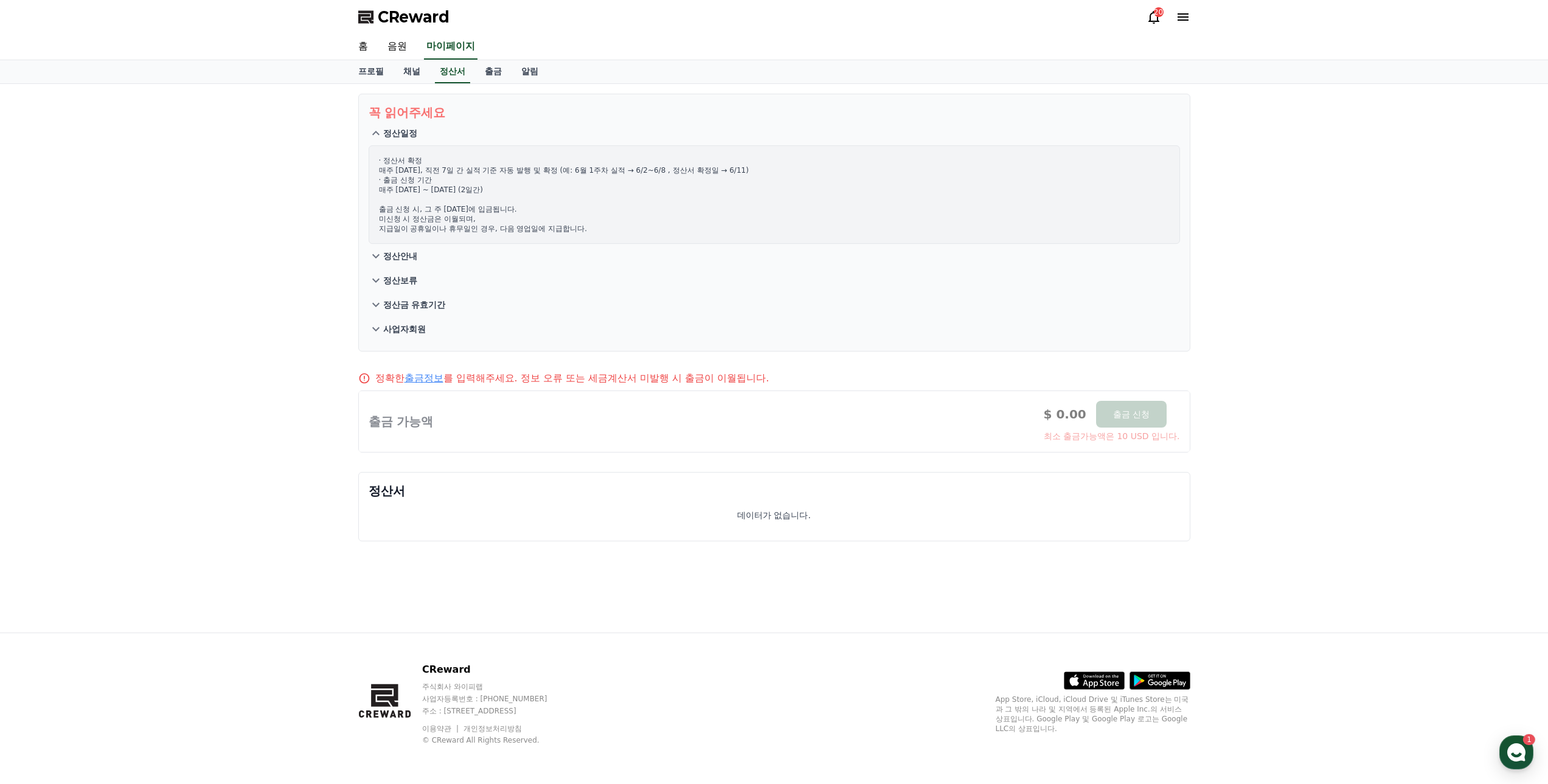
click at [382, 130] on icon at bounding box center [375, 133] width 14 height 14
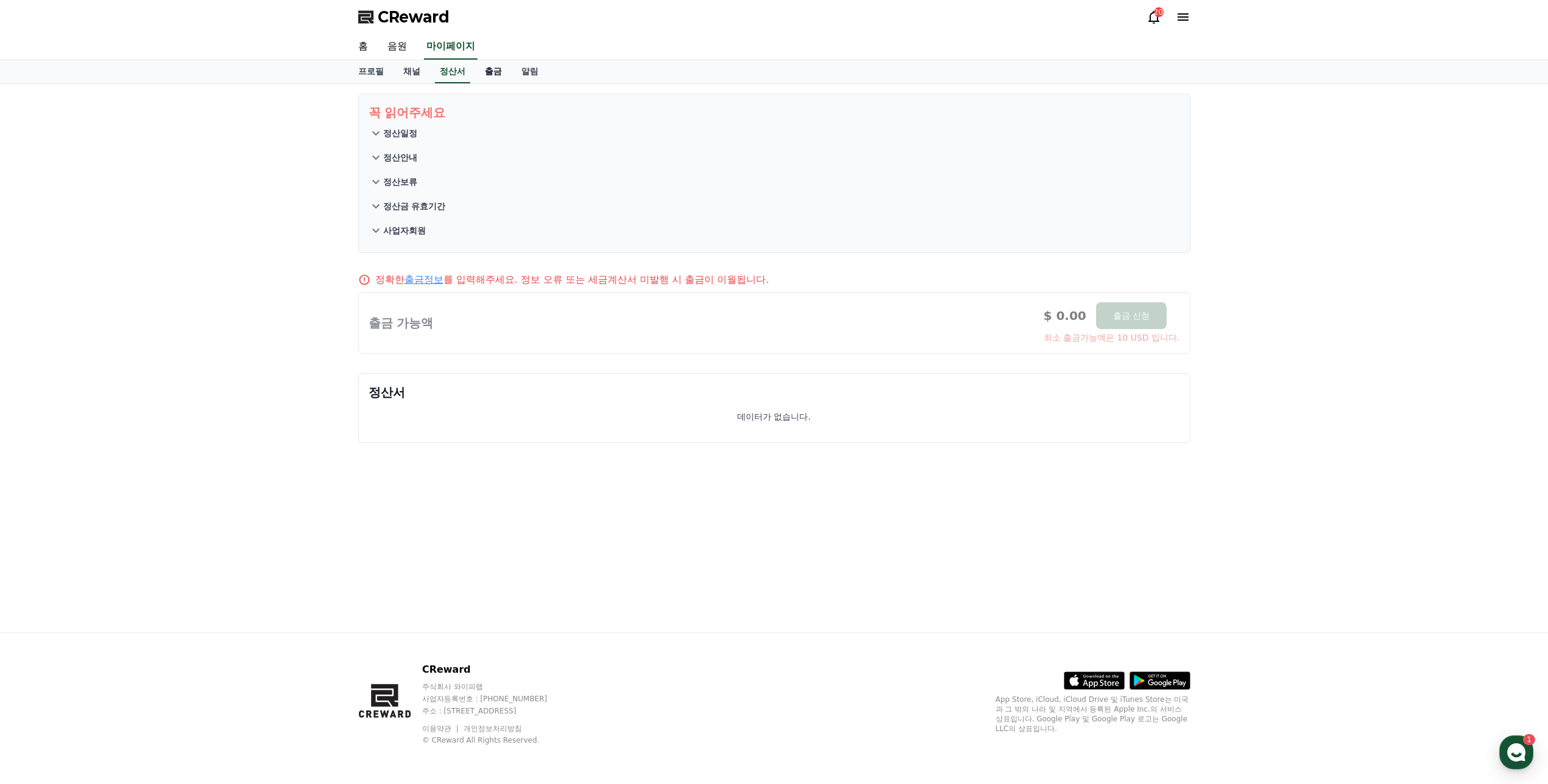
click at [493, 75] on link "출금" at bounding box center [493, 71] width 36 height 23
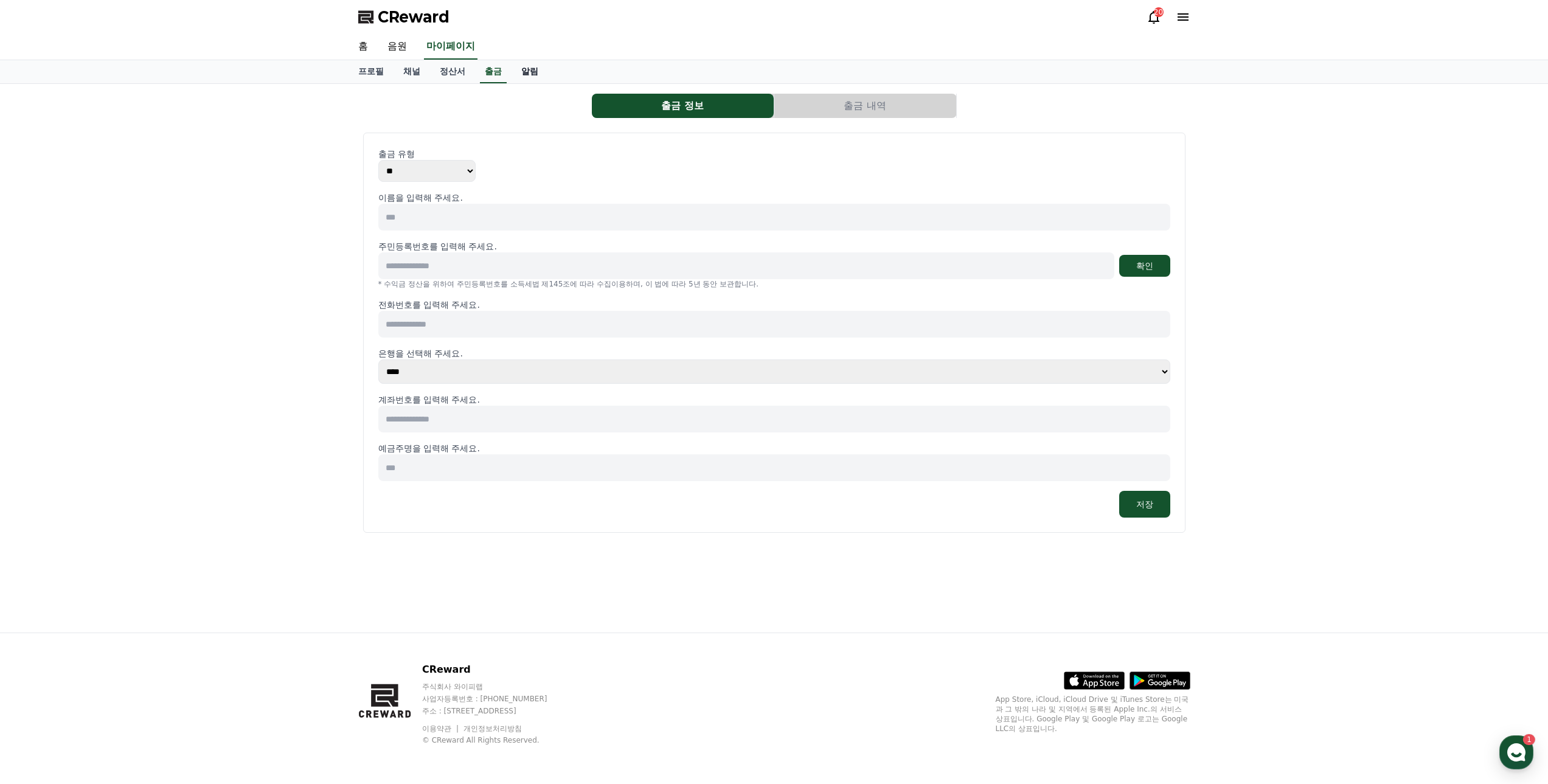
click at [547, 74] on link "알림" at bounding box center [529, 71] width 36 height 23
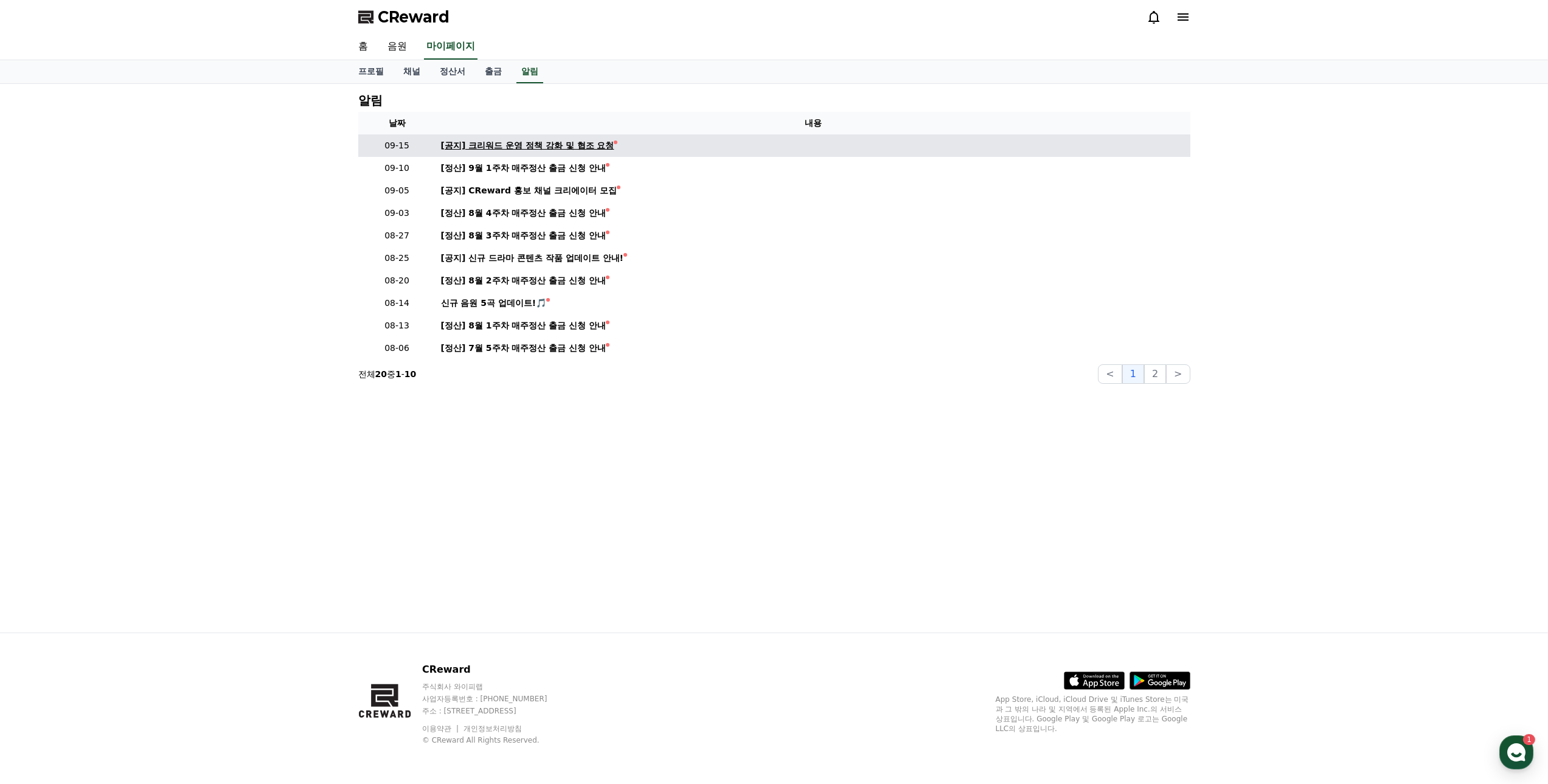
click at [542, 143] on div "[공지] 크리워드 운영 정책 강화 및 협조 요청" at bounding box center [527, 146] width 174 height 13
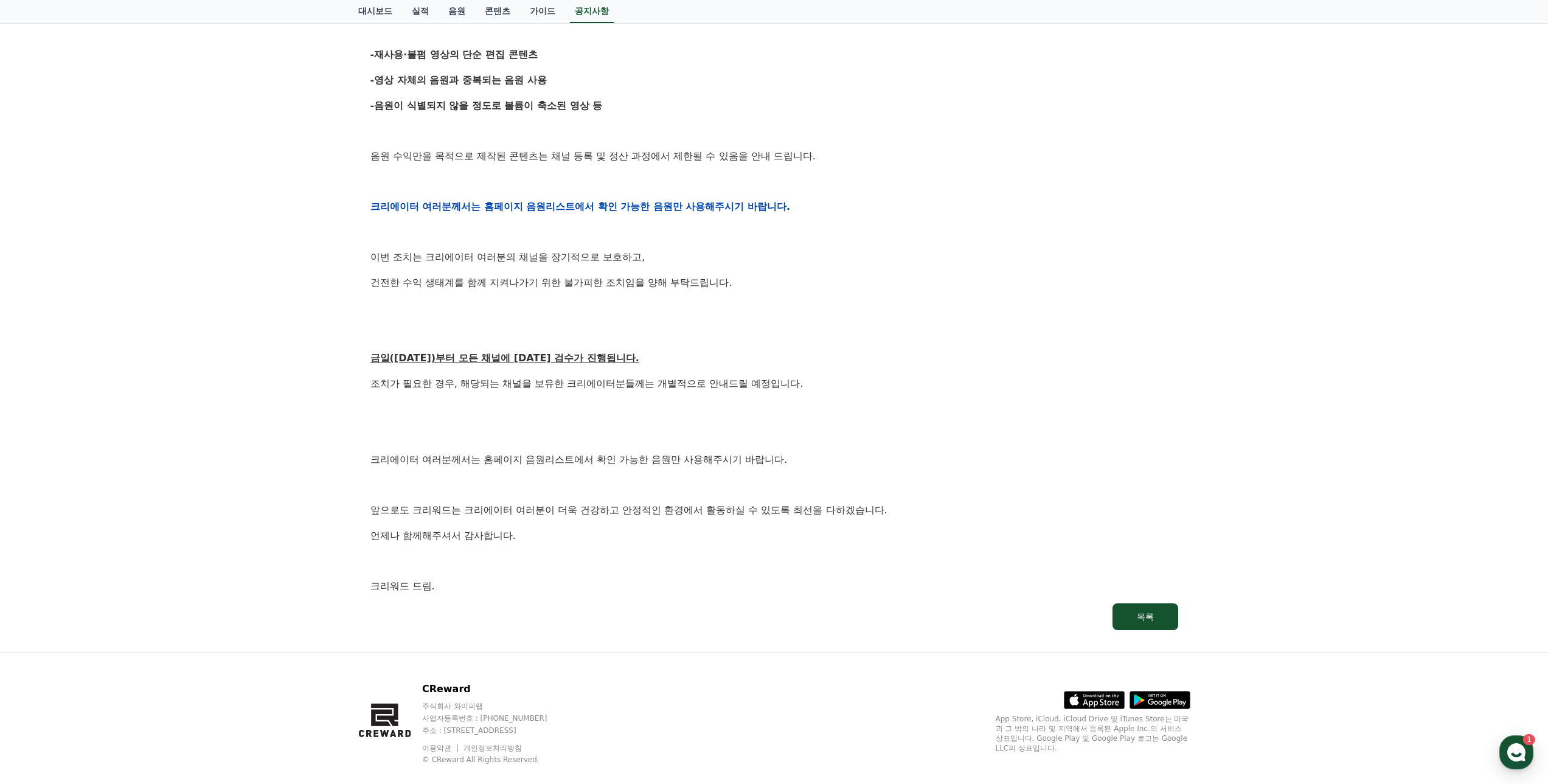
scroll to position [435, 0]
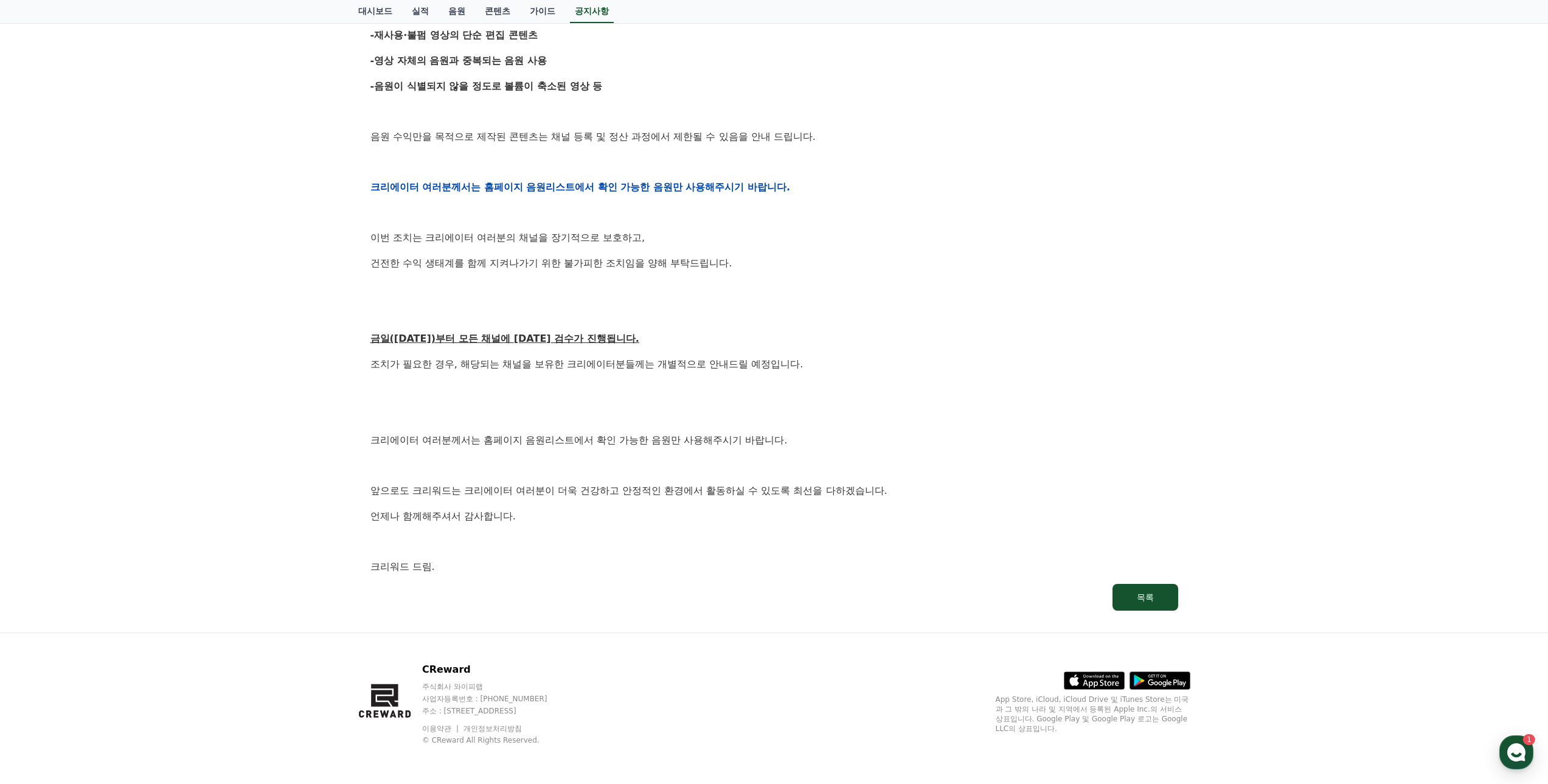
drag, startPoint x: 373, startPoint y: 338, endPoint x: 699, endPoint y: 389, distance: 330.0
click at [699, 389] on div "안녕하세요, 크리워드입니다. 항상 저희와 함께해주시는 크리에이터 여러분께 감사드립니다. 최근 변화하는 시장 환경에 따라, 크리워드 또한 플랫폼…" at bounding box center [774, 187] width 808 height 774
click at [699, 389] on p at bounding box center [774, 390] width 808 height 16
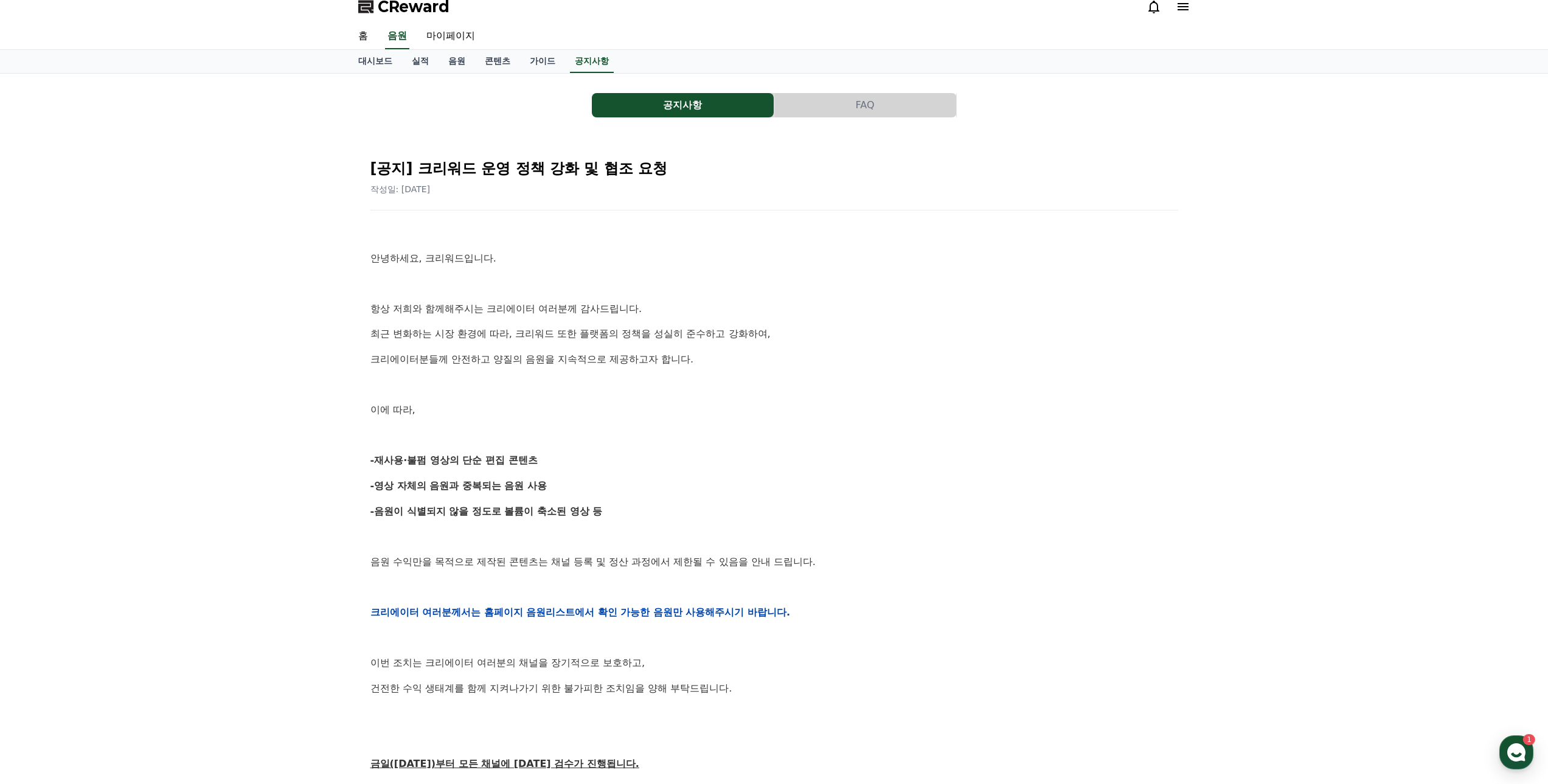
scroll to position [0, 0]
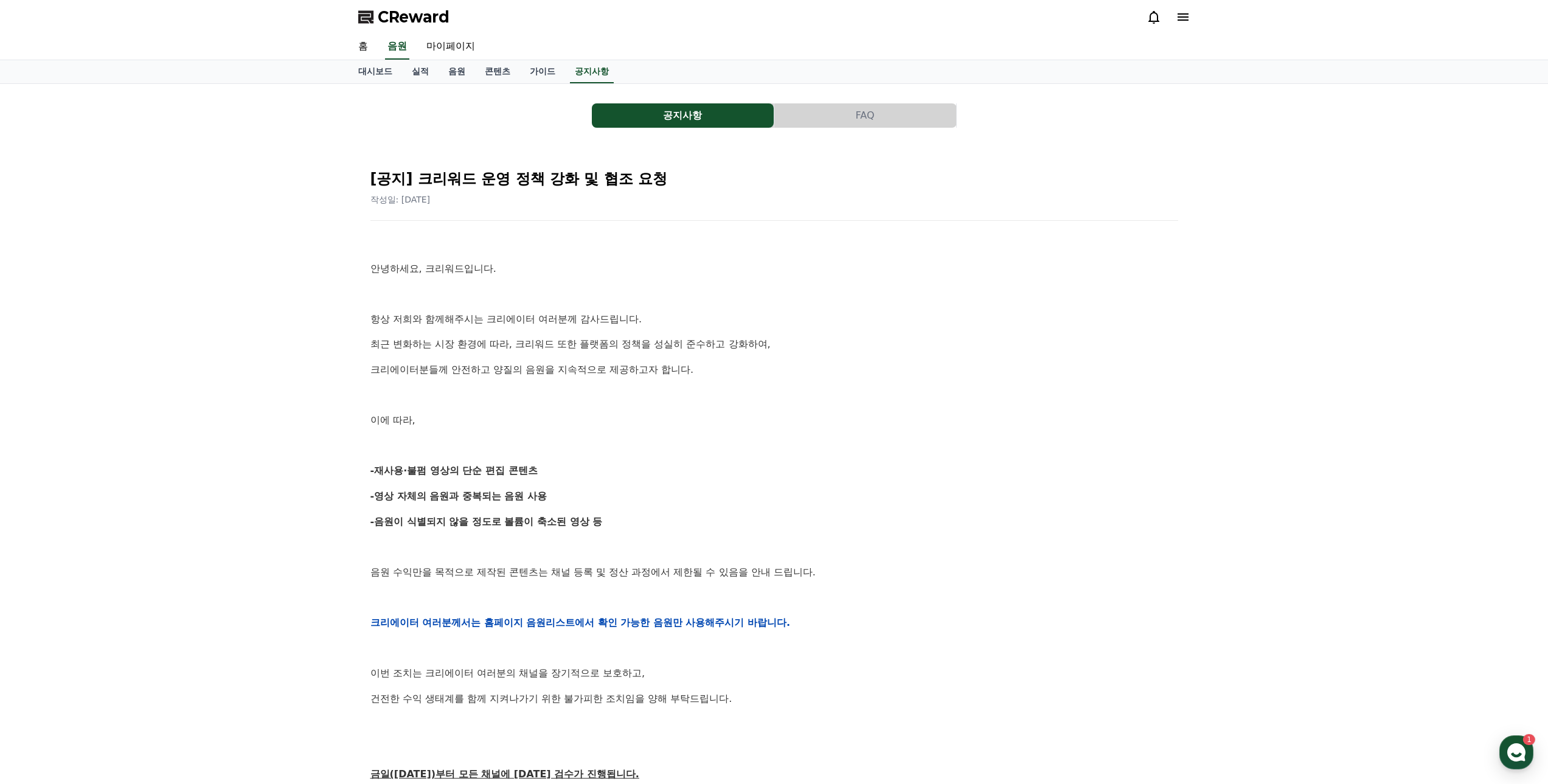
click at [828, 118] on button "FAQ" at bounding box center [865, 115] width 182 height 24
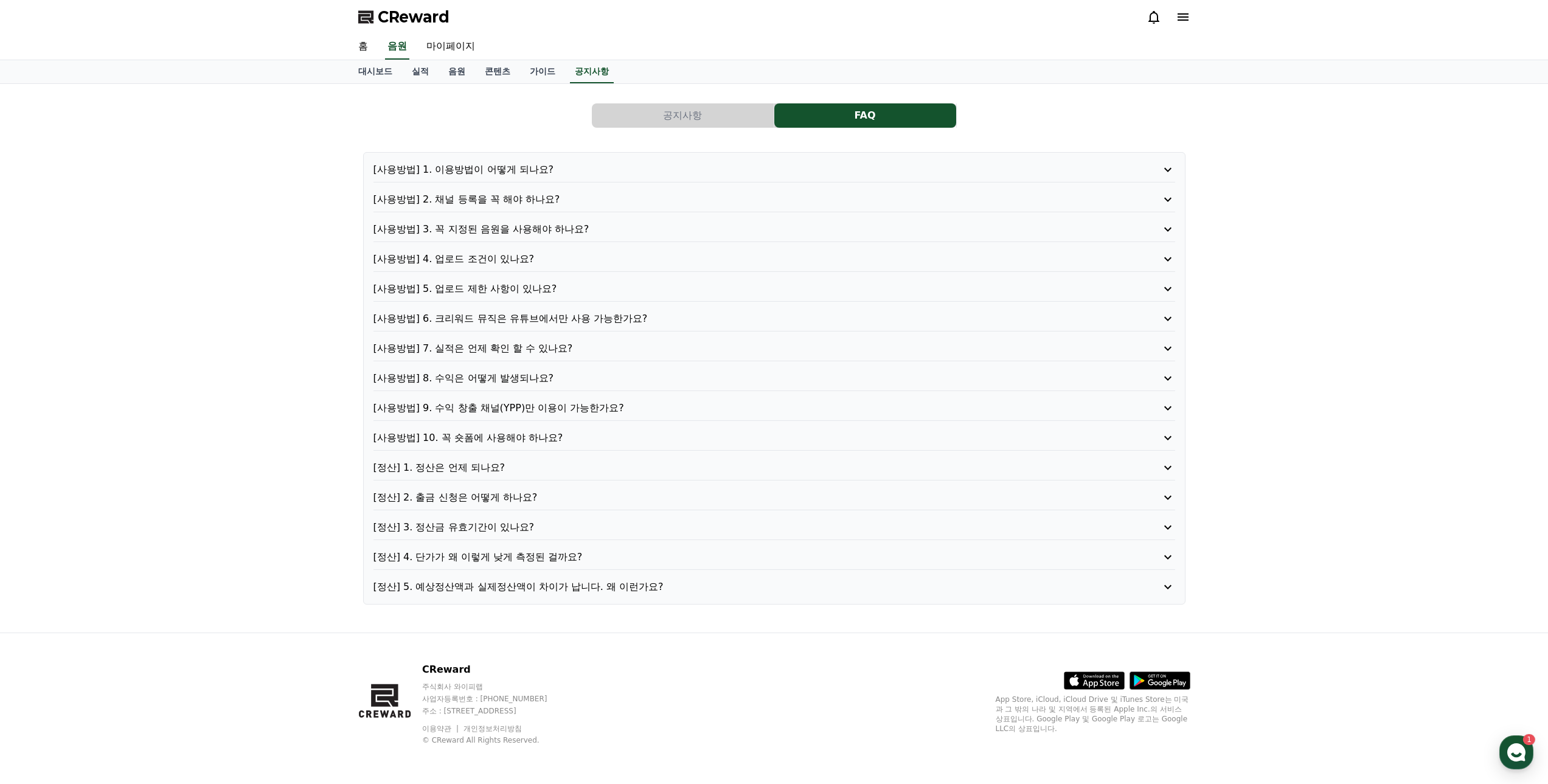
click at [711, 116] on button "공지사항" at bounding box center [683, 115] width 182 height 24
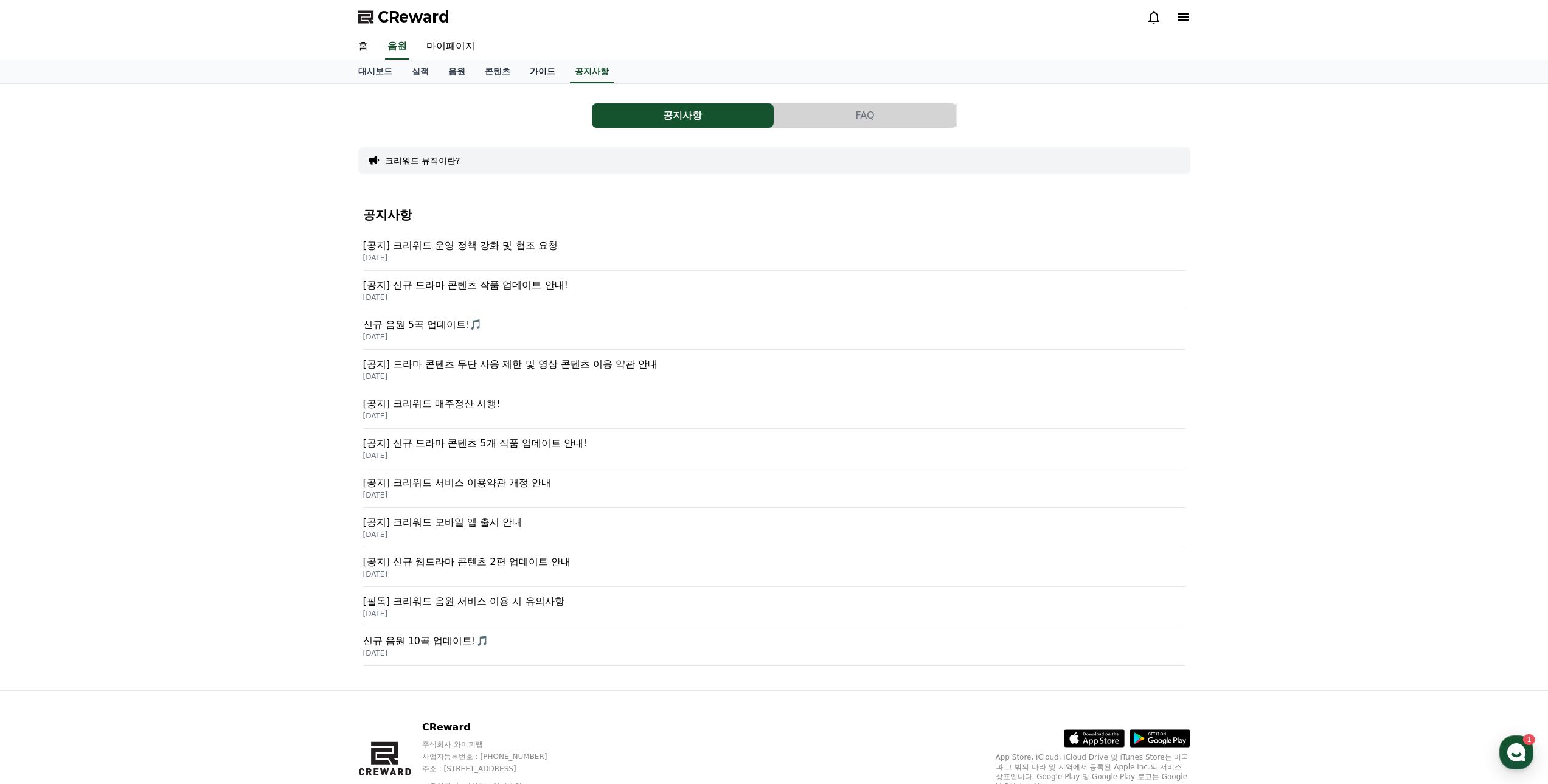
click at [541, 66] on link "가이드" at bounding box center [542, 71] width 45 height 23
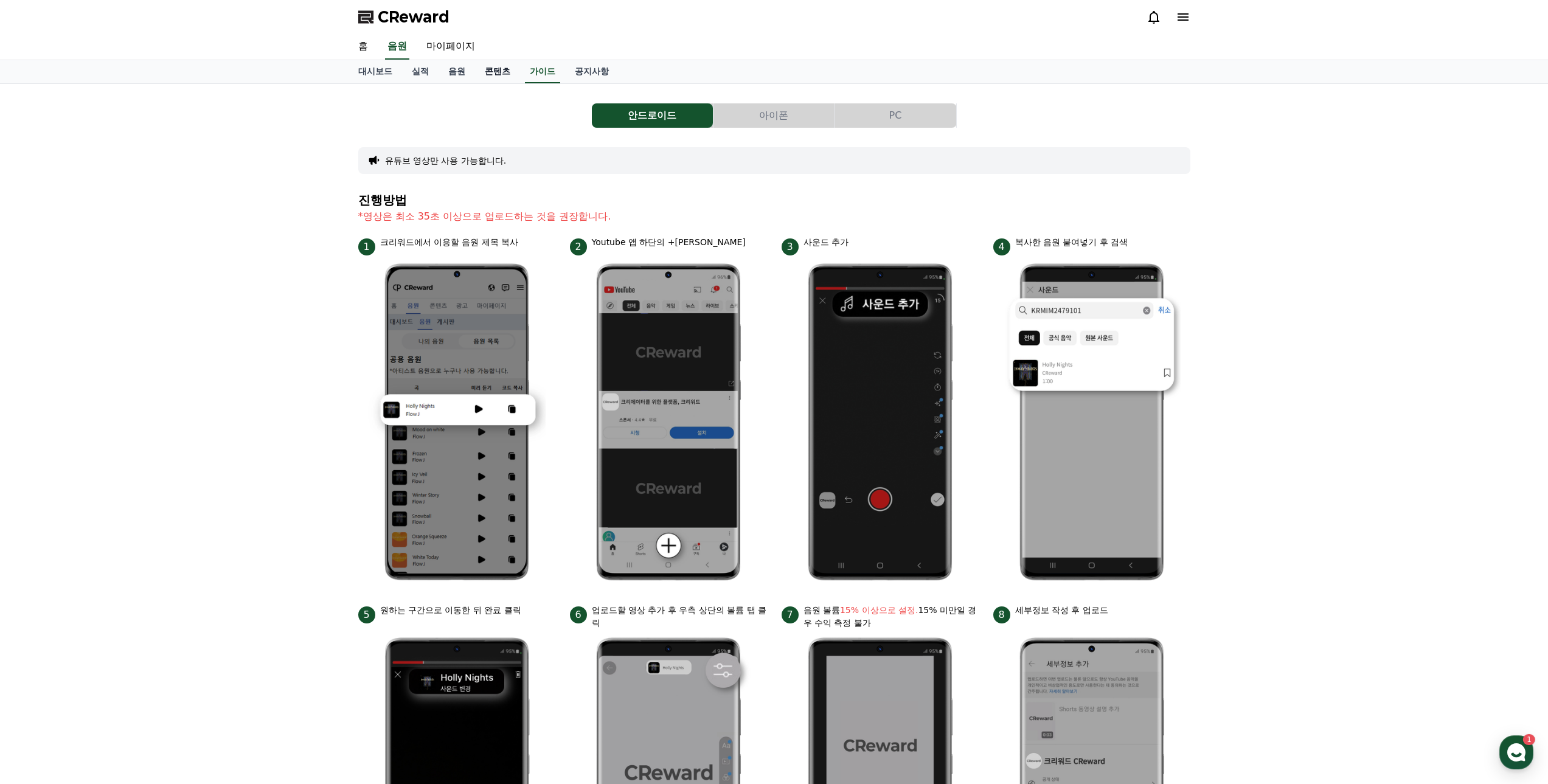
click at [493, 75] on link "콘텐츠" at bounding box center [497, 71] width 45 height 23
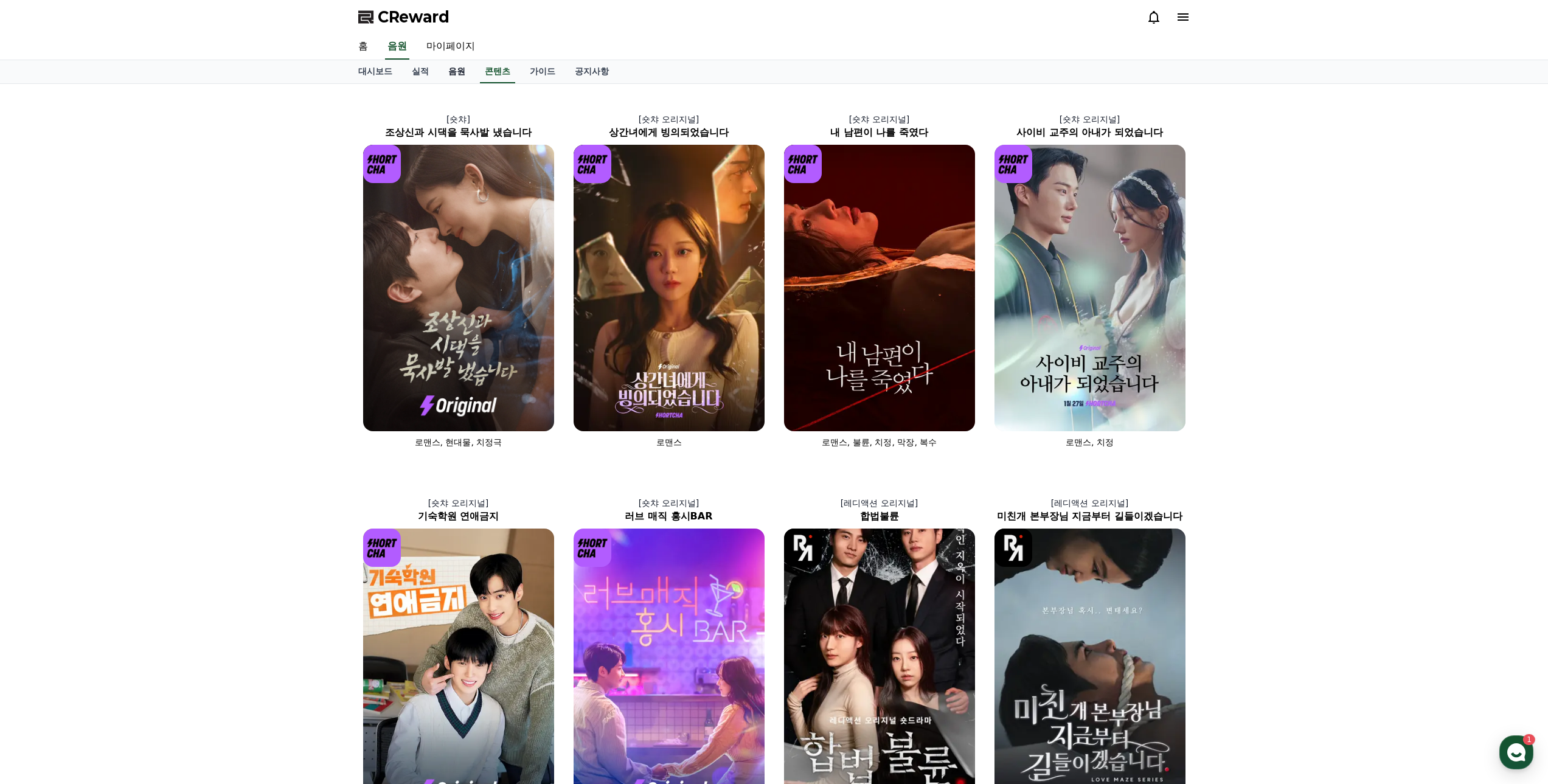
click at [460, 69] on link "음원" at bounding box center [457, 71] width 36 height 23
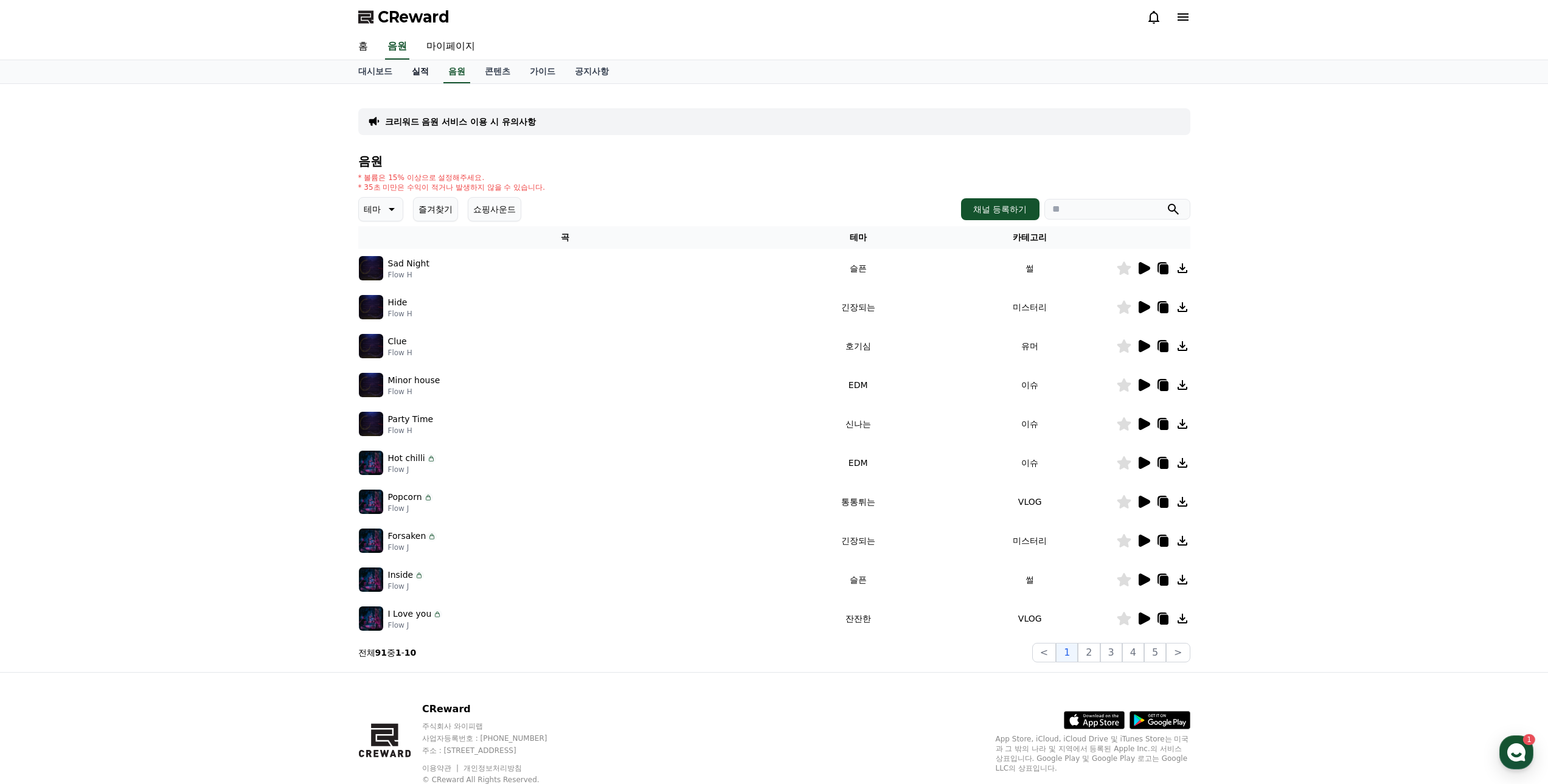
click at [419, 72] on link "실적" at bounding box center [420, 71] width 36 height 23
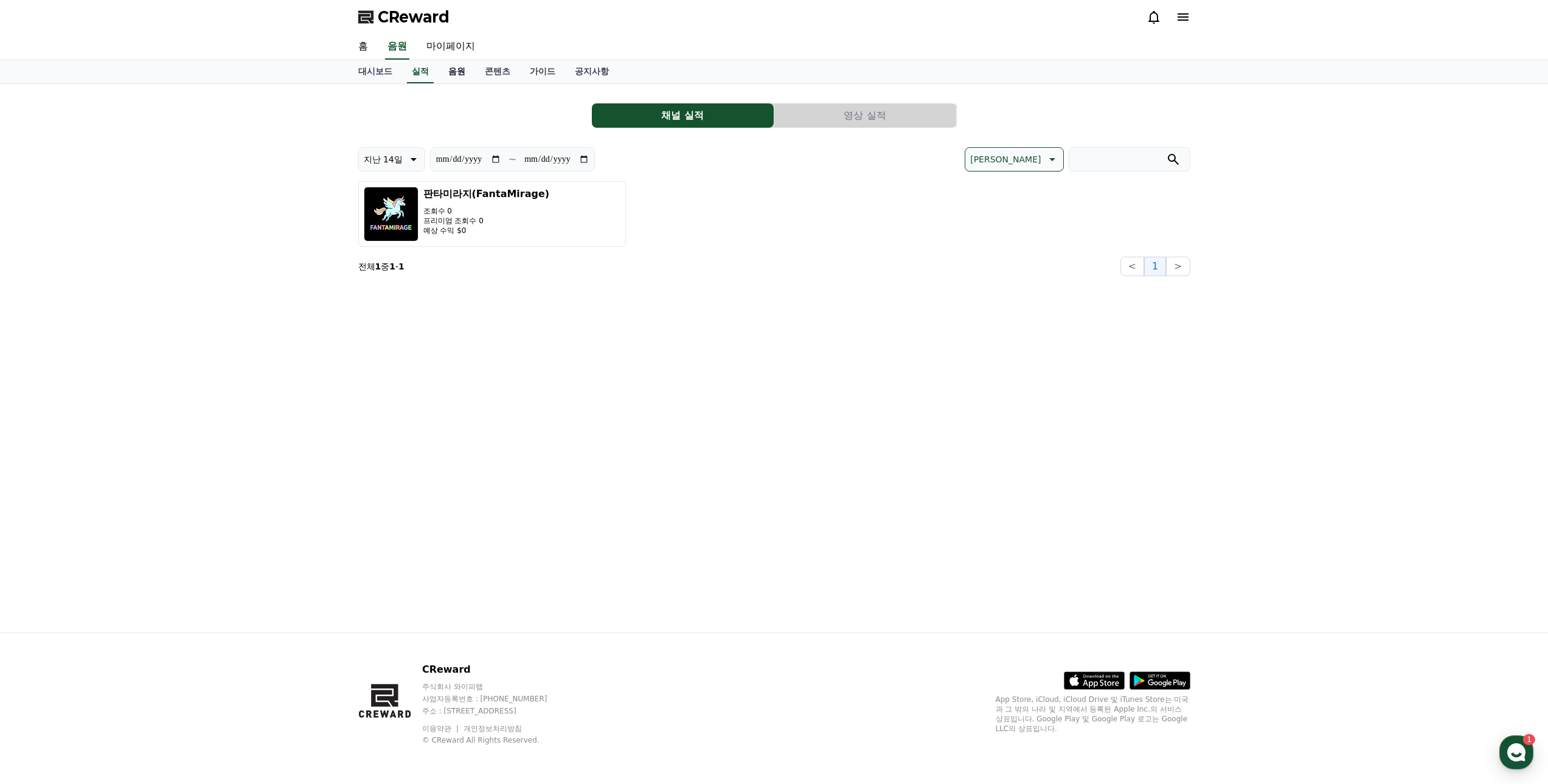
click at [466, 69] on link "음원" at bounding box center [457, 71] width 36 height 23
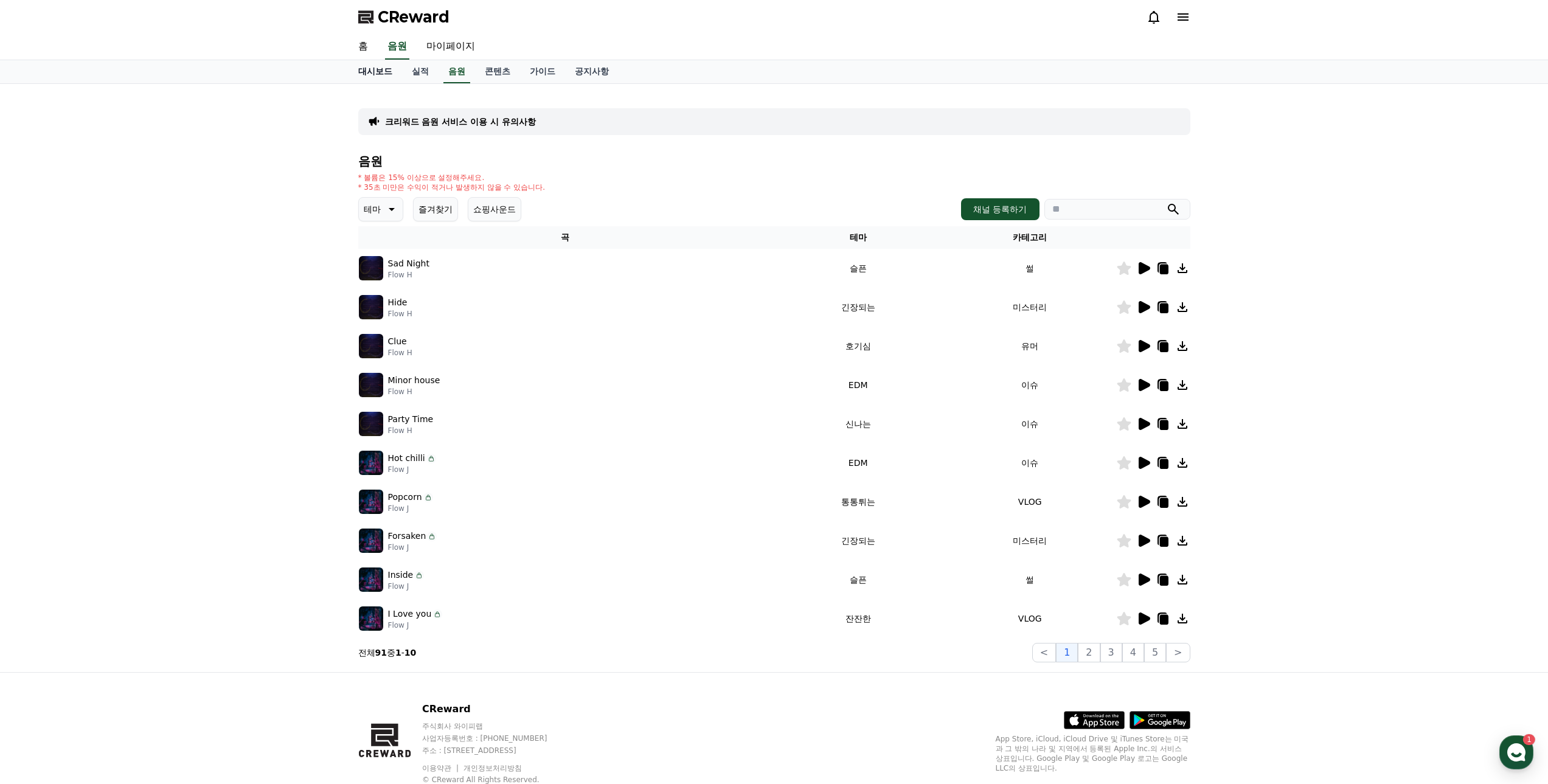
click at [372, 71] on link "대시보드" at bounding box center [375, 71] width 54 height 23
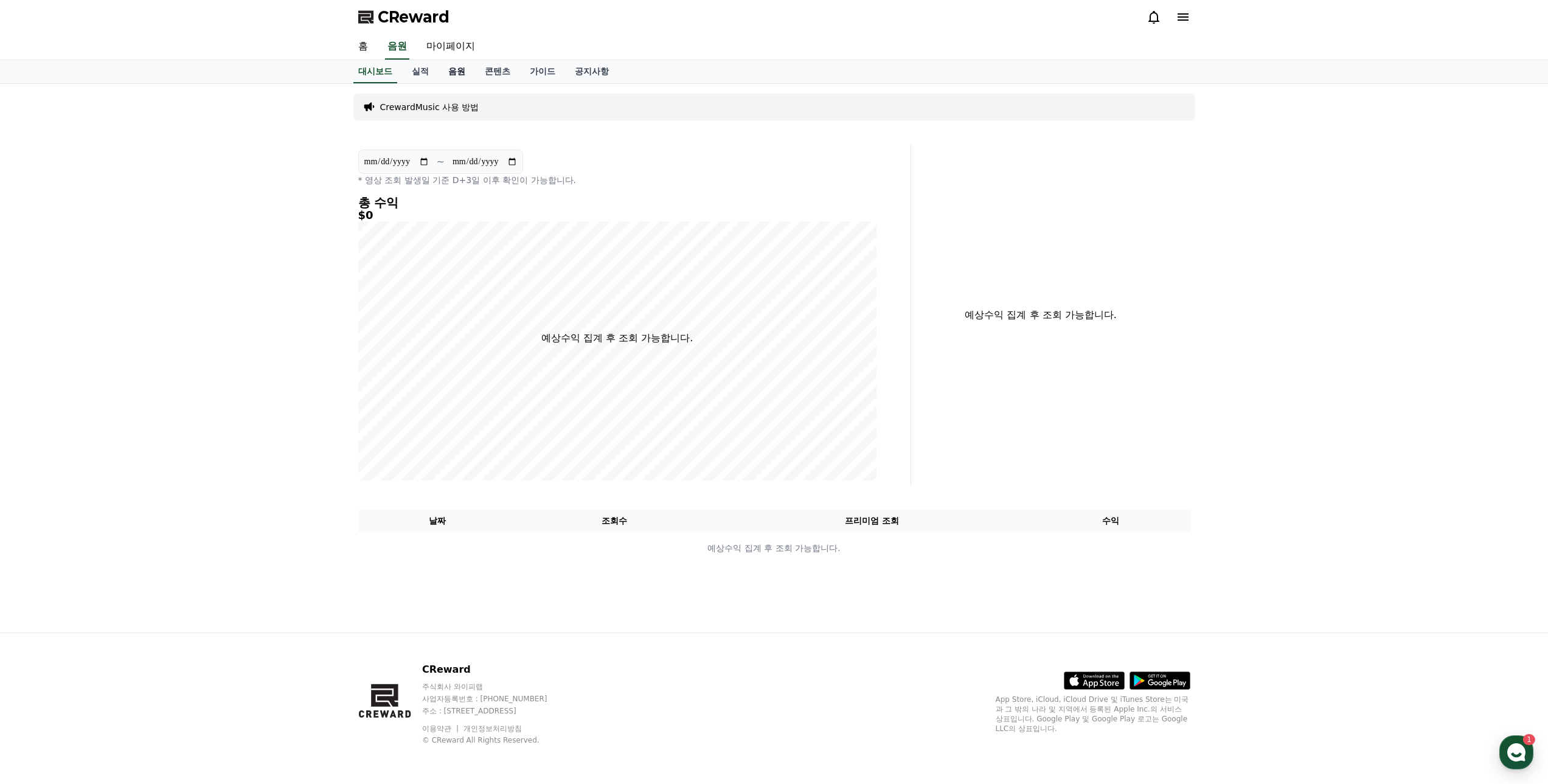
click at [459, 76] on link "음원" at bounding box center [457, 71] width 36 height 23
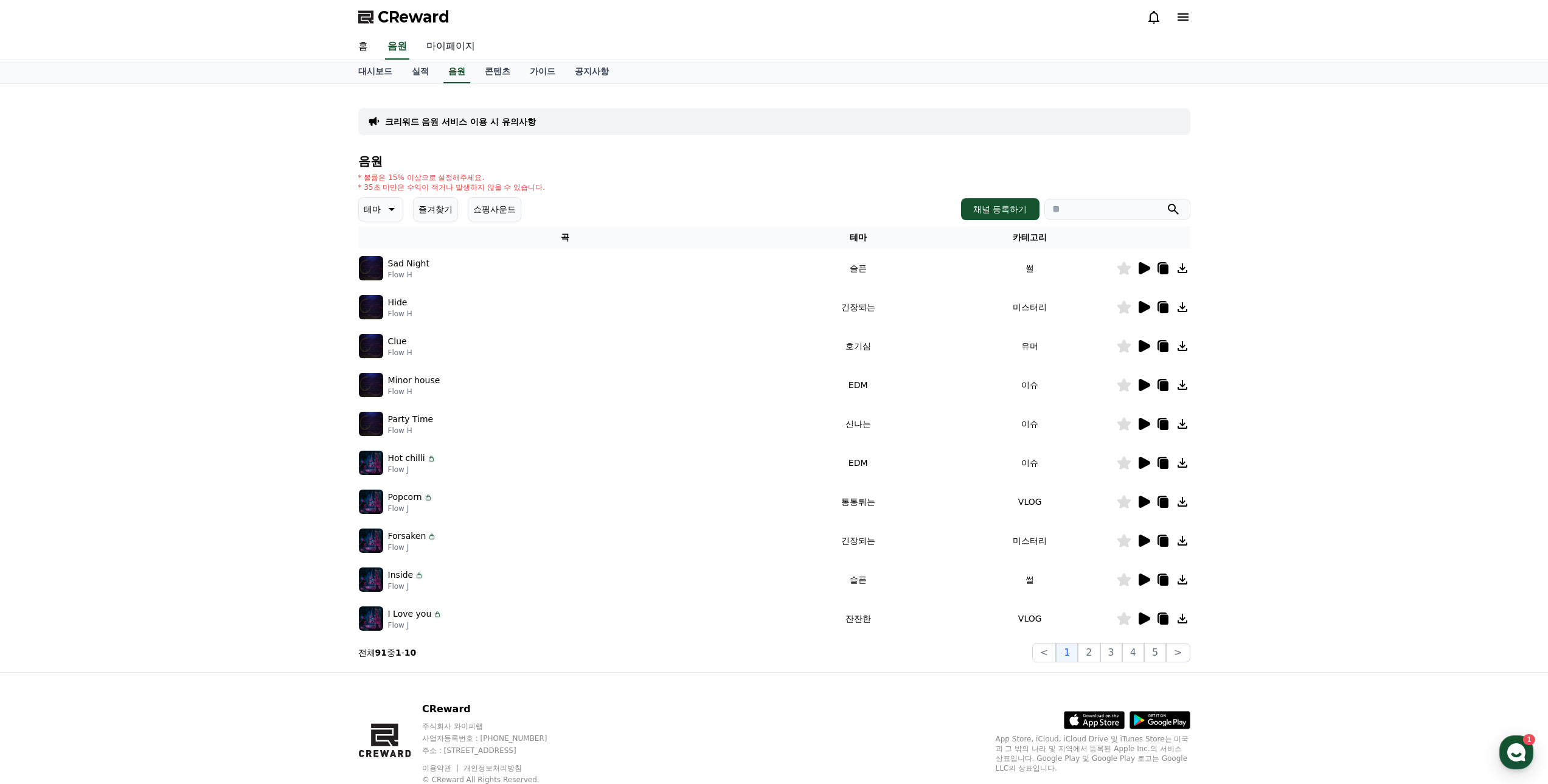
click at [454, 45] on link "마이페이지" at bounding box center [451, 47] width 68 height 26
select select "**********"
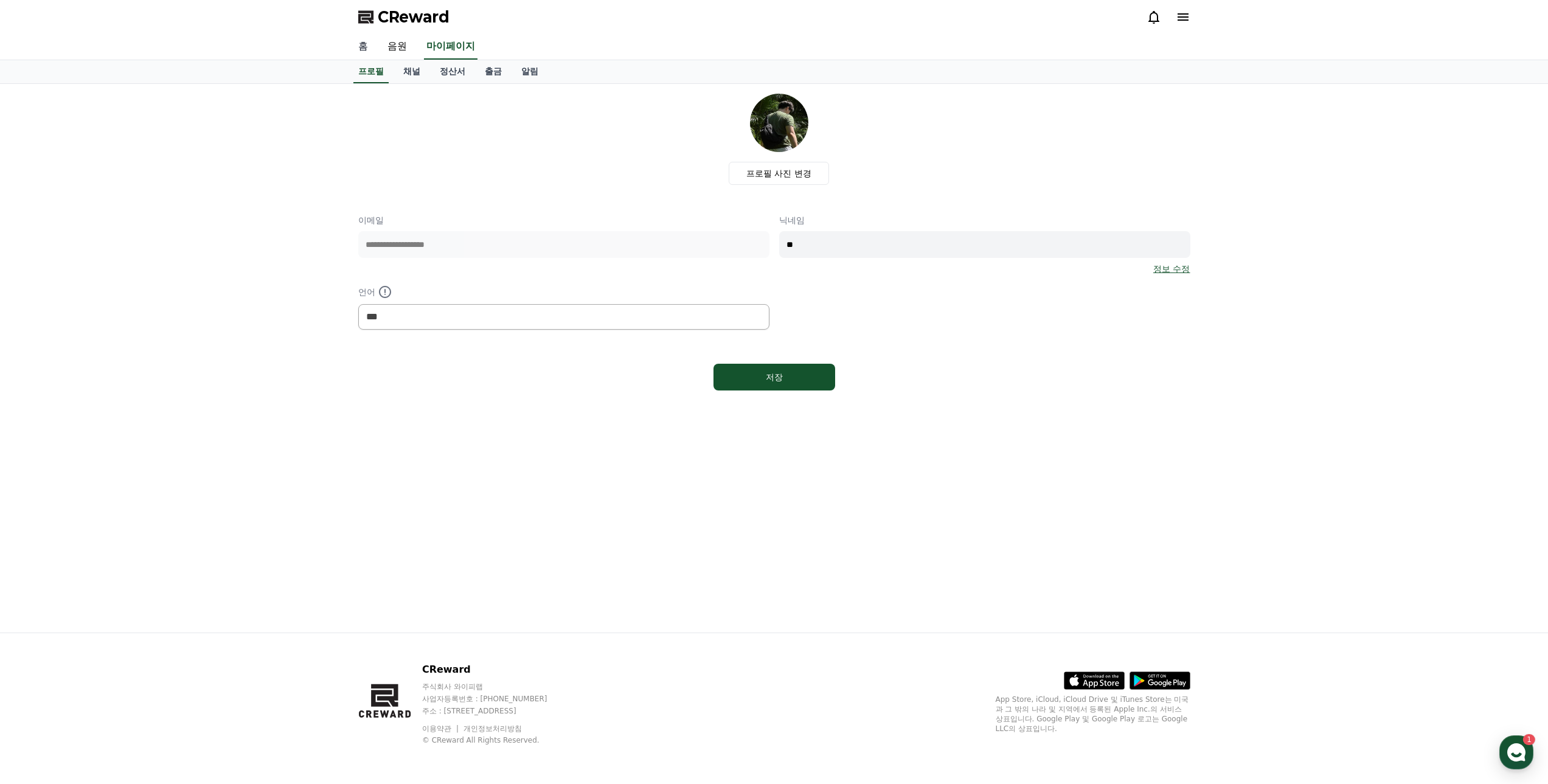
click at [373, 45] on link "홈" at bounding box center [363, 47] width 29 height 26
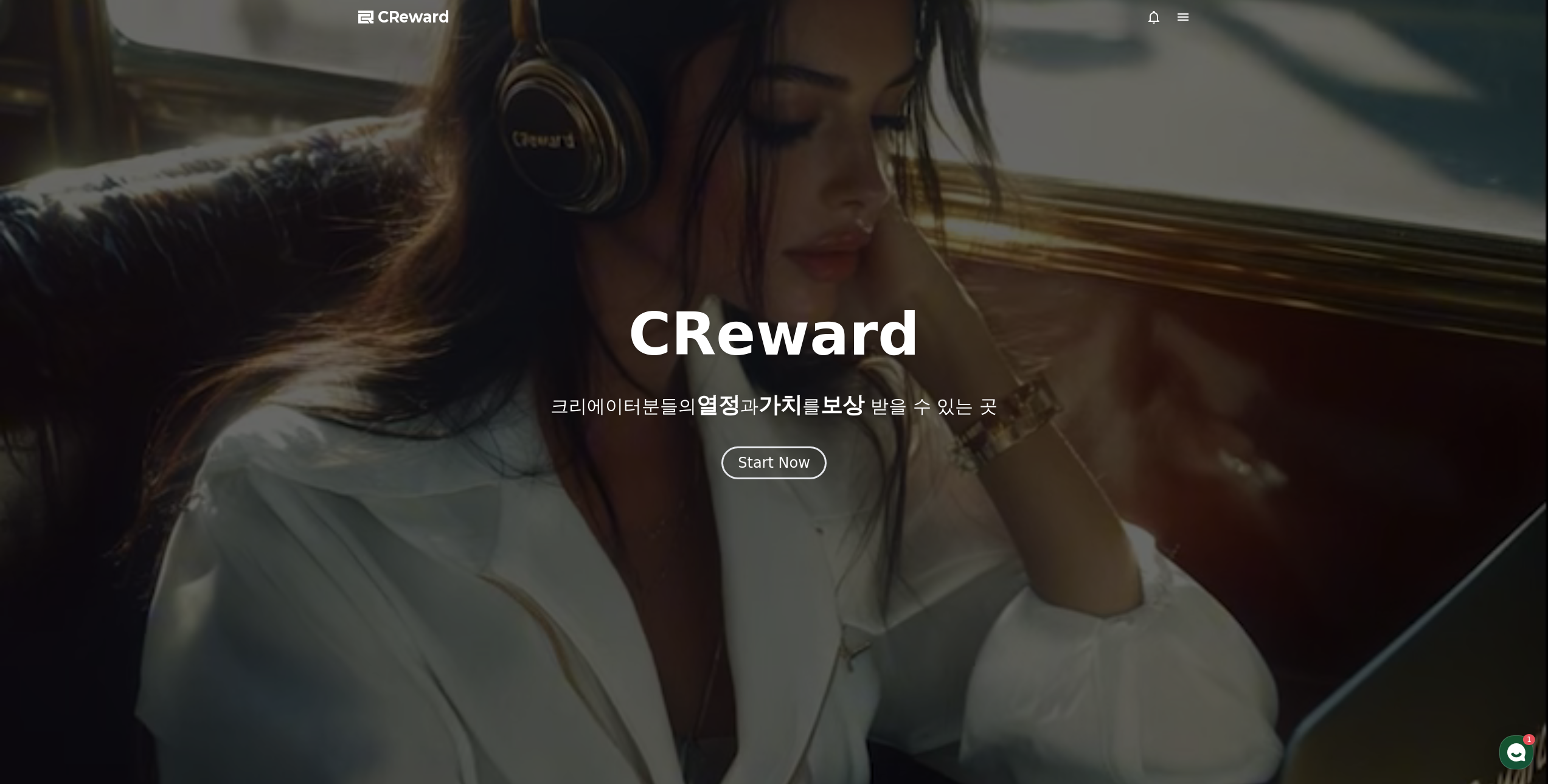
click at [1179, 10] on icon at bounding box center [1182, 17] width 14 height 14
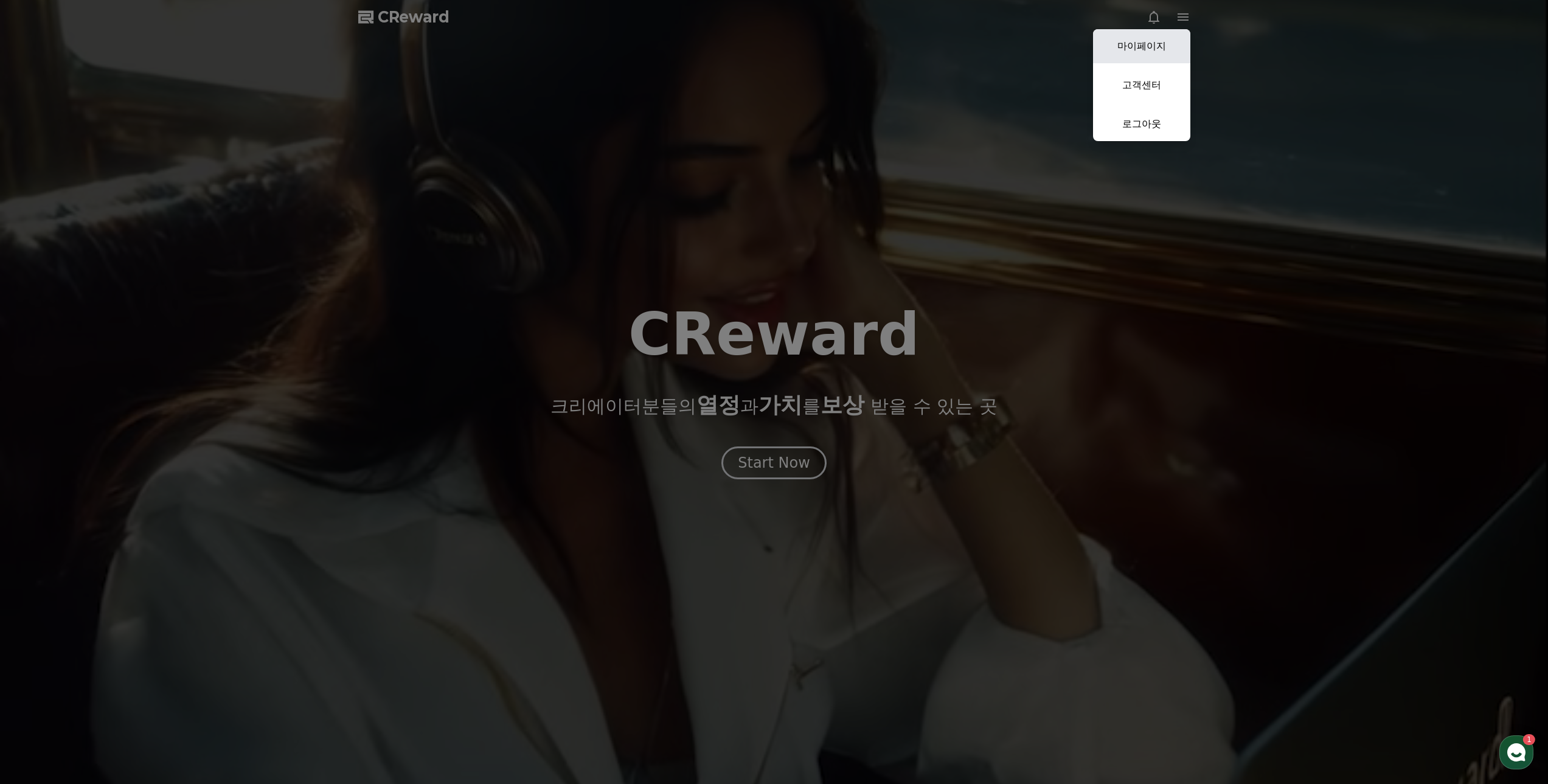
click at [1150, 44] on link "마이페이지" at bounding box center [1141, 45] width 97 height 34
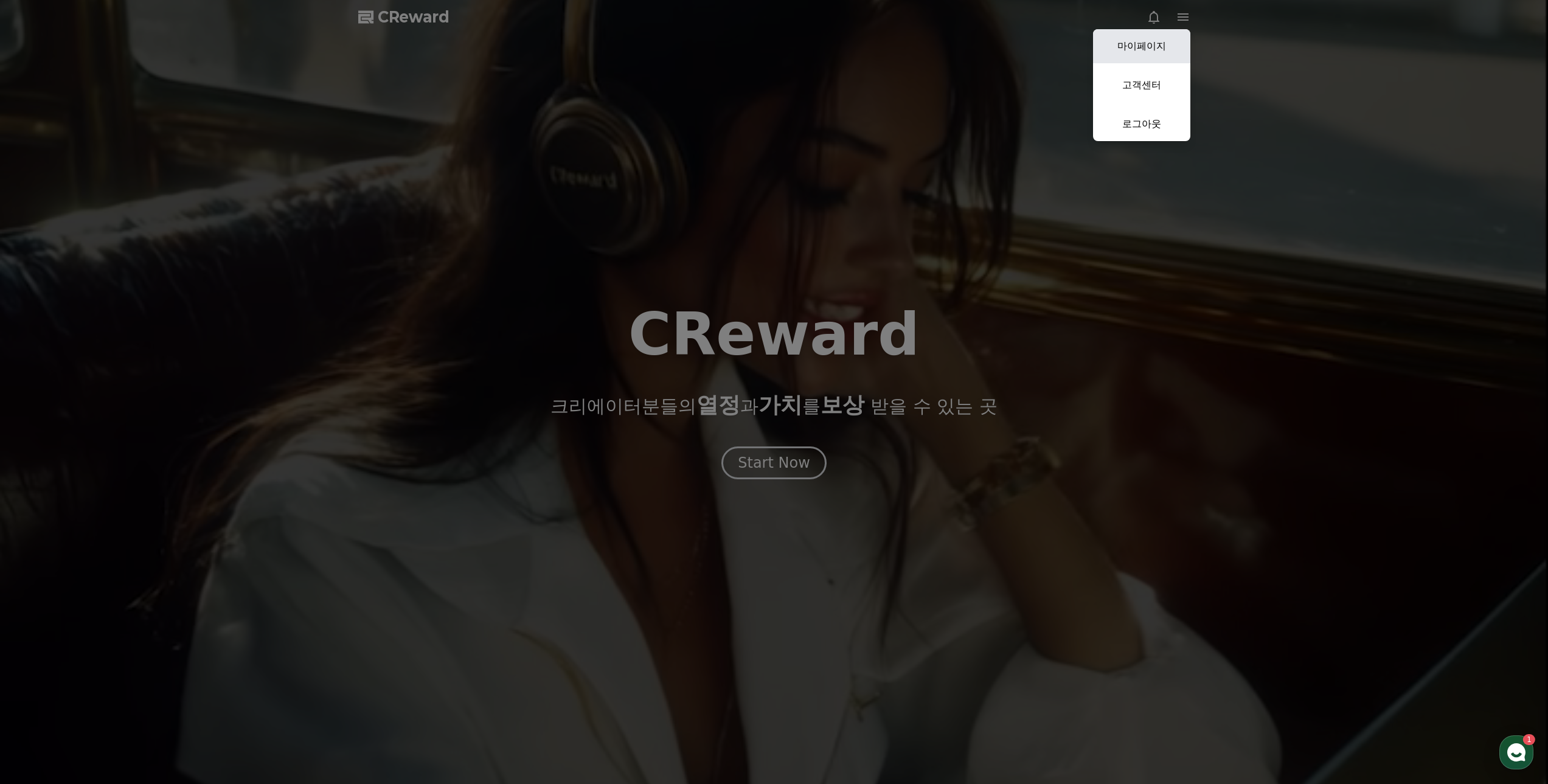
select select "**********"
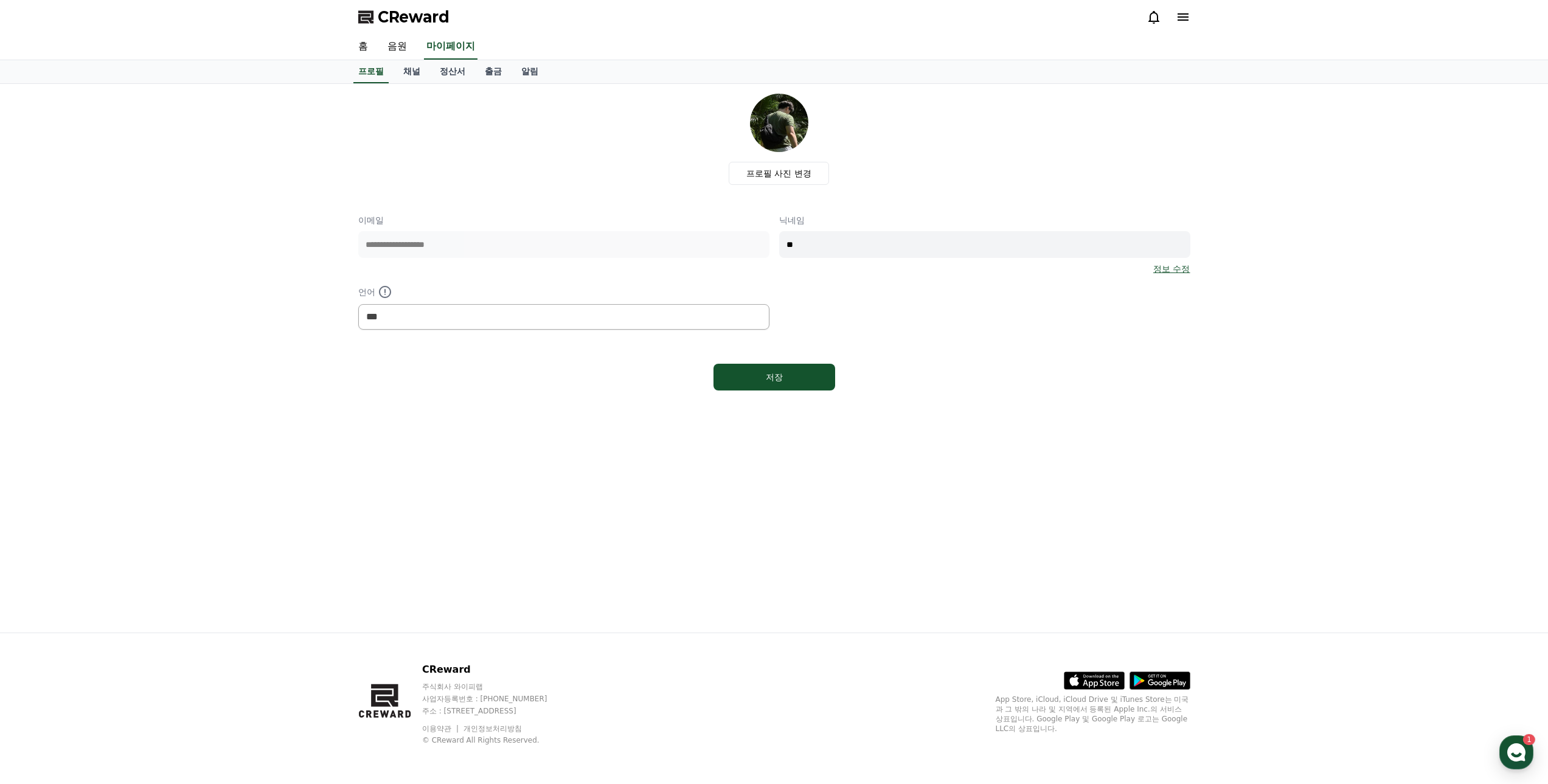
drag, startPoint x: 1175, startPoint y: 17, endPoint x: 1177, endPoint y: 51, distance: 34.1
click at [1175, 17] on div at bounding box center [1169, 17] width 44 height 14
click at [1171, 27] on div "CReward" at bounding box center [774, 17] width 852 height 34
click at [1185, 23] on icon at bounding box center [1182, 17] width 14 height 14
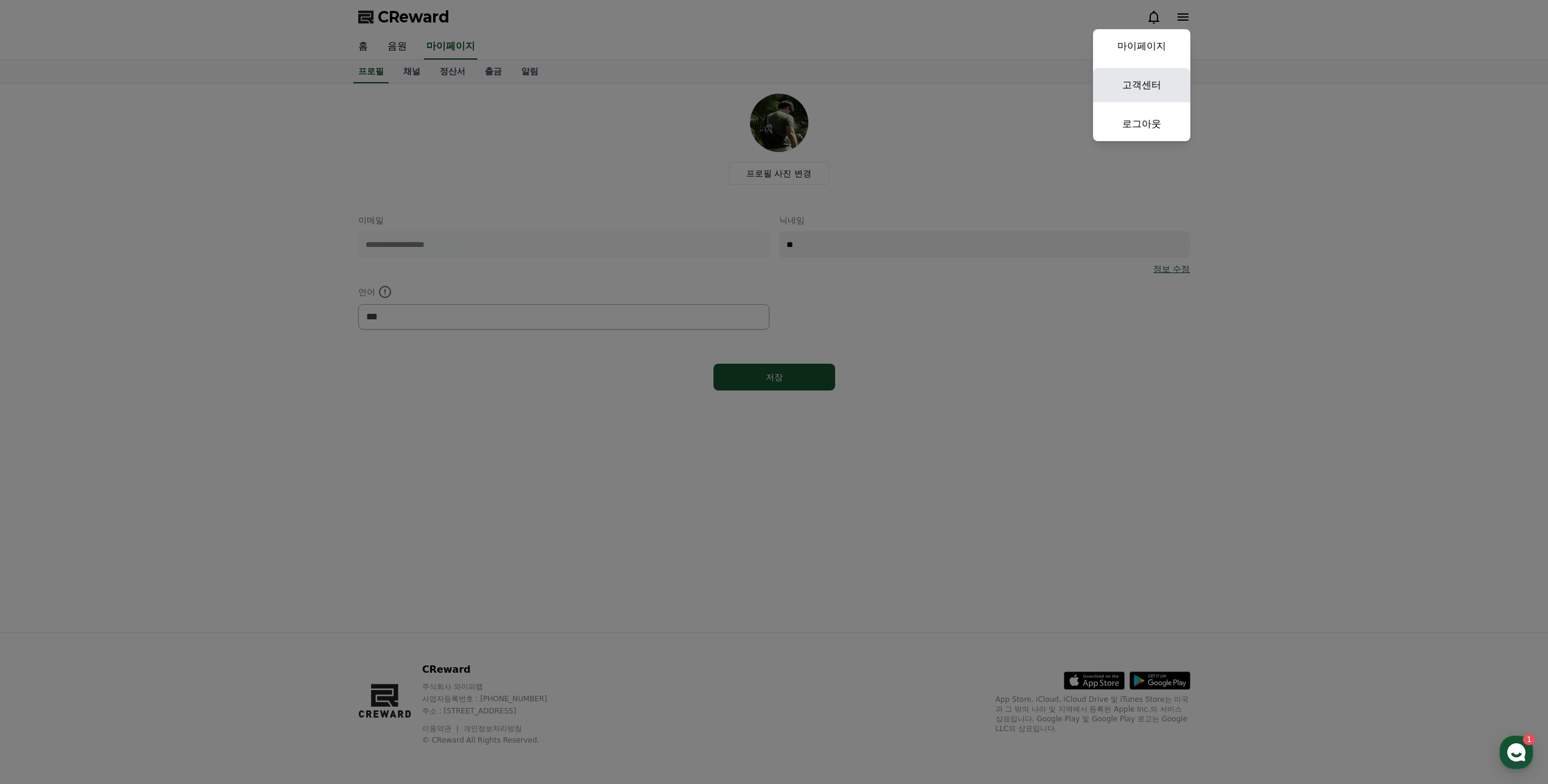
click at [1167, 91] on link "고객센터" at bounding box center [1141, 85] width 97 height 34
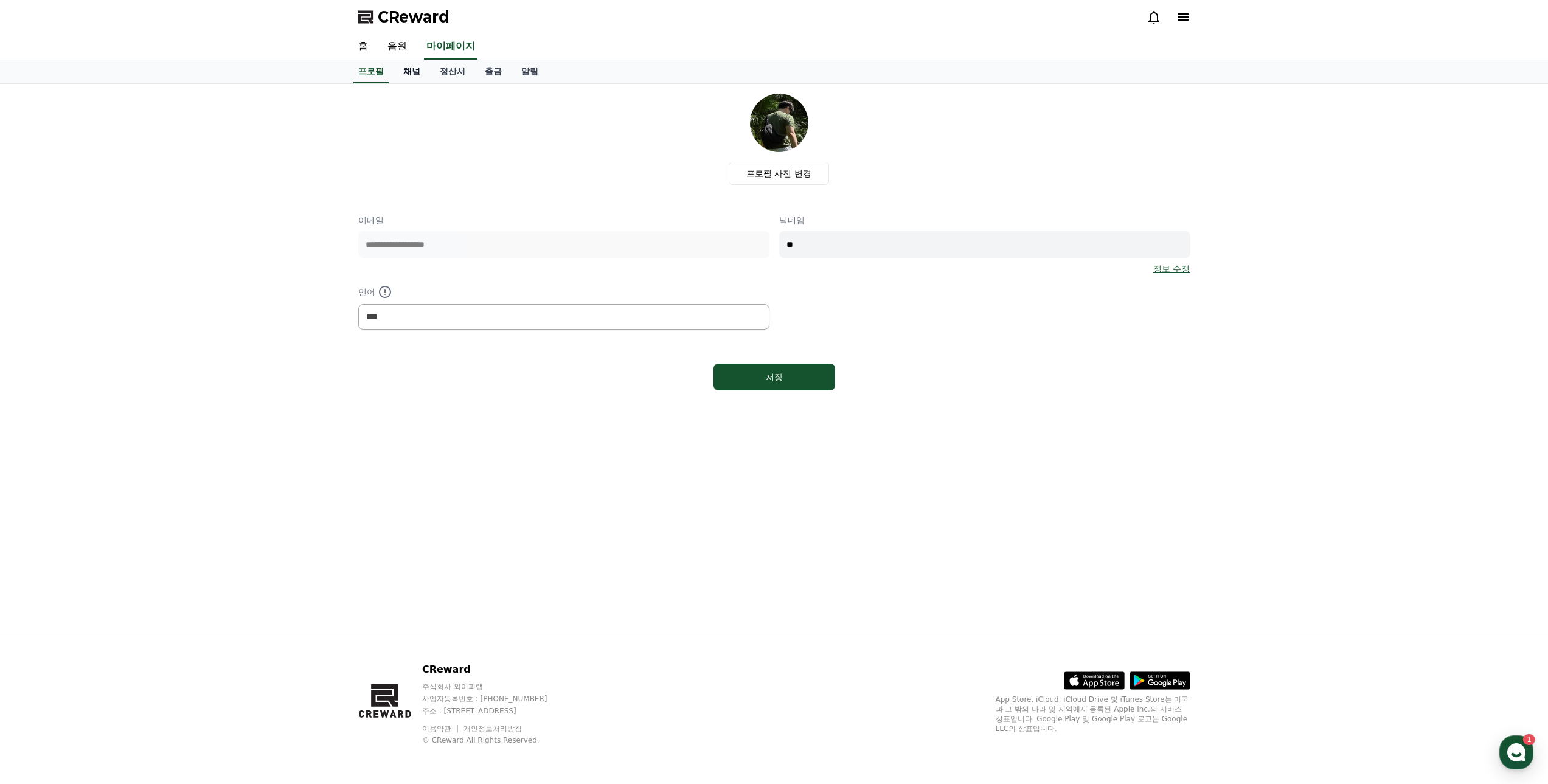
click at [416, 73] on link "채널" at bounding box center [412, 71] width 36 height 23
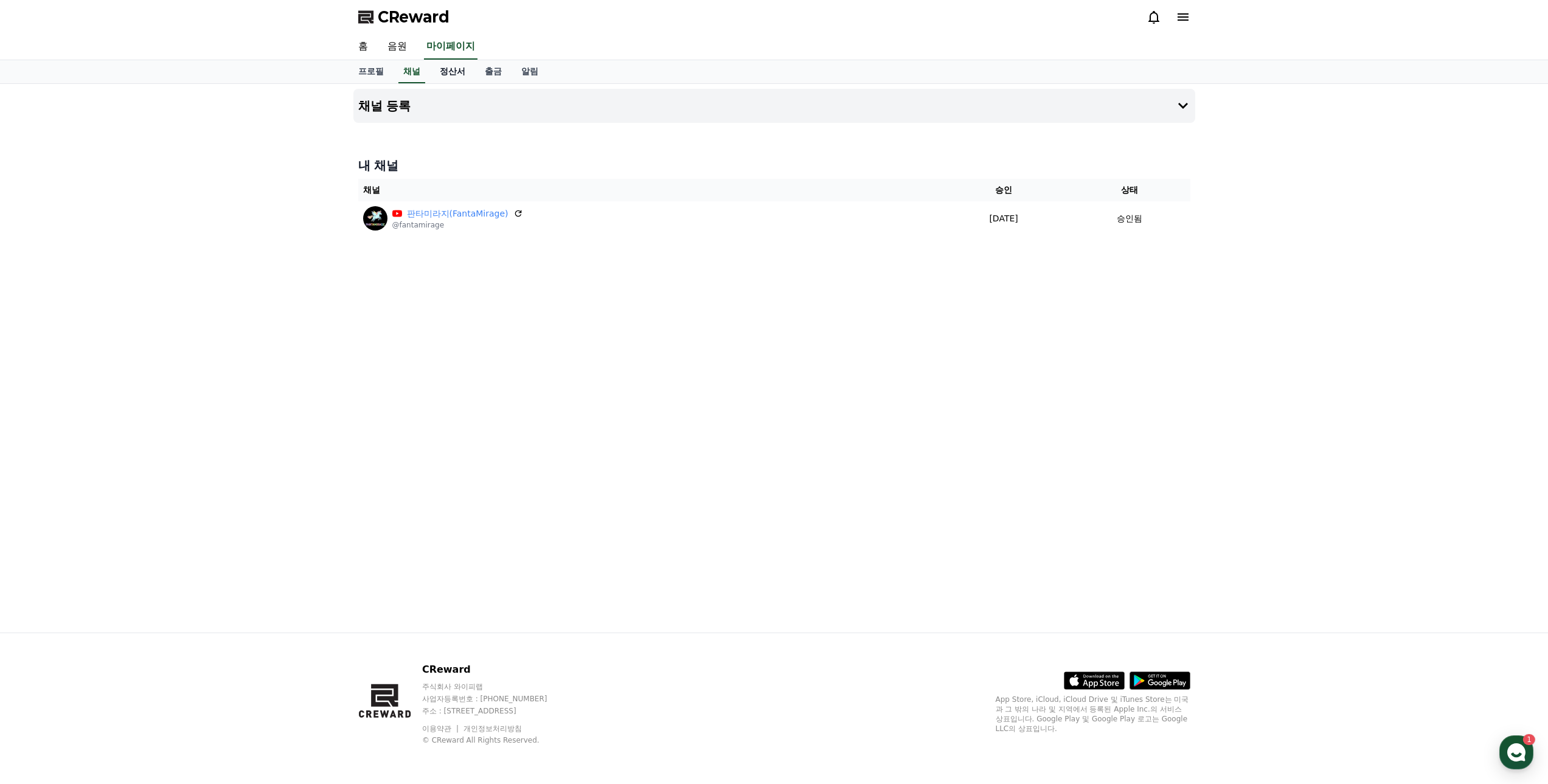
click at [449, 74] on link "정산서" at bounding box center [452, 71] width 45 height 23
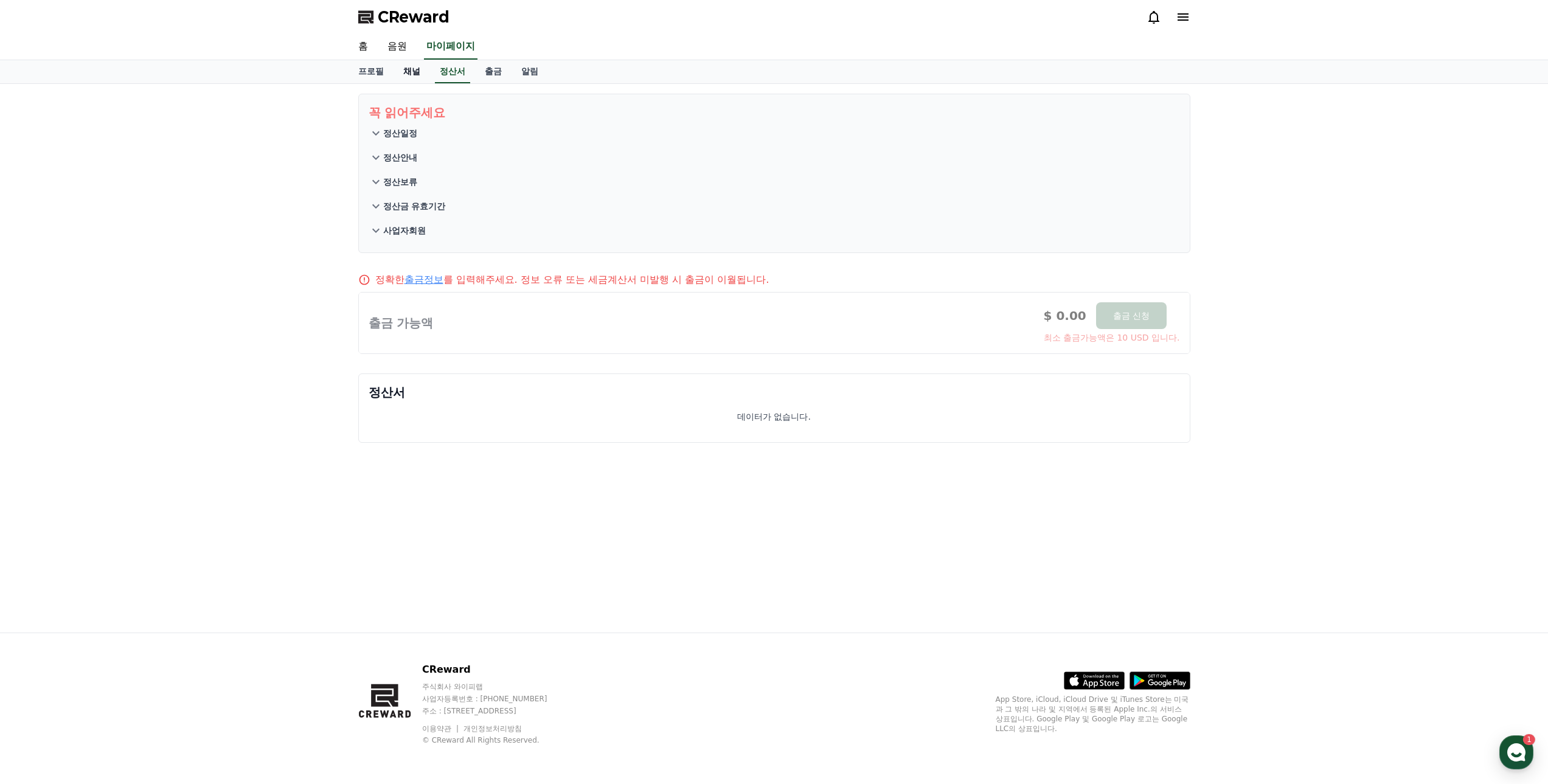
click at [413, 69] on link "채널" at bounding box center [412, 71] width 36 height 23
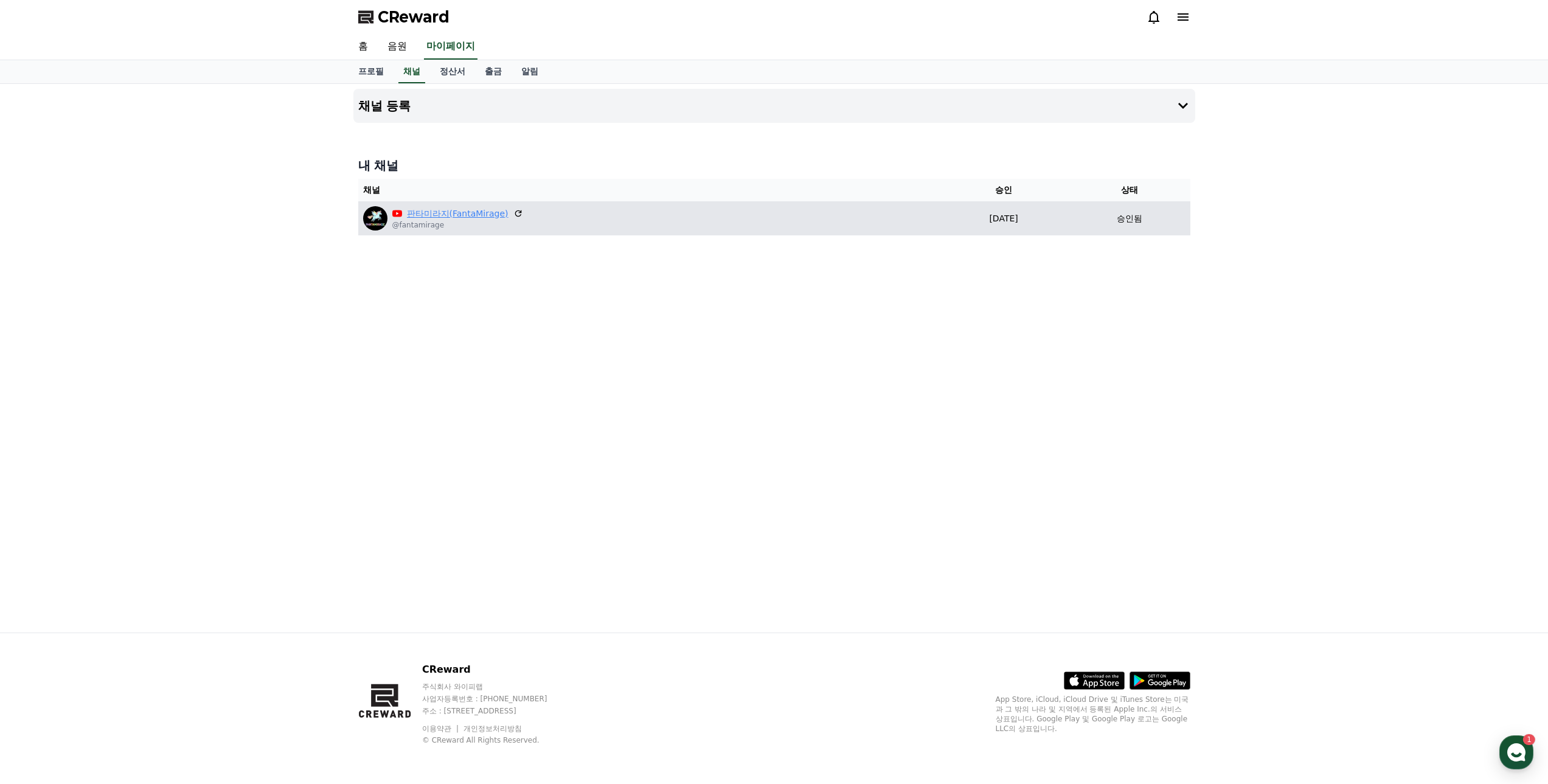
click at [478, 215] on link "판타미라지(FantaMirage)" at bounding box center [458, 213] width 102 height 13
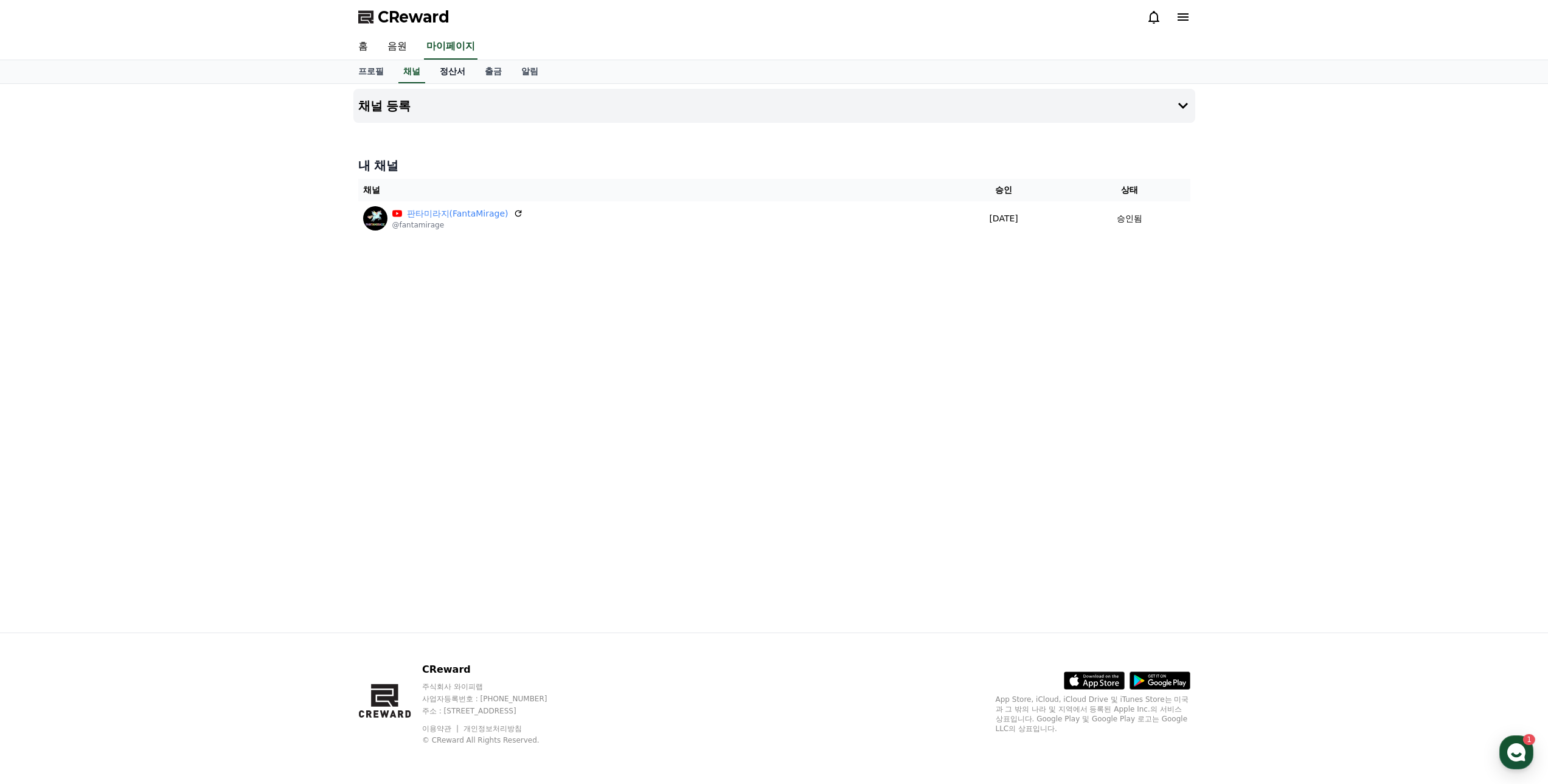
click at [460, 72] on link "정산서" at bounding box center [452, 71] width 45 height 23
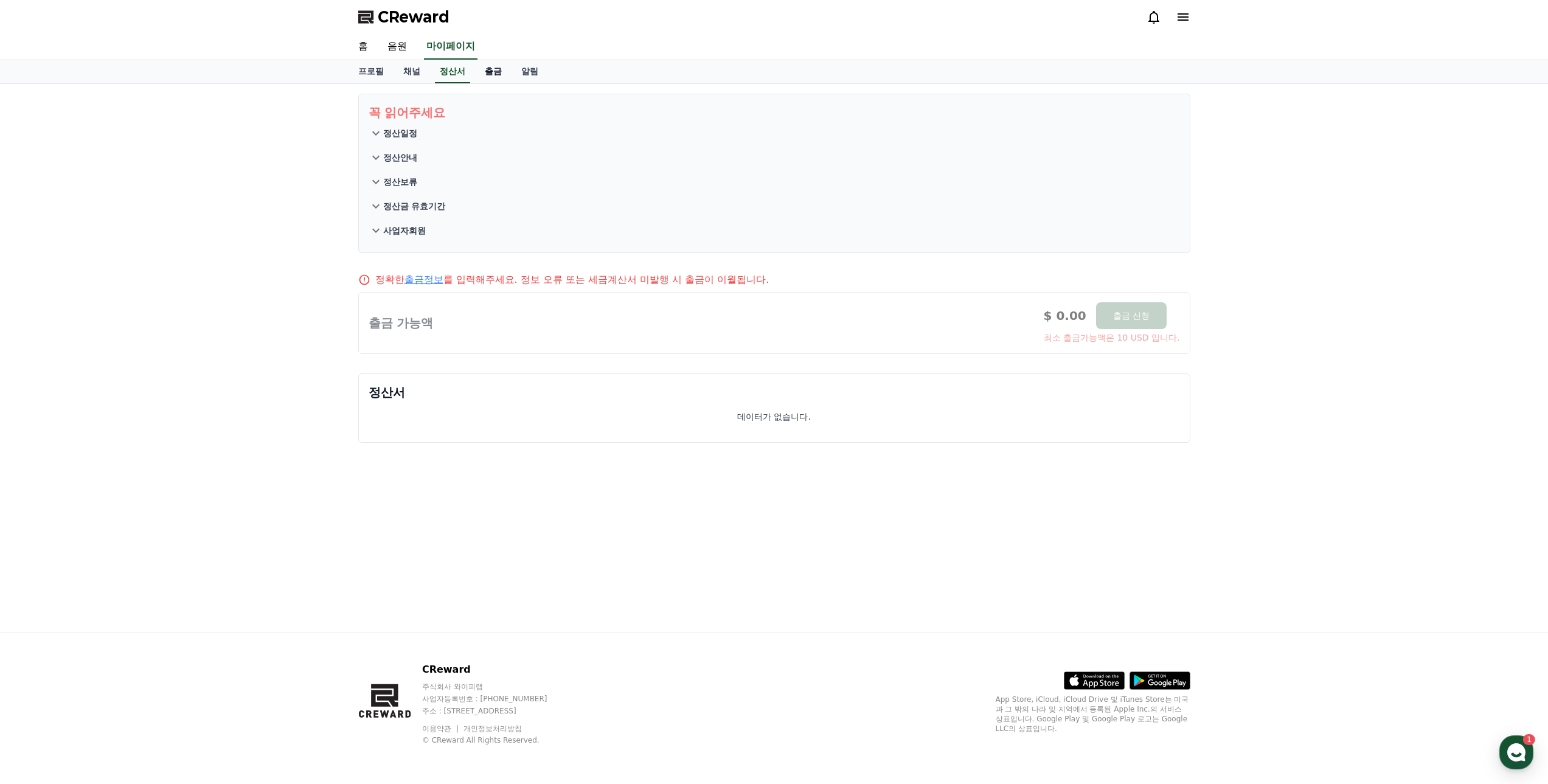
click at [498, 71] on link "출금" at bounding box center [493, 71] width 36 height 23
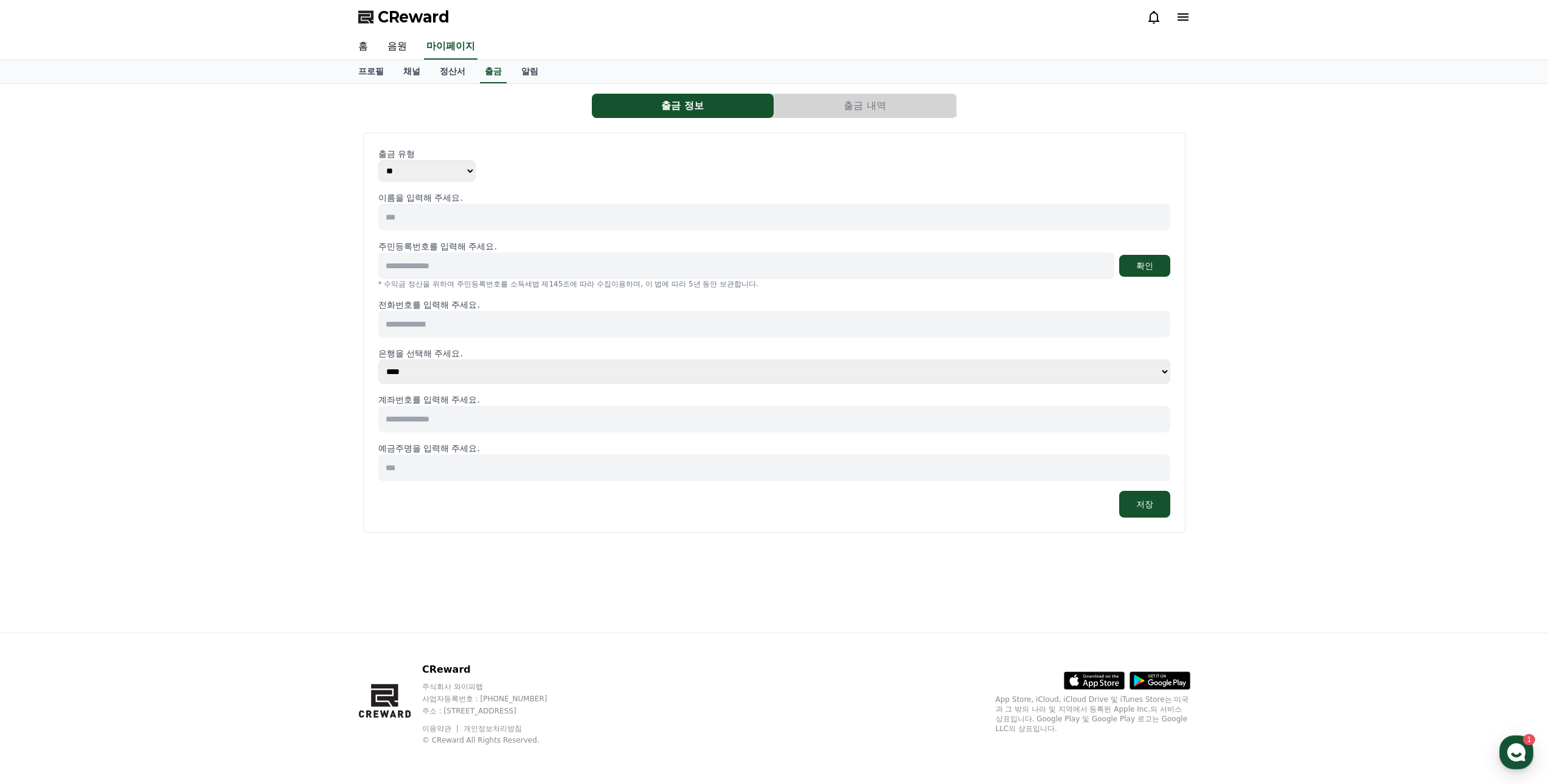
drag, startPoint x: 425, startPoint y: 423, endPoint x: 441, endPoint y: 424, distance: 16.0
click at [426, 423] on input at bounding box center [774, 419] width 792 height 27
click at [326, 424] on div "출금 정보 출금 내역 출금 유형 ** *** 이름을 입력해 주세요. 주민등록번호를 입력해 주세요. 확인 * 수익금 정산을 위하여 주민등록번호를…" at bounding box center [774, 358] width 1548 height 548
click at [454, 77] on link "정산서" at bounding box center [452, 71] width 45 height 23
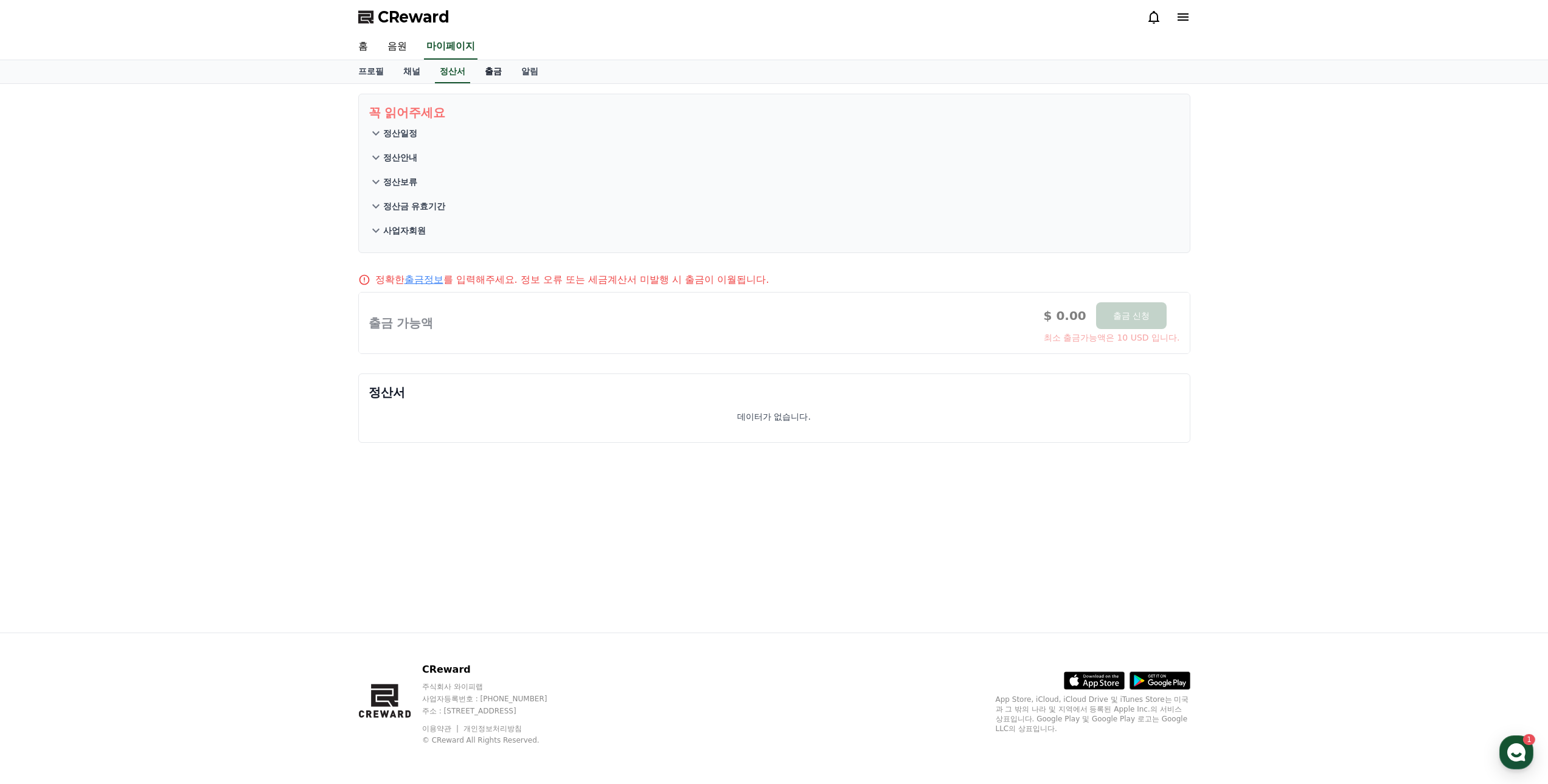
click at [498, 72] on link "출금" at bounding box center [493, 71] width 36 height 23
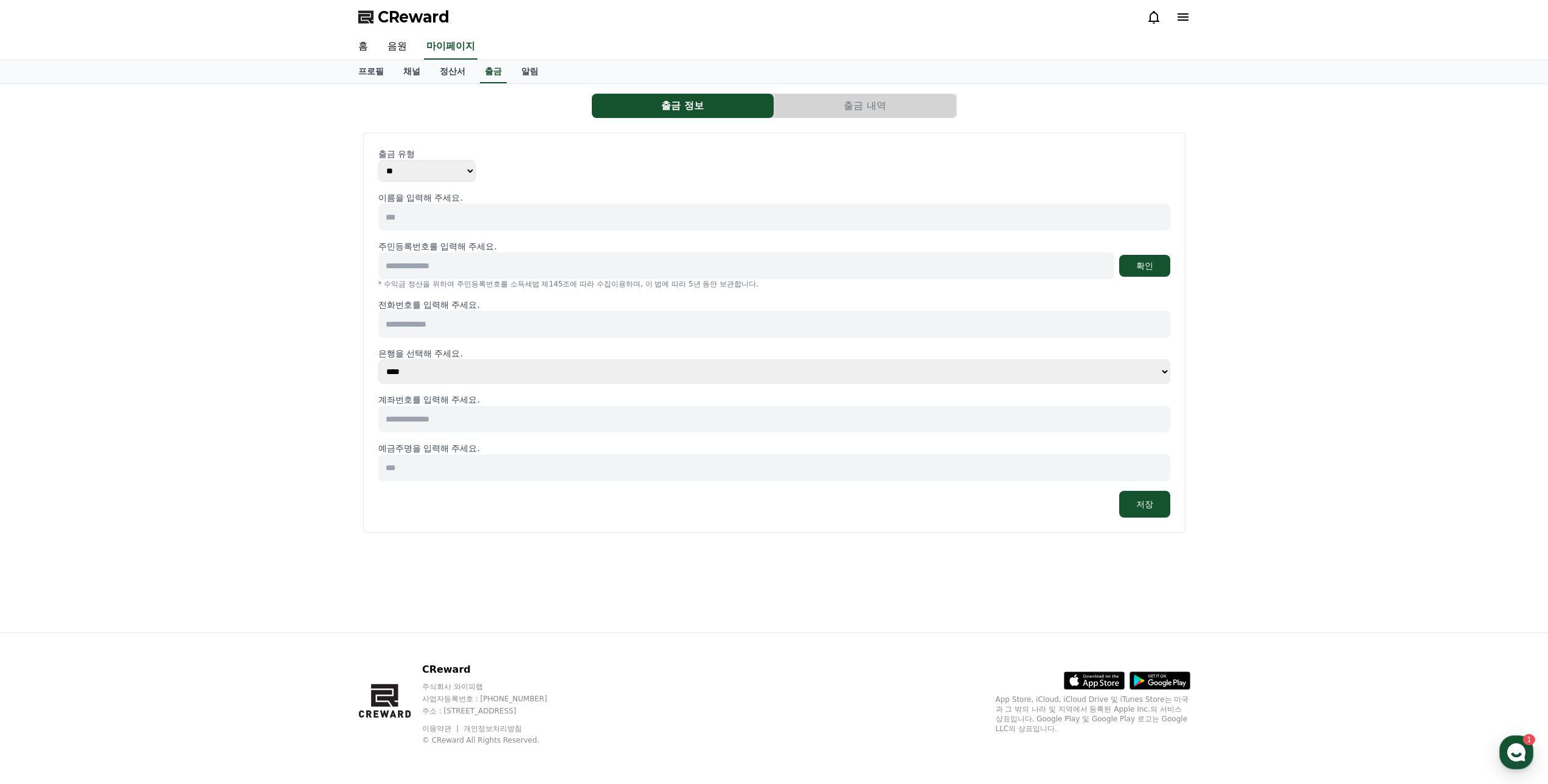
click at [469, 224] on input at bounding box center [774, 217] width 792 height 27
type input "*"
type input "**"
type input "**********"
click at [1153, 267] on button "확인" at bounding box center [1145, 265] width 51 height 22
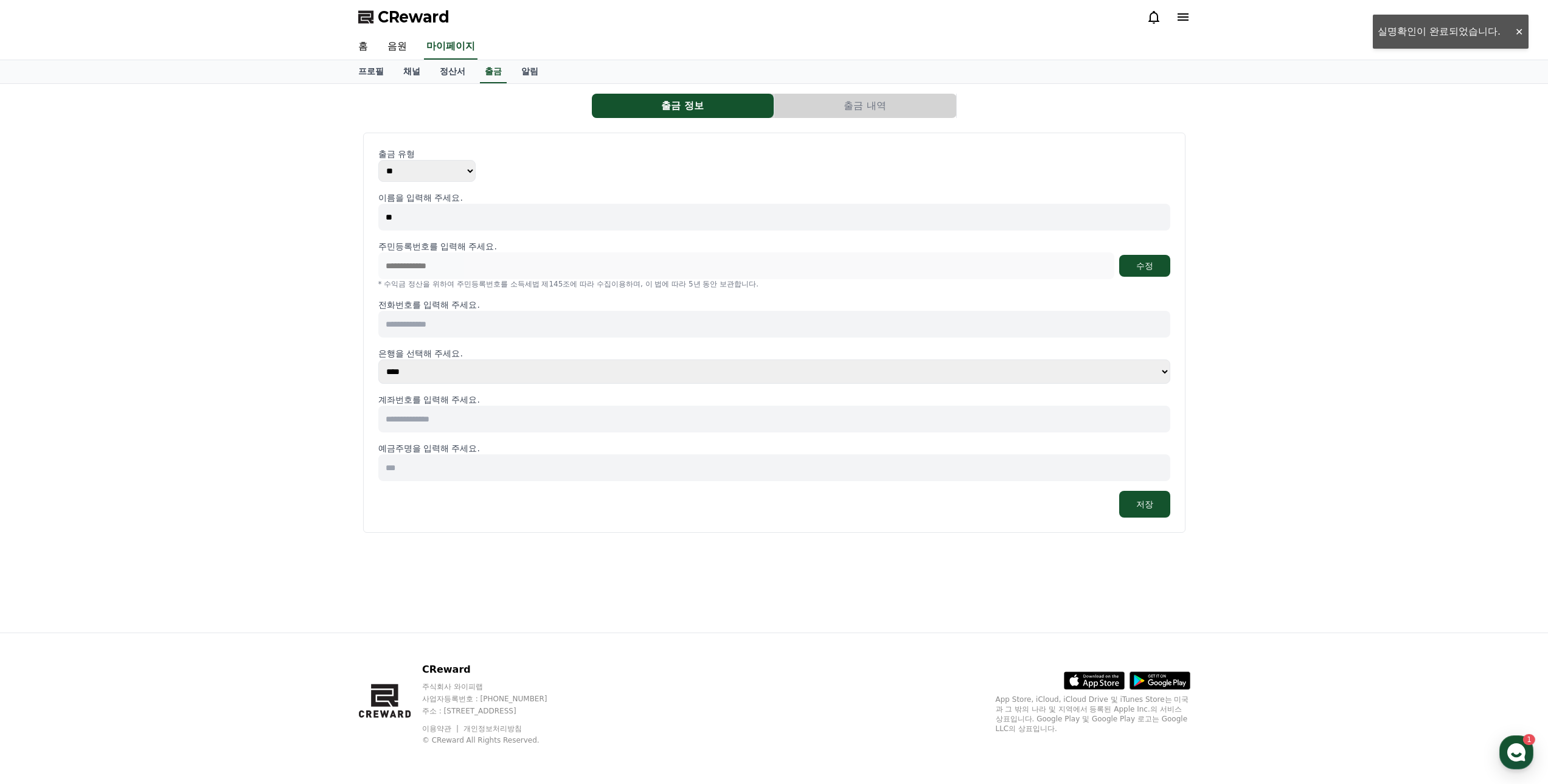
click at [446, 325] on input at bounding box center [774, 324] width 792 height 27
click at [349, 299] on div "**********" at bounding box center [774, 358] width 852 height 548
click at [403, 325] on input "**********" at bounding box center [774, 324] width 792 height 27
type input "**********"
click at [231, 350] on div "**********" at bounding box center [774, 358] width 1548 height 548
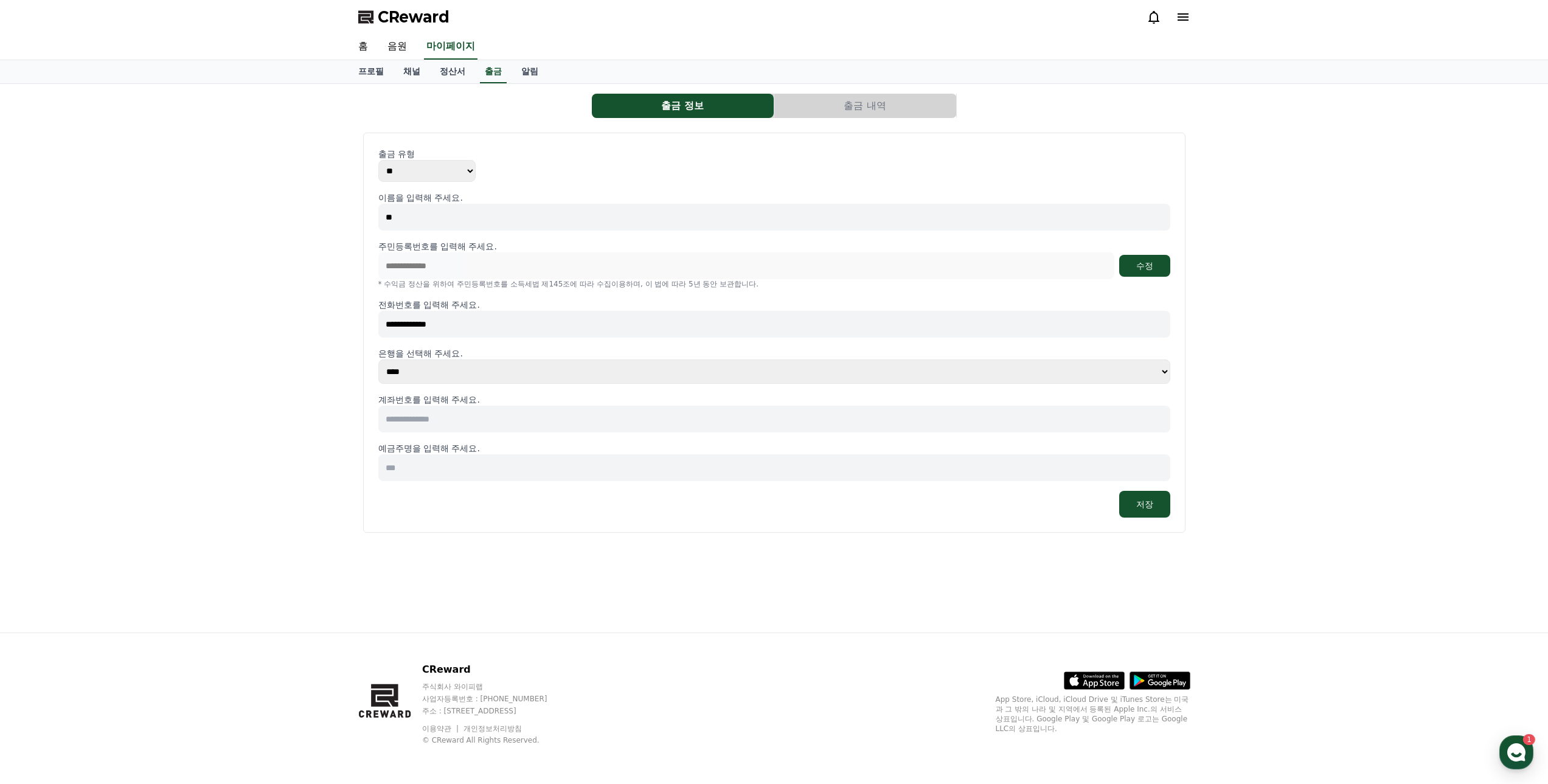
drag, startPoint x: 444, startPoint y: 373, endPoint x: 456, endPoint y: 368, distance: 13.0
click at [444, 373] on select "**** **** **** **** **** **** **** ** ** ** ** **** *** **** **** *****" at bounding box center [774, 372] width 792 height 24
select select "**********"
click at [378, 359] on select "**** **** **** **** **** **** **** ** ** ** ** **** *** **** **** *****" at bounding box center [774, 372] width 792 height 24
click at [441, 424] on input at bounding box center [774, 419] width 792 height 27
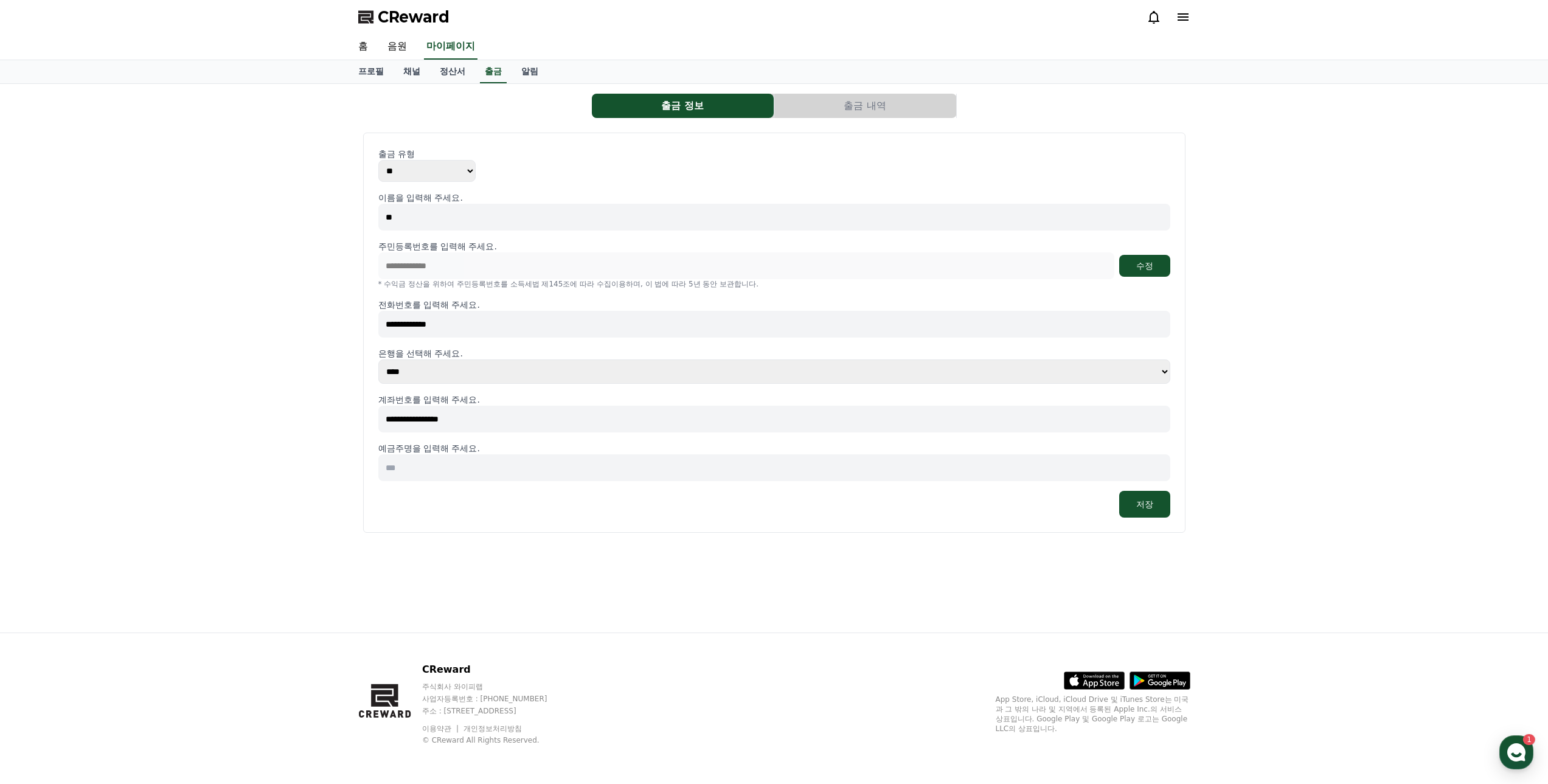
type input "**********"
click at [462, 463] on input at bounding box center [774, 467] width 792 height 27
type input "**"
click at [533, 511] on div "저장" at bounding box center [774, 503] width 792 height 27
click at [1153, 506] on button "저장" at bounding box center [1145, 503] width 51 height 27
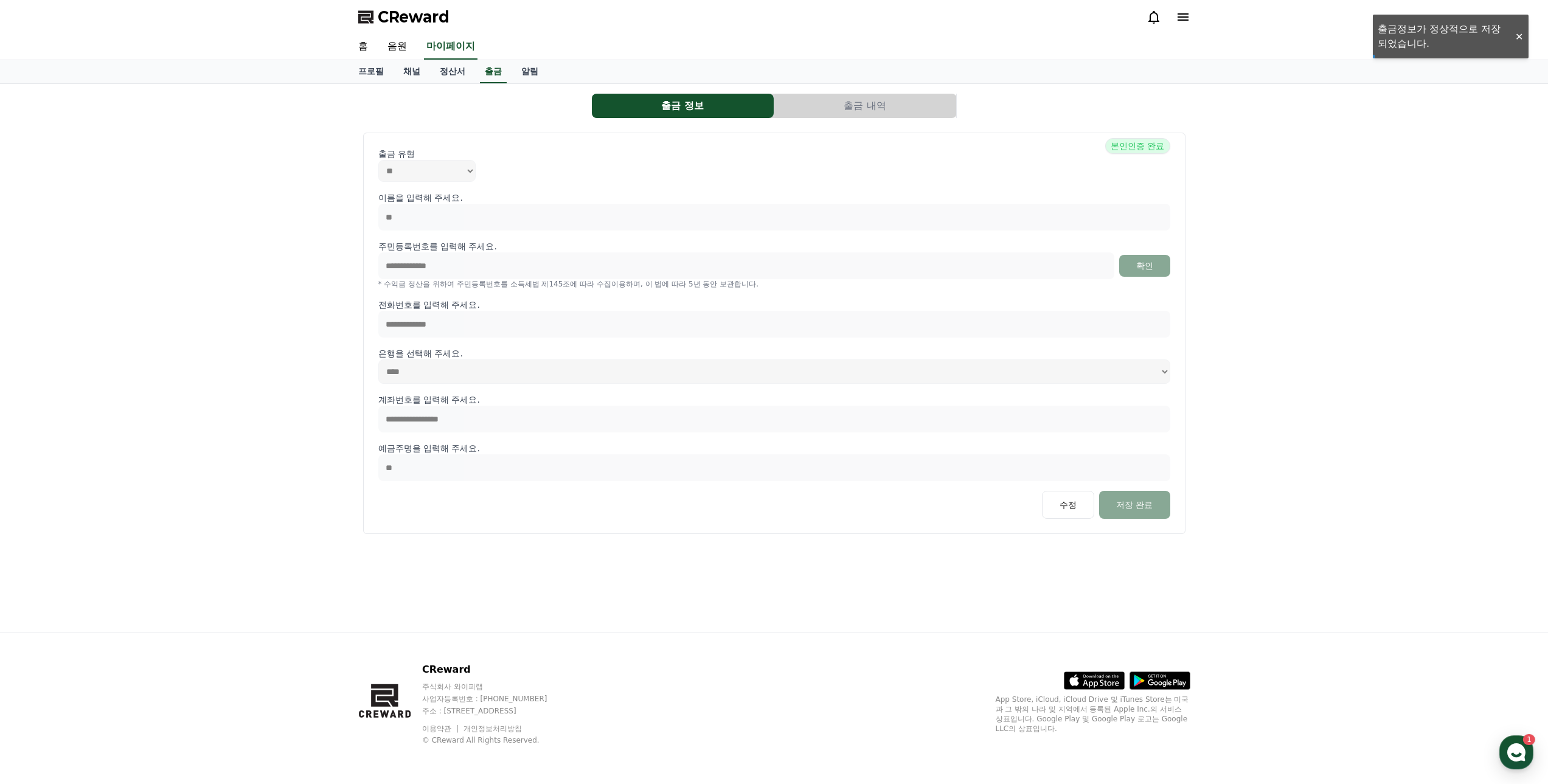
click at [1347, 492] on div "**********" at bounding box center [774, 358] width 1548 height 548
click at [433, 68] on link "정산서" at bounding box center [452, 71] width 45 height 23
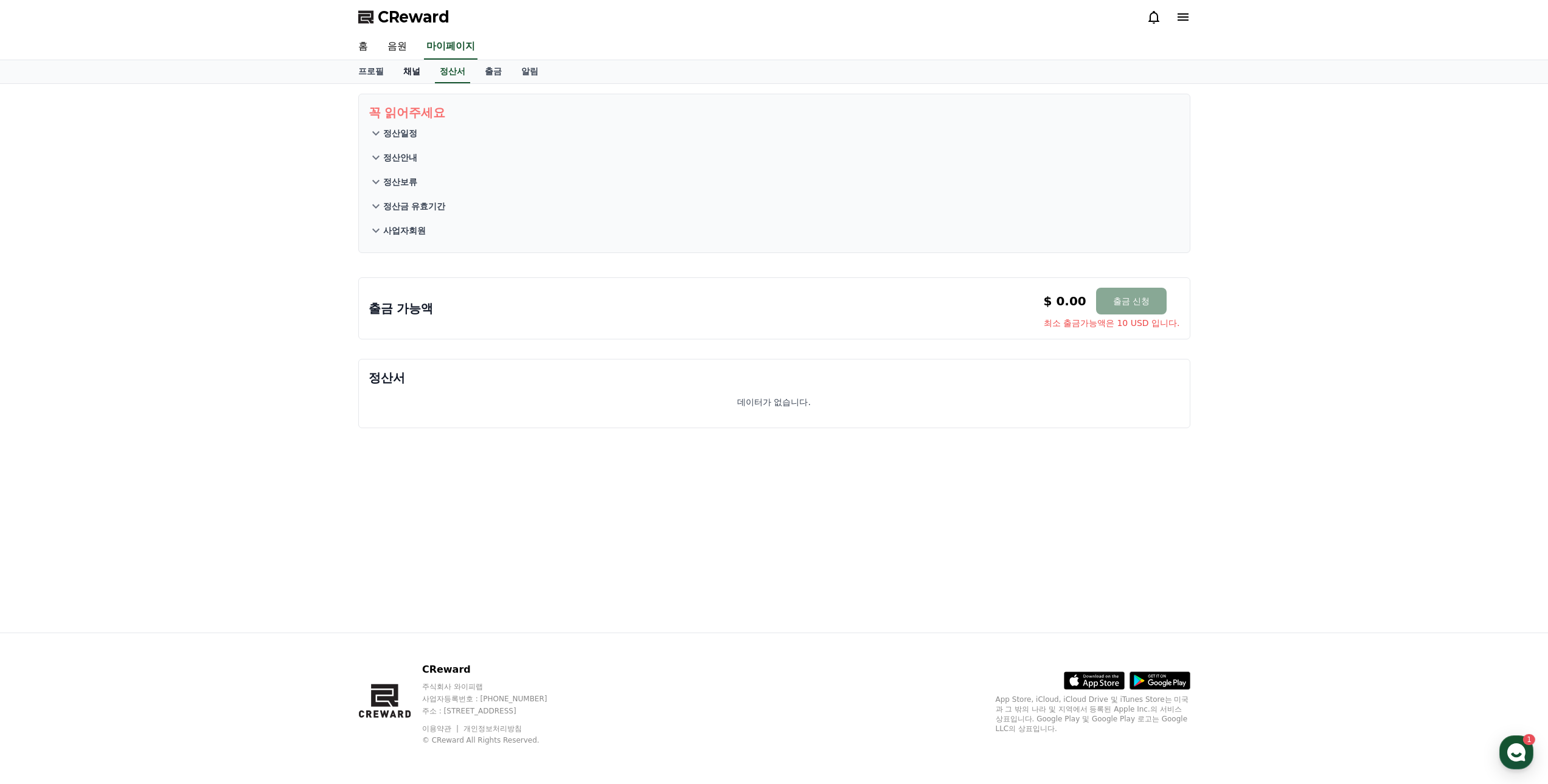
click at [411, 69] on link "채널" at bounding box center [412, 71] width 36 height 23
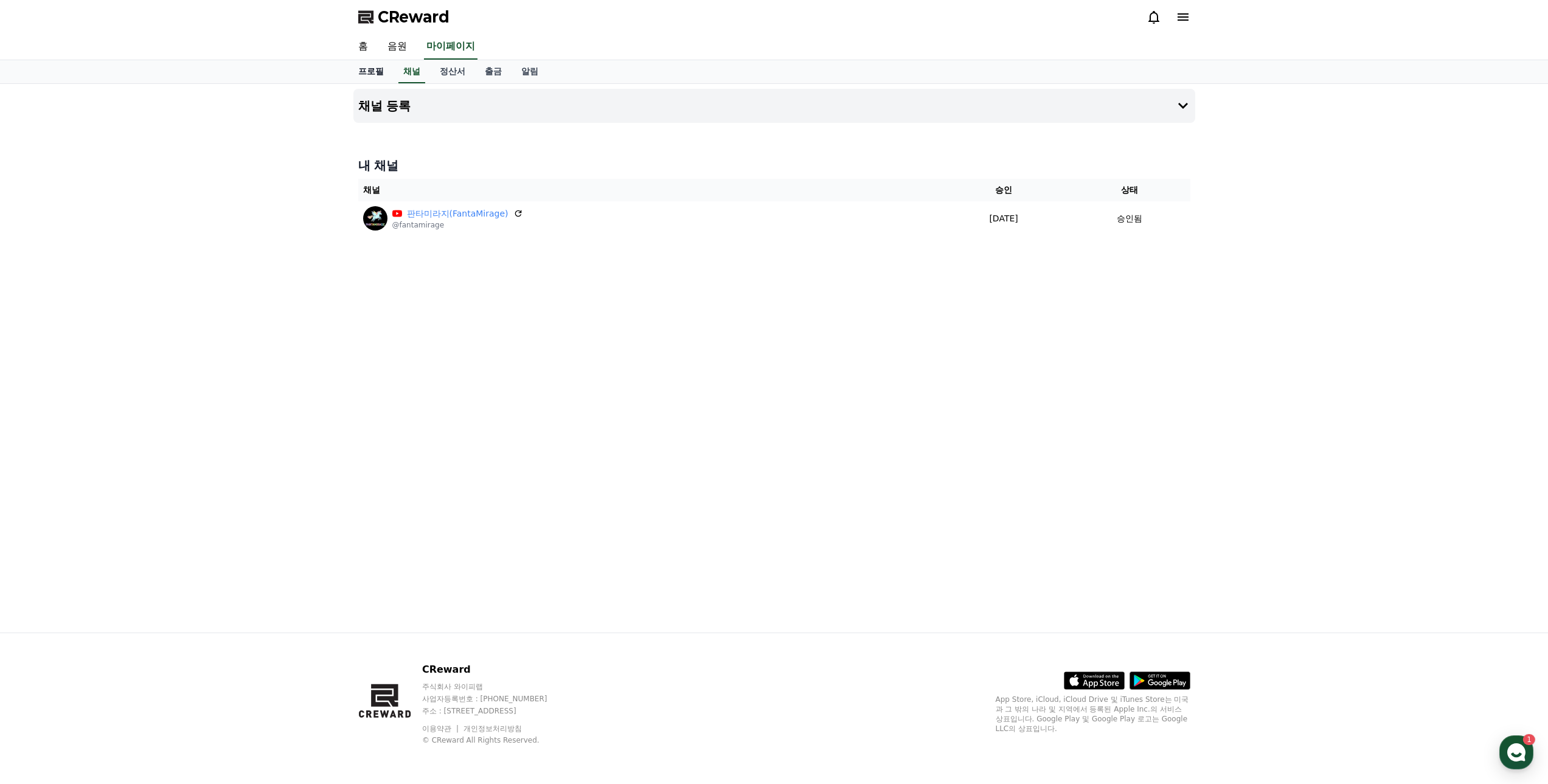
click at [373, 77] on link "프로필" at bounding box center [371, 71] width 45 height 23
select select "**********"
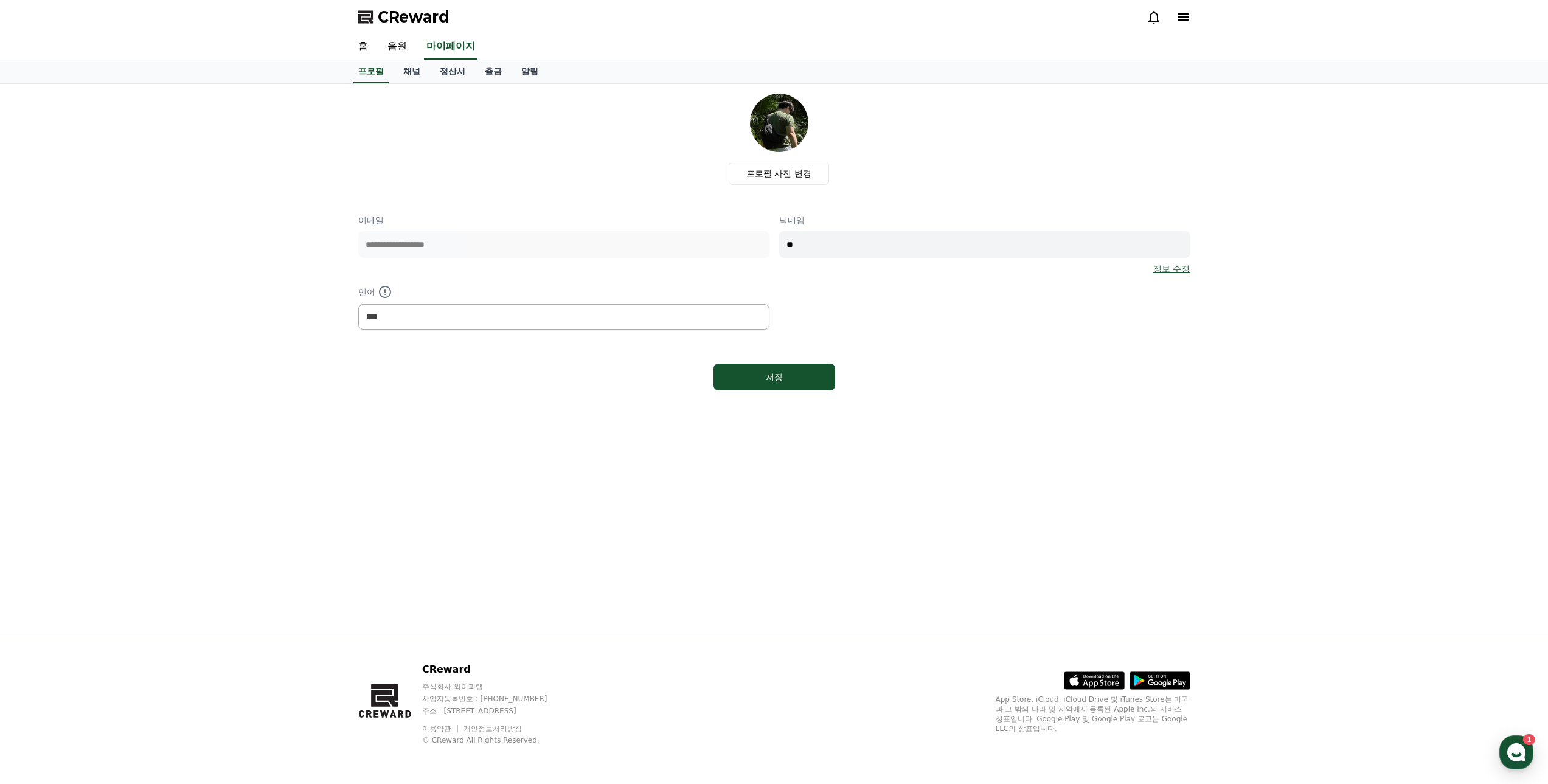
click at [344, 264] on div "**********" at bounding box center [774, 358] width 1548 height 548
click at [399, 46] on link "음원" at bounding box center [397, 47] width 39 height 26
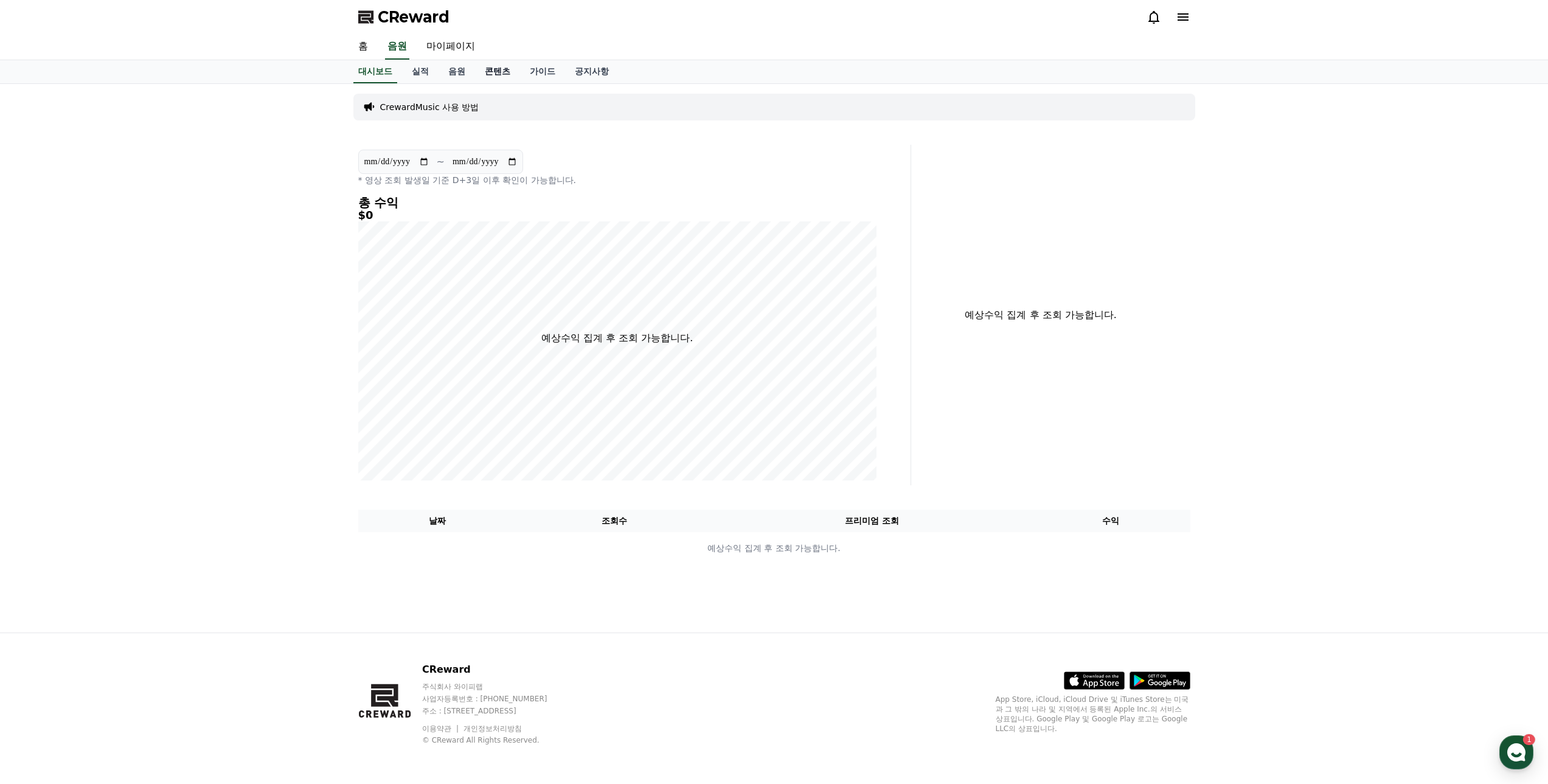
click at [481, 71] on link "콘텐츠" at bounding box center [497, 71] width 45 height 23
click at [458, 71] on link "음원" at bounding box center [457, 71] width 36 height 23
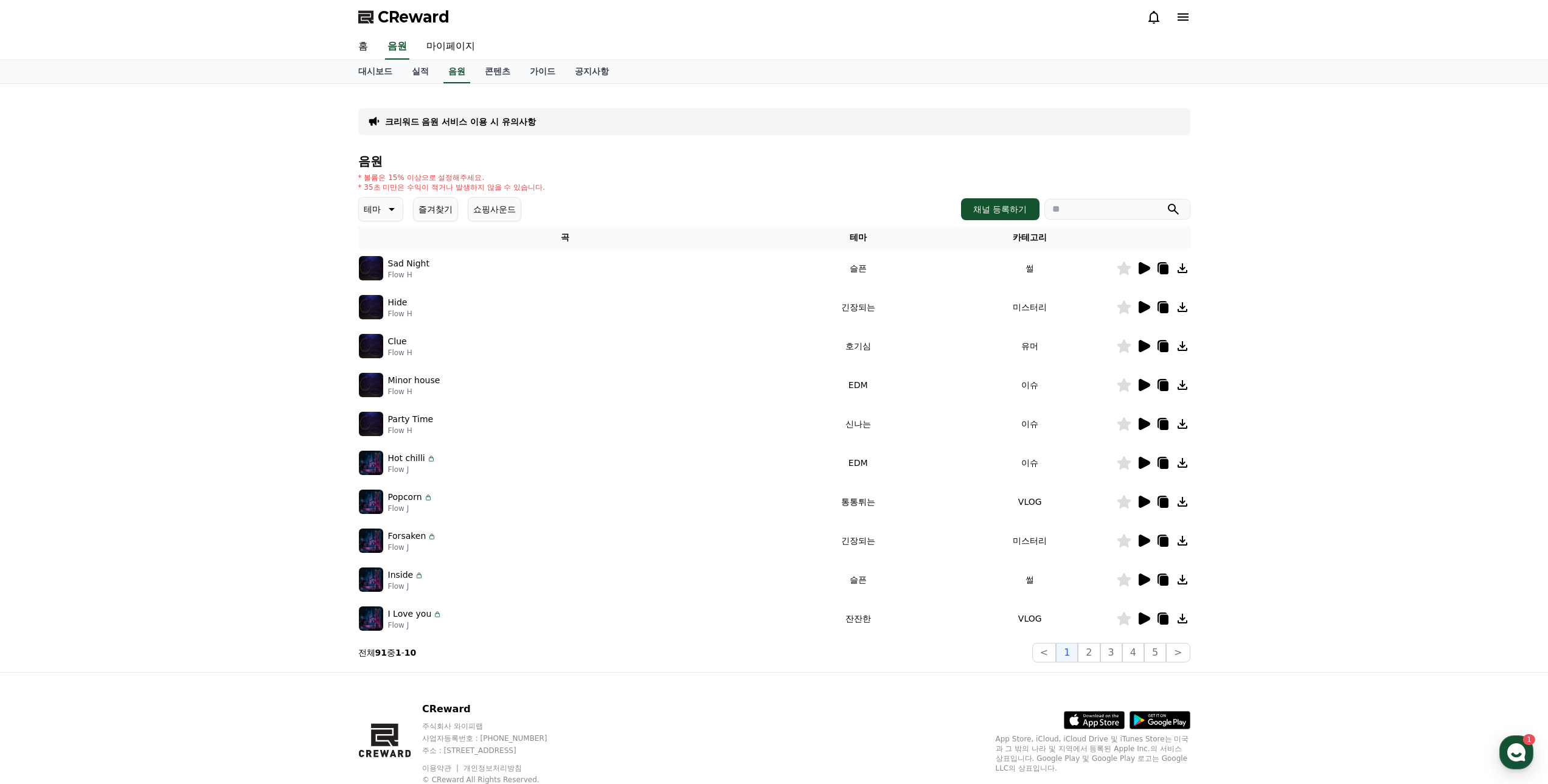
drag, startPoint x: 320, startPoint y: 219, endPoint x: 299, endPoint y: 219, distance: 21.0
click at [313, 219] on div "크리워드 음원 서비스 이용 시 유의사항 음원 * 볼륨은 15% 이상으로 설정해주세요. * 35초 미만은 수익이 적거나 발생하지 않을 수 있습니…" at bounding box center [774, 378] width 1548 height 588
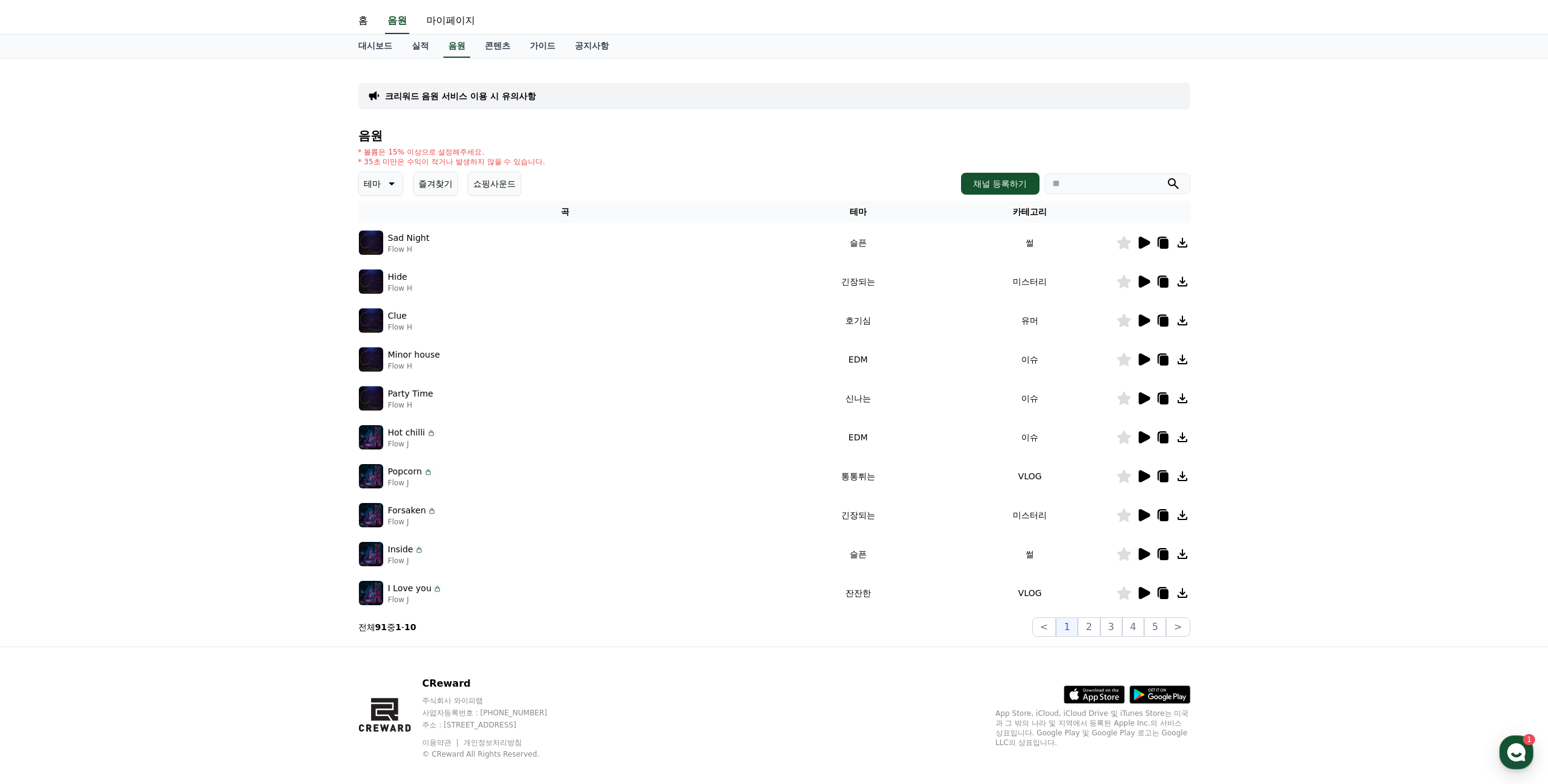
scroll to position [39, 0]
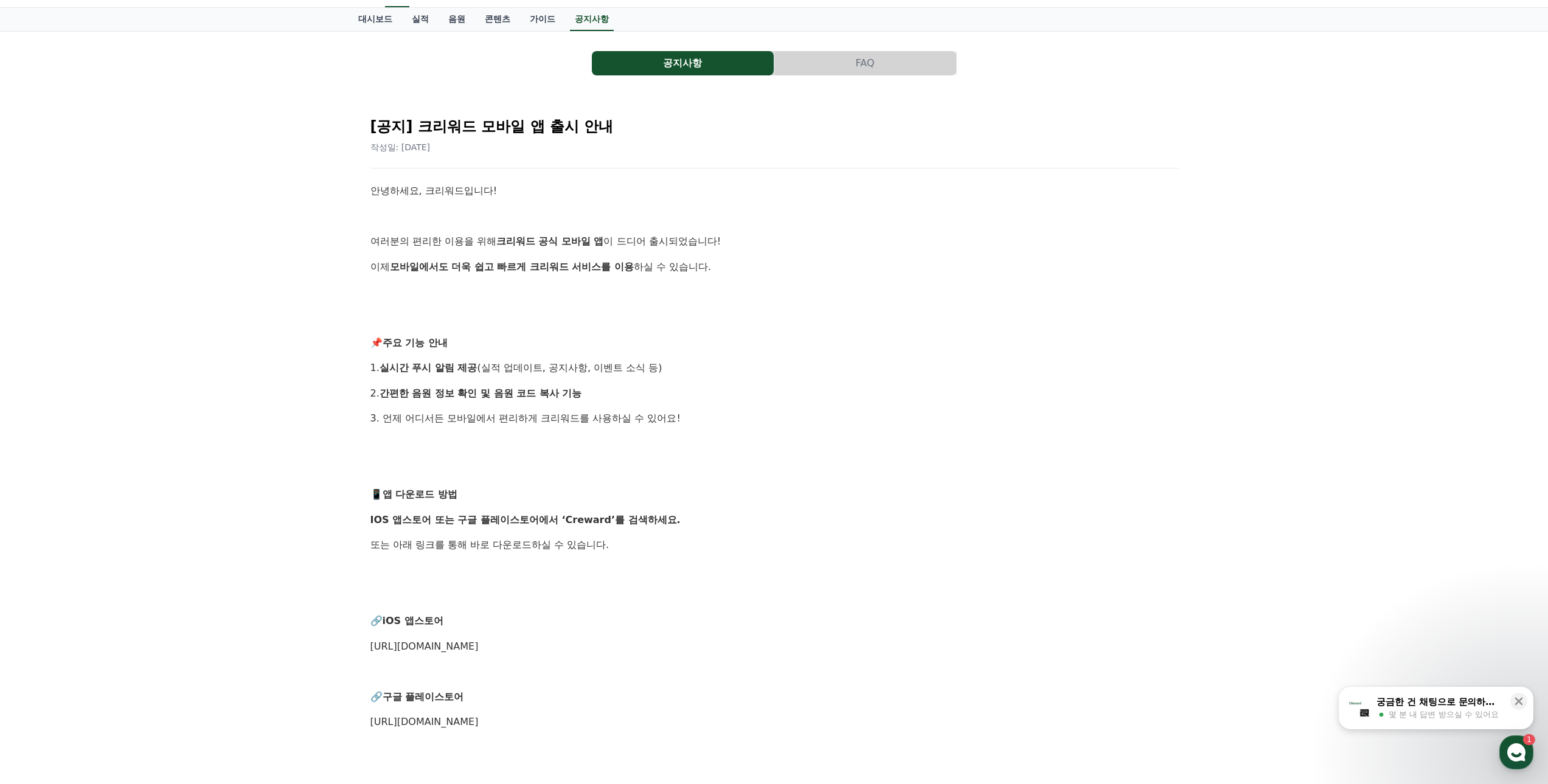
scroll to position [121, 0]
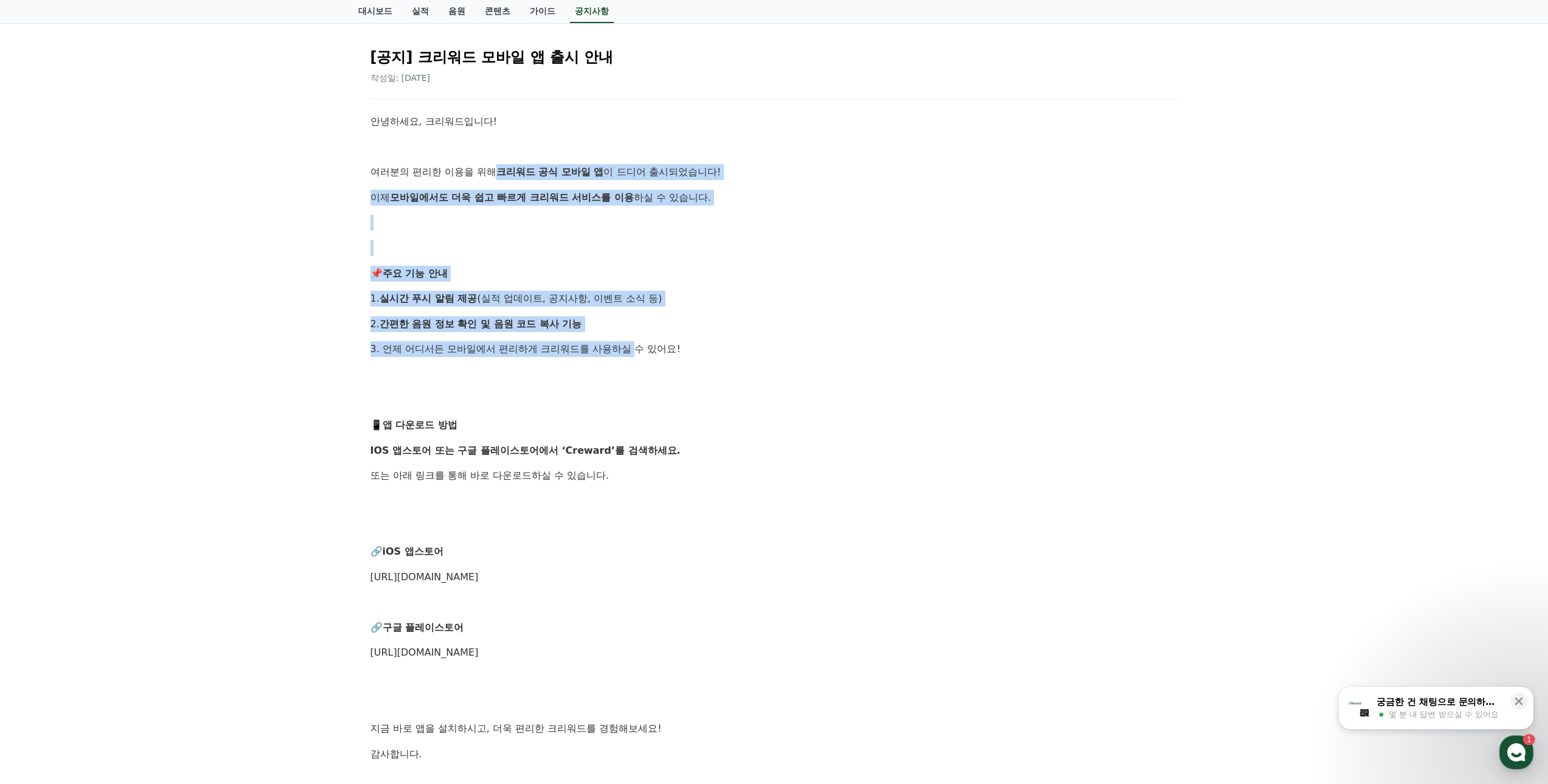
drag, startPoint x: 496, startPoint y: 171, endPoint x: 639, endPoint y: 356, distance: 233.8
click at [639, 356] on div "안녕하세요, 크리워드입니다! 여러분의 편리한 이용을 위해 크리워드 공식 모바일 앱 이 드디어 출시되었습니다! 이제 모바일에서도 더욱 쉽고 빠르…" at bounding box center [774, 463] width 808 height 698
click at [639, 356] on p "3. 언제 어디서든 모바일에서 편리하게 크리워드를 사용하실 수 있어요!" at bounding box center [774, 349] width 808 height 16
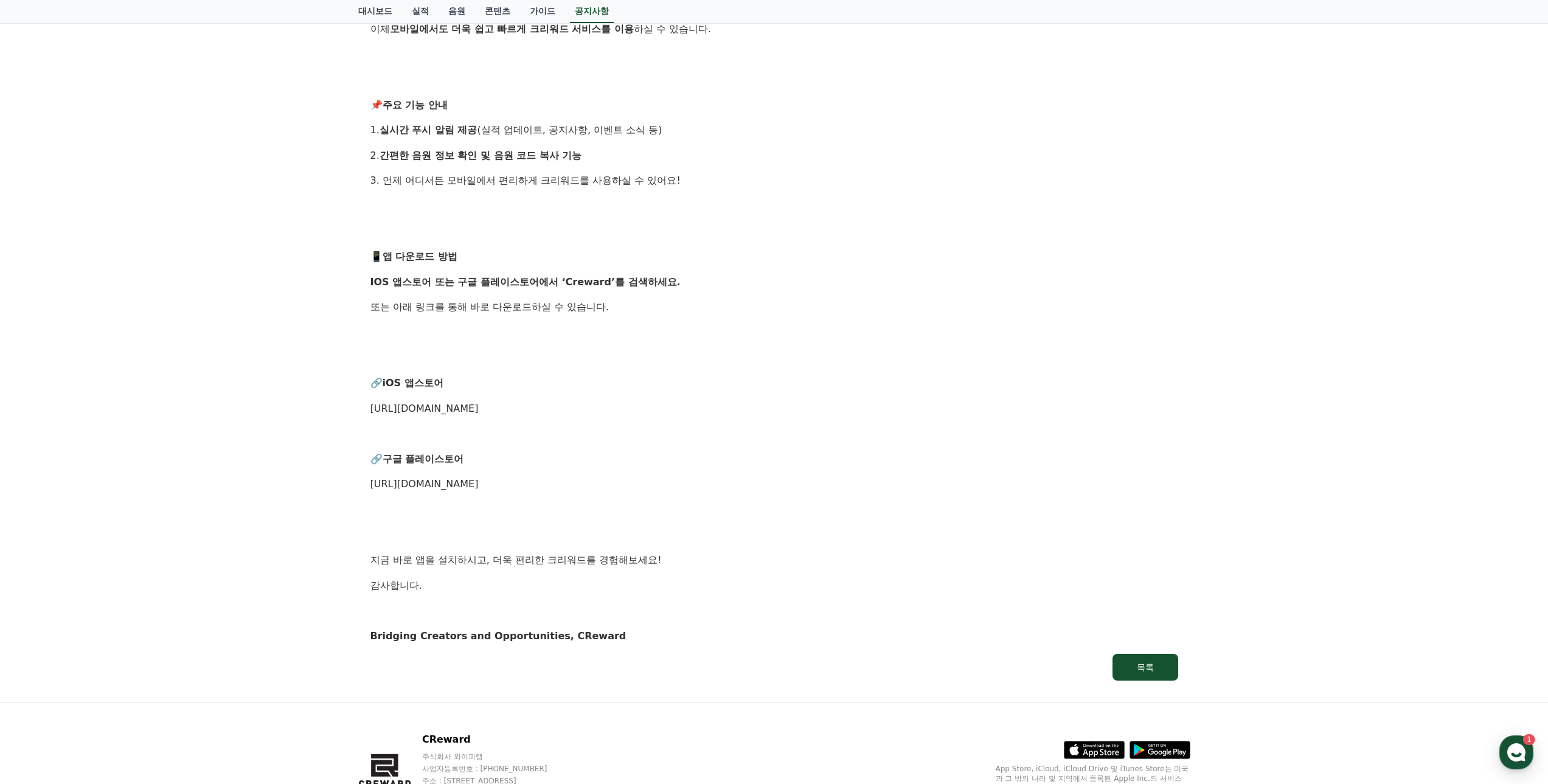
scroll to position [360, 0]
